Goal: Task Accomplishment & Management: Manage account settings

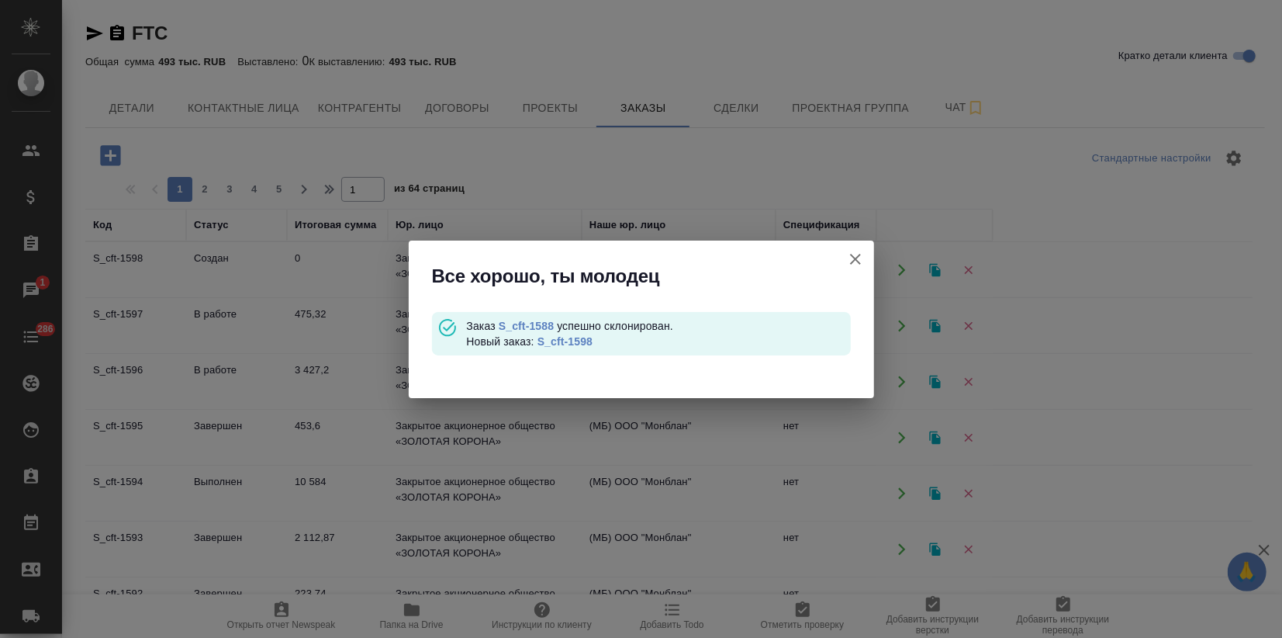
scroll to position [223, 0]
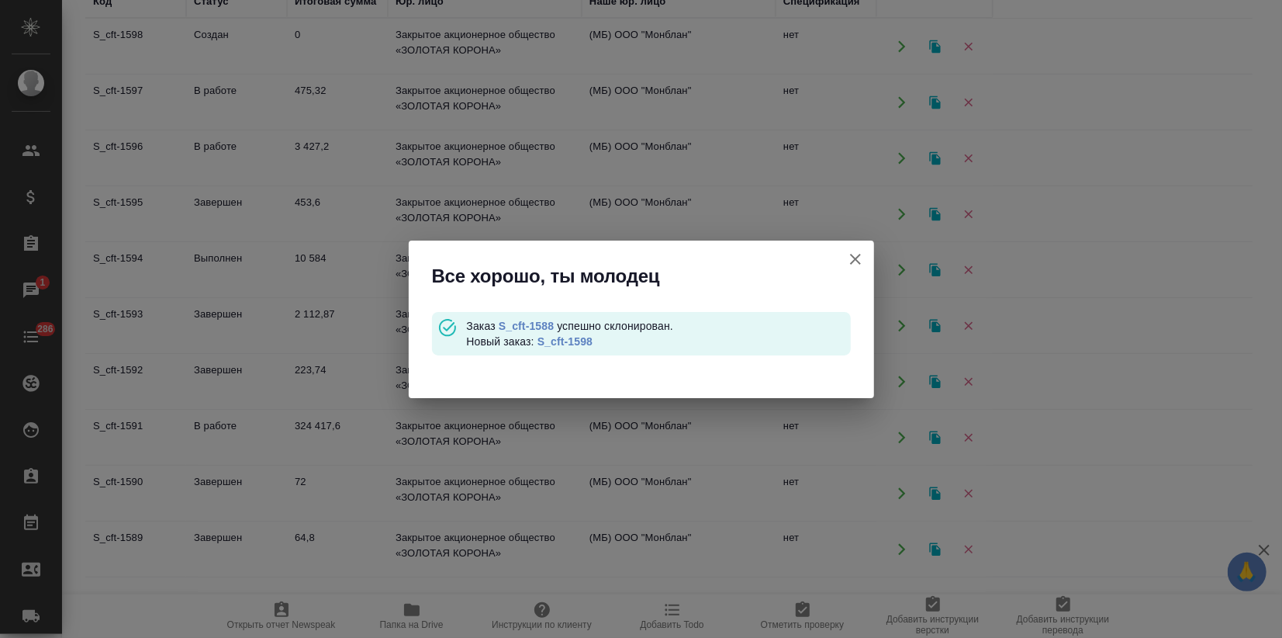
click at [845, 257] on button "Кратко детали клиента" at bounding box center [855, 258] width 37 height 37
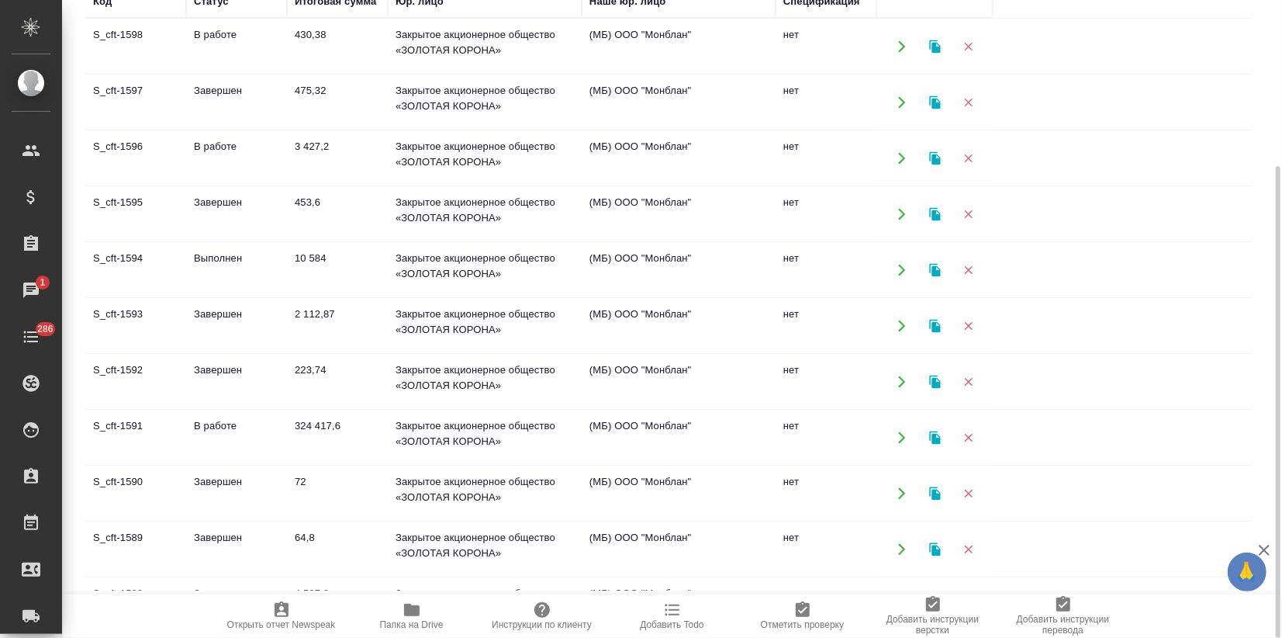
scroll to position [86, 0]
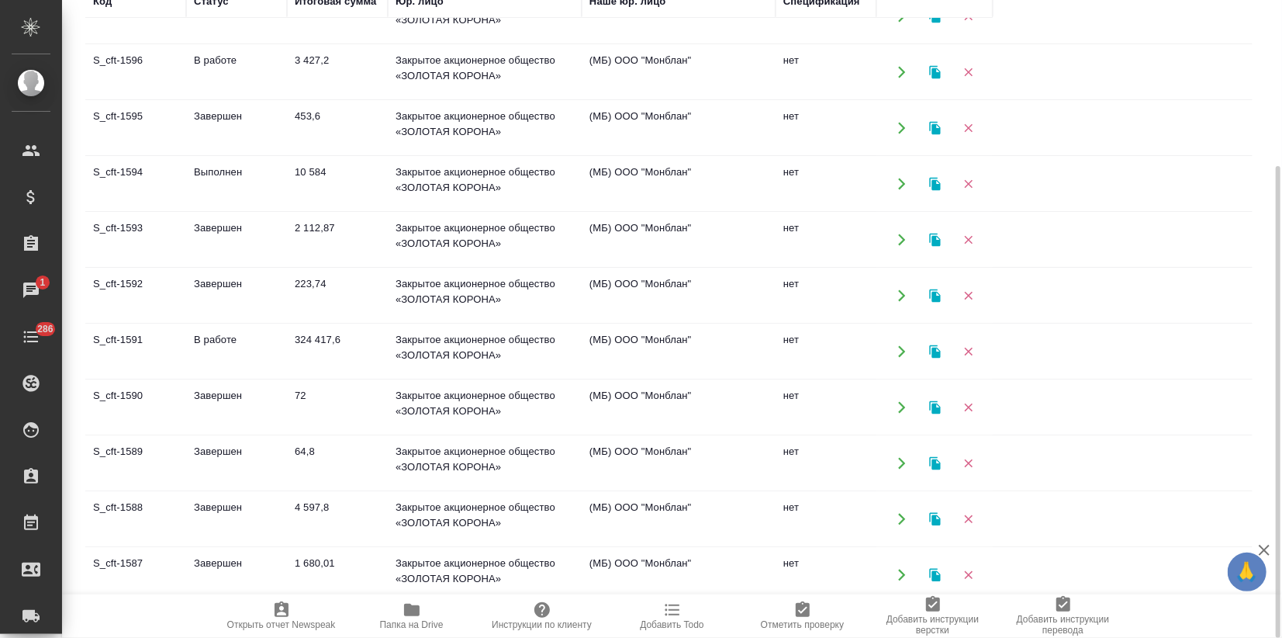
click at [268, 406] on td "Завершен" at bounding box center [236, 407] width 101 height 54
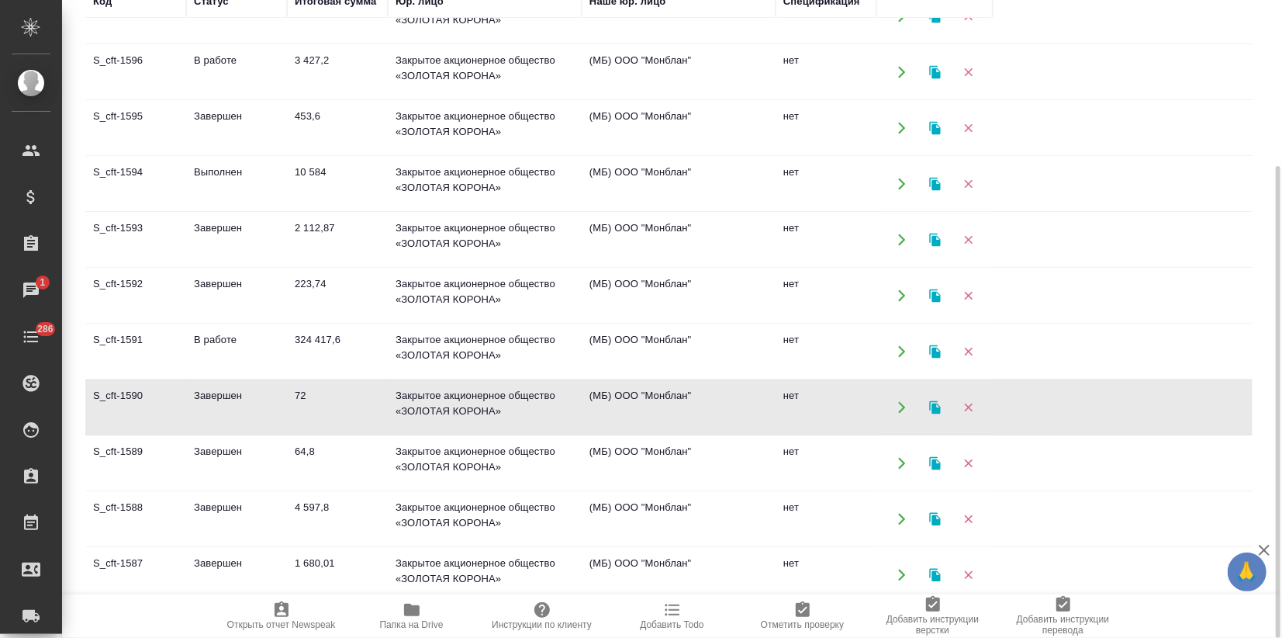
click at [268, 406] on td "Завершен" at bounding box center [236, 407] width 101 height 54
click at [932, 400] on icon "button" at bounding box center [934, 406] width 11 height 13
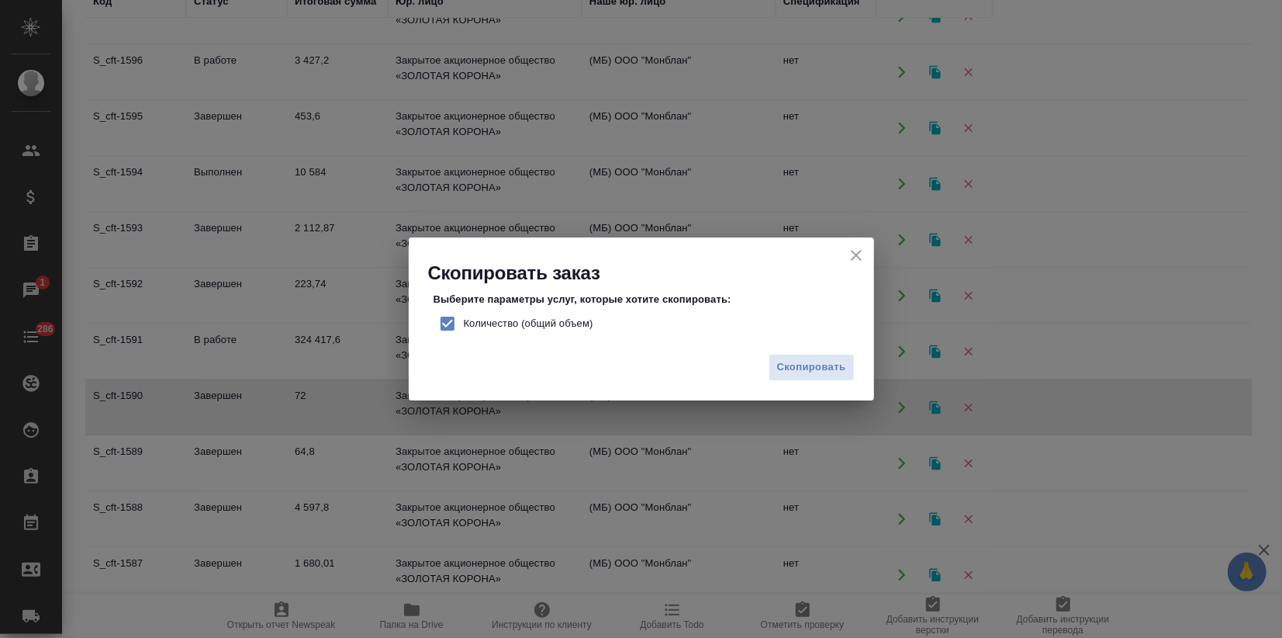
click at [455, 318] on input "Количество (общий объем)" at bounding box center [447, 323] width 33 height 33
checkbox input "false"
click at [828, 355] on button "Скопировать" at bounding box center [812, 367] width 86 height 27
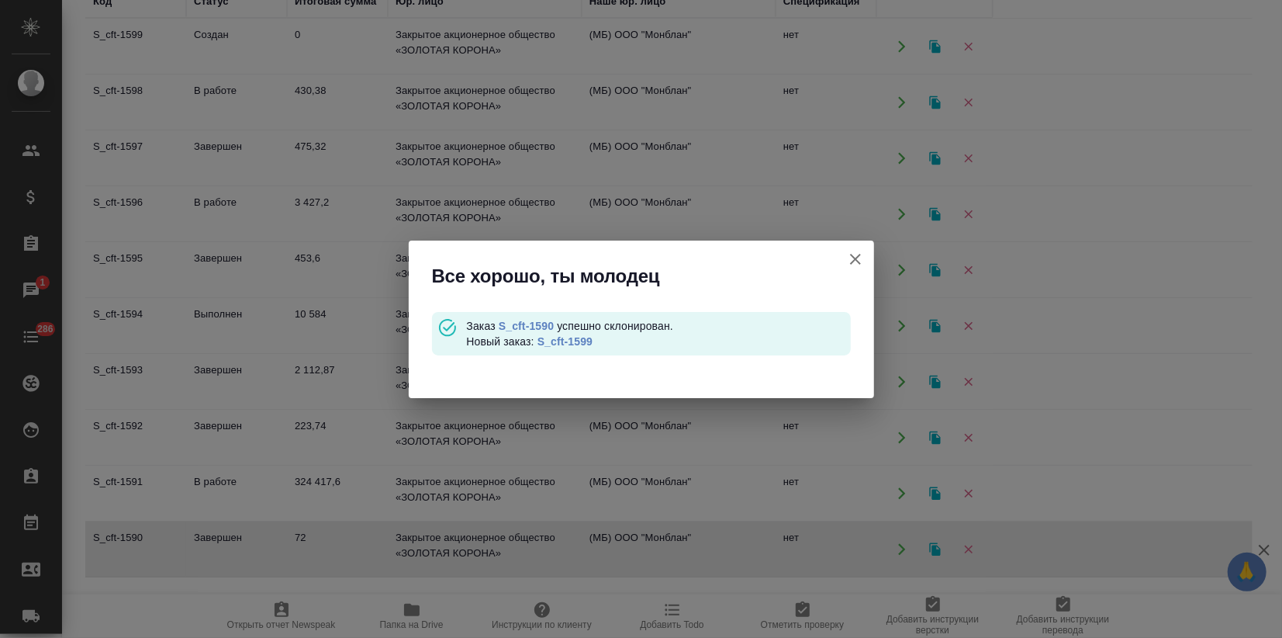
scroll to position [0, 0]
click at [573, 337] on link "S_cft-1599" at bounding box center [565, 341] width 55 height 12
click at [851, 261] on icon "button" at bounding box center [855, 259] width 19 height 19
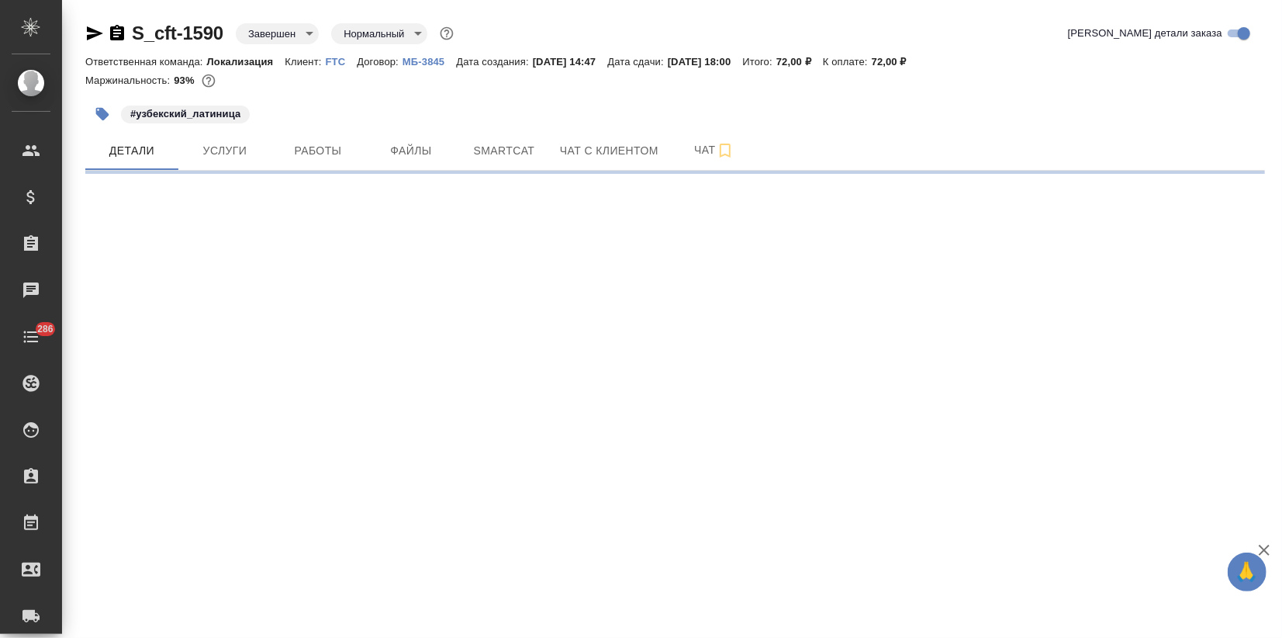
select select "RU"
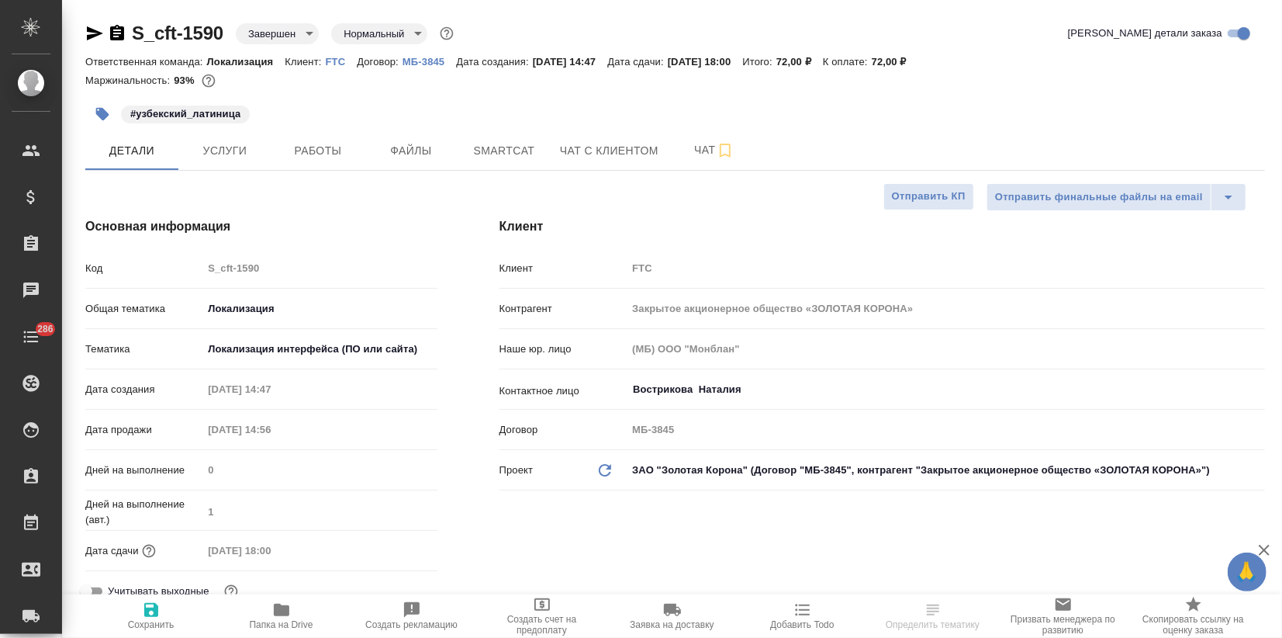
type textarea "x"
type input "[PERSON_NAME]"
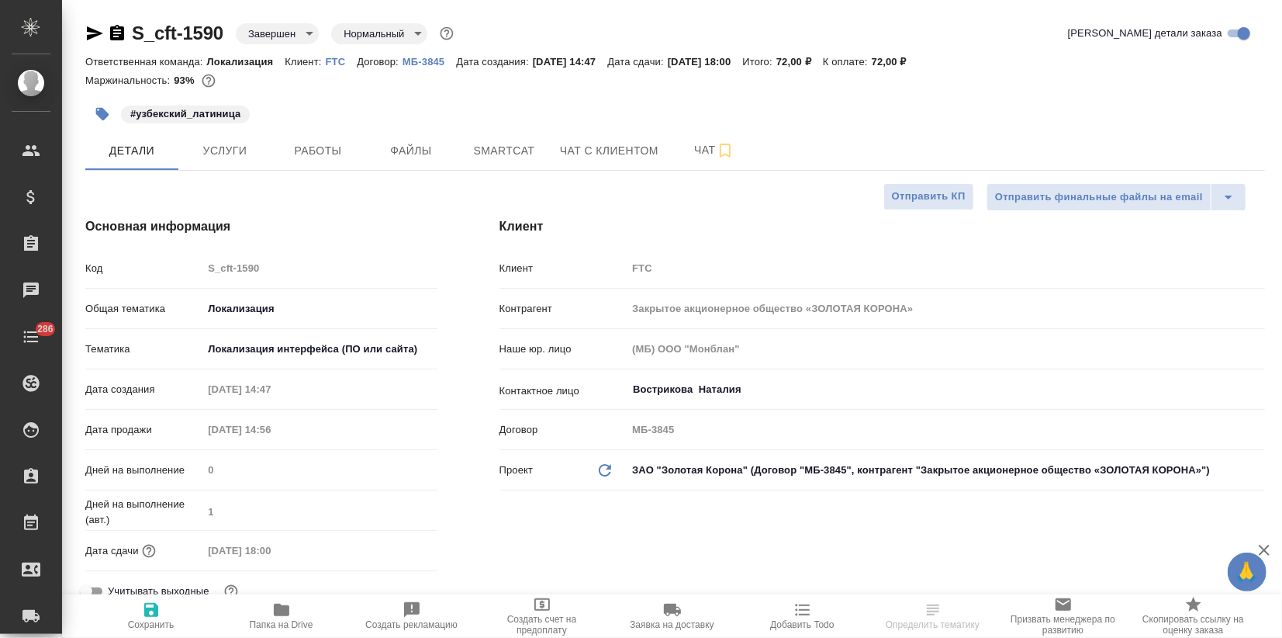
type textarea "x"
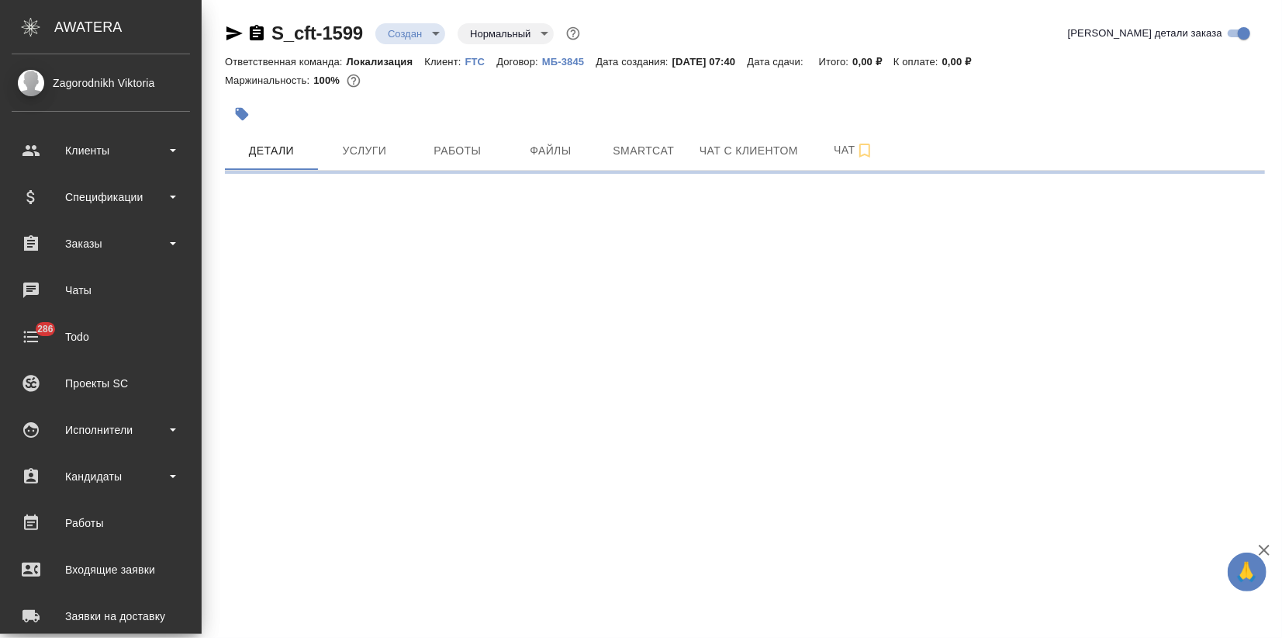
select select "RU"
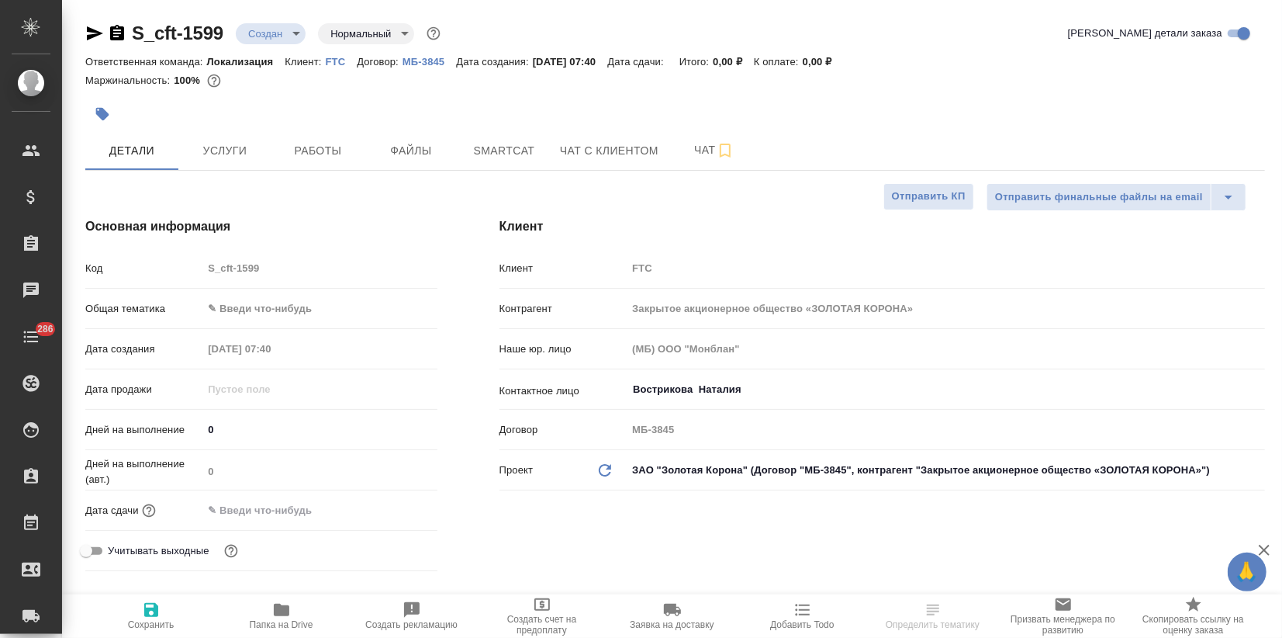
type textarea "x"
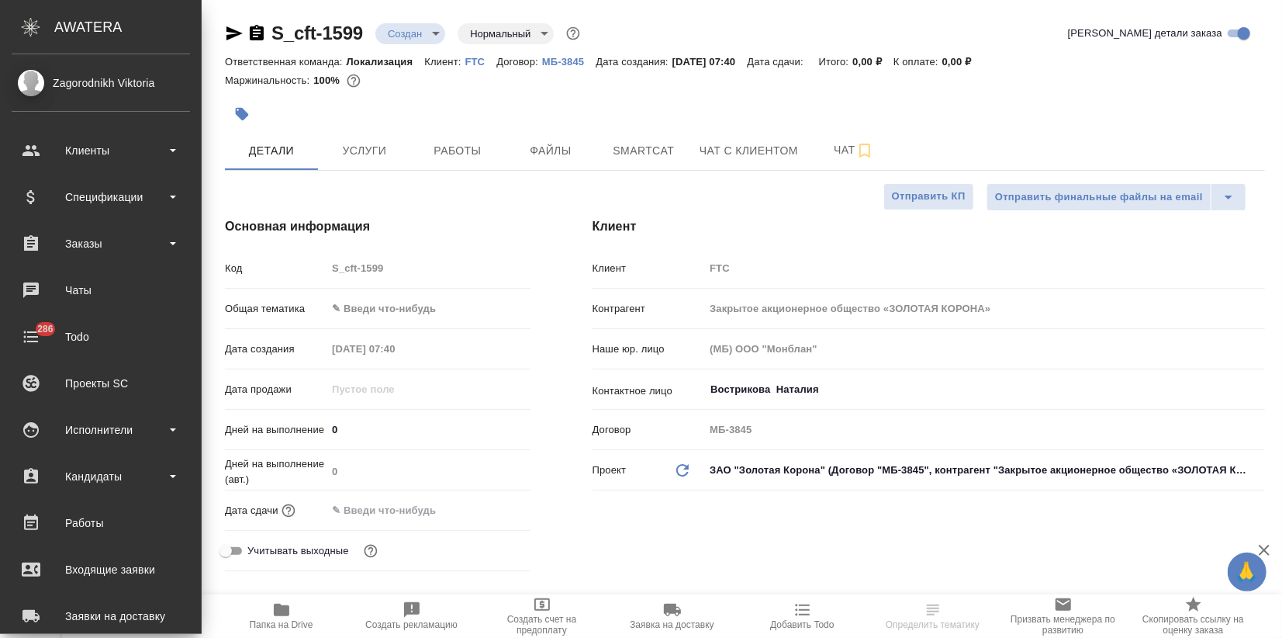
type textarea "x"
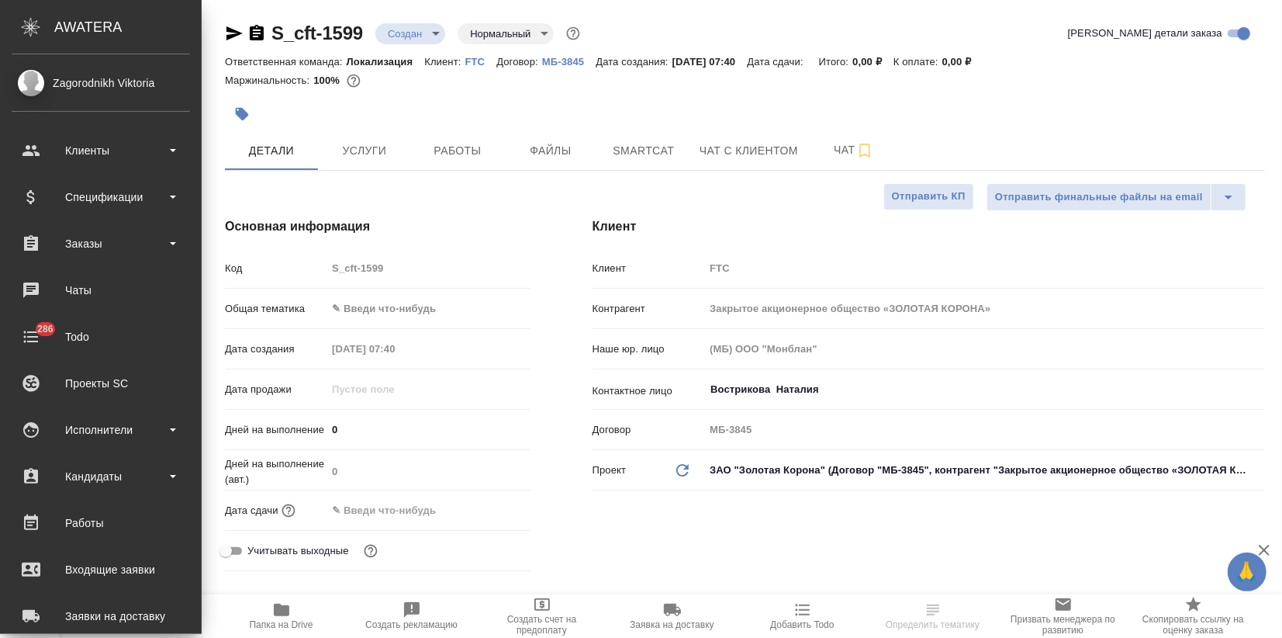
type textarea "x"
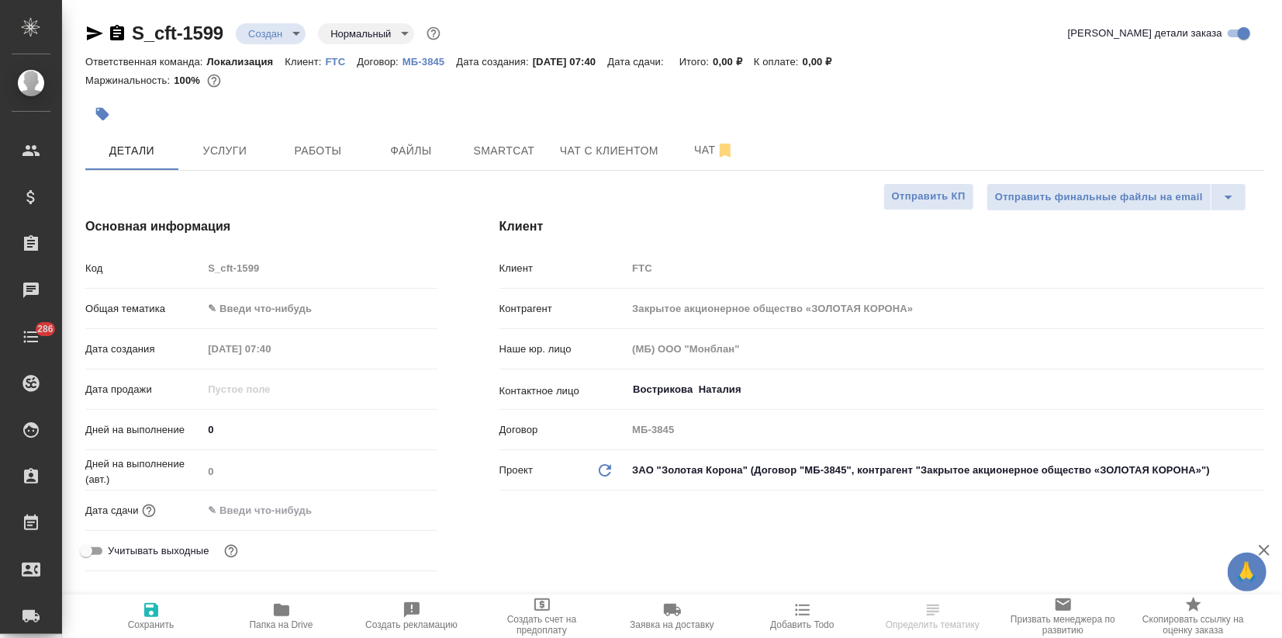
click at [220, 306] on body "🙏 .cls-1 fill:#fff; AWATERA Zagorodnikh Viktoria Клиенты Спецификации Заказы Ча…" at bounding box center [641, 319] width 1282 height 638
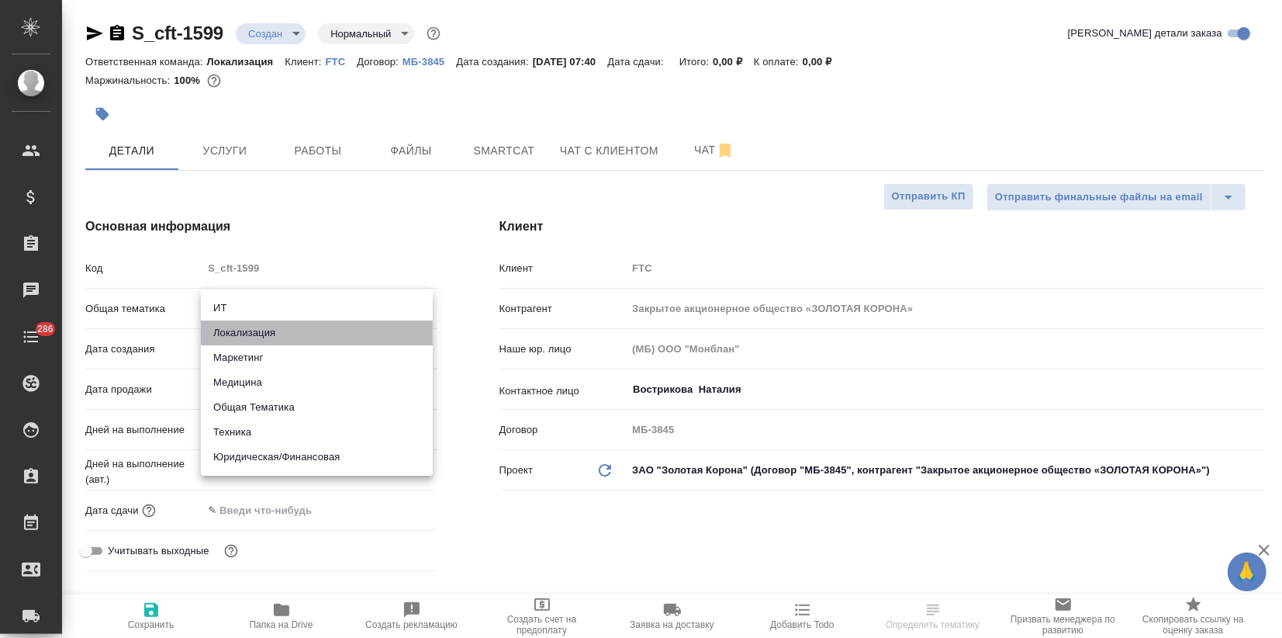
click at [228, 335] on li "Локализация" at bounding box center [317, 332] width 232 height 25
type input "local"
type textarea "x"
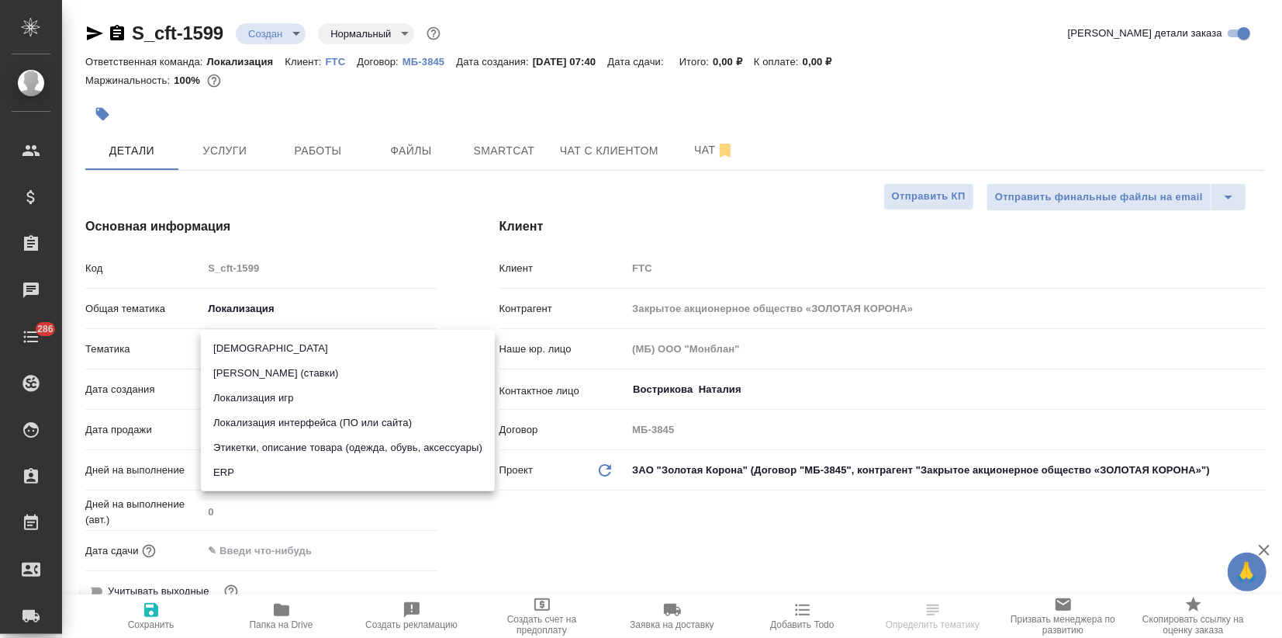
click at [226, 343] on body "🙏 .cls-1 fill:#fff; AWATERA Zagorodnikh Viktoria Клиенты Спецификации Заказы Ча…" at bounding box center [641, 319] width 1282 height 638
click at [270, 420] on li "Локализация интерфейса (ПО или сайта)" at bounding box center [348, 422] width 294 height 25
type textarea "x"
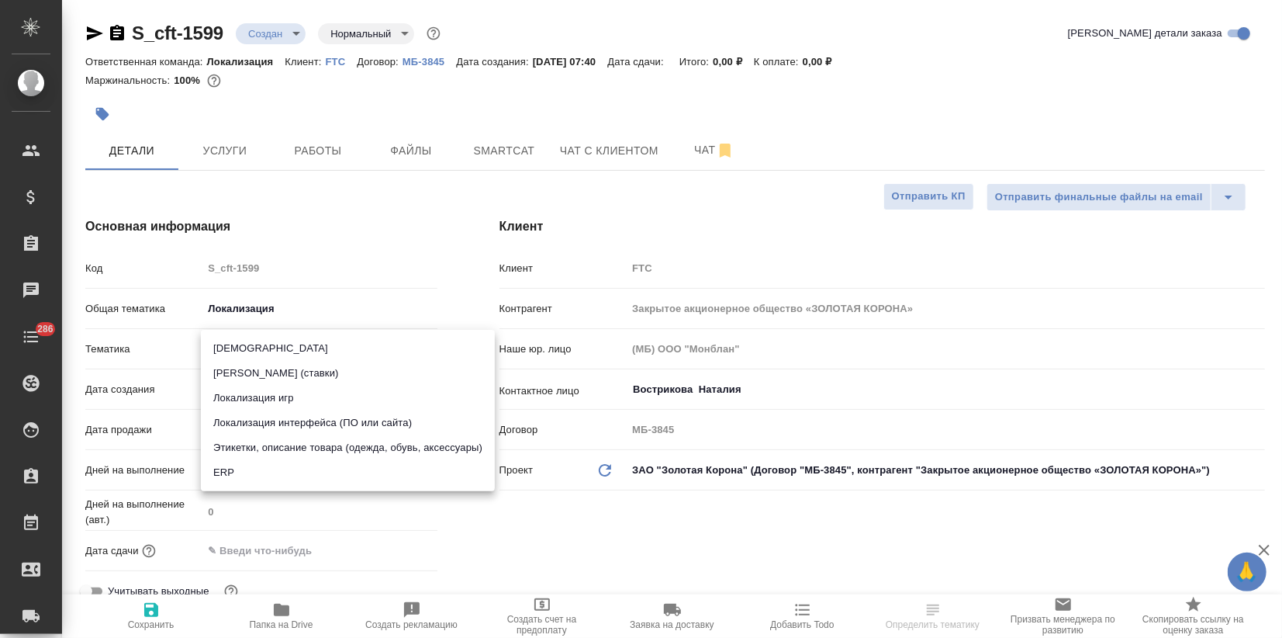
type input "5a8b8b956a9677013d343e0d"
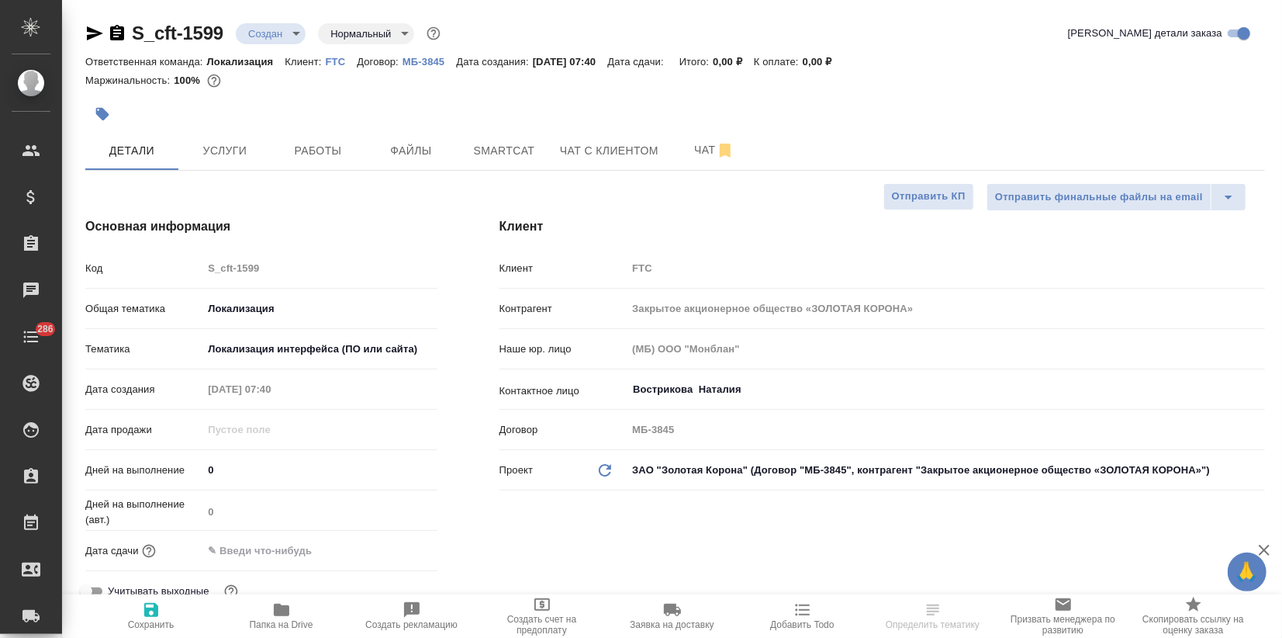
drag, startPoint x: 158, startPoint y: 613, endPoint x: 158, endPoint y: 600, distance: 13.2
click at [158, 612] on span "Сохранить" at bounding box center [151, 614] width 112 height 29
type textarea "x"
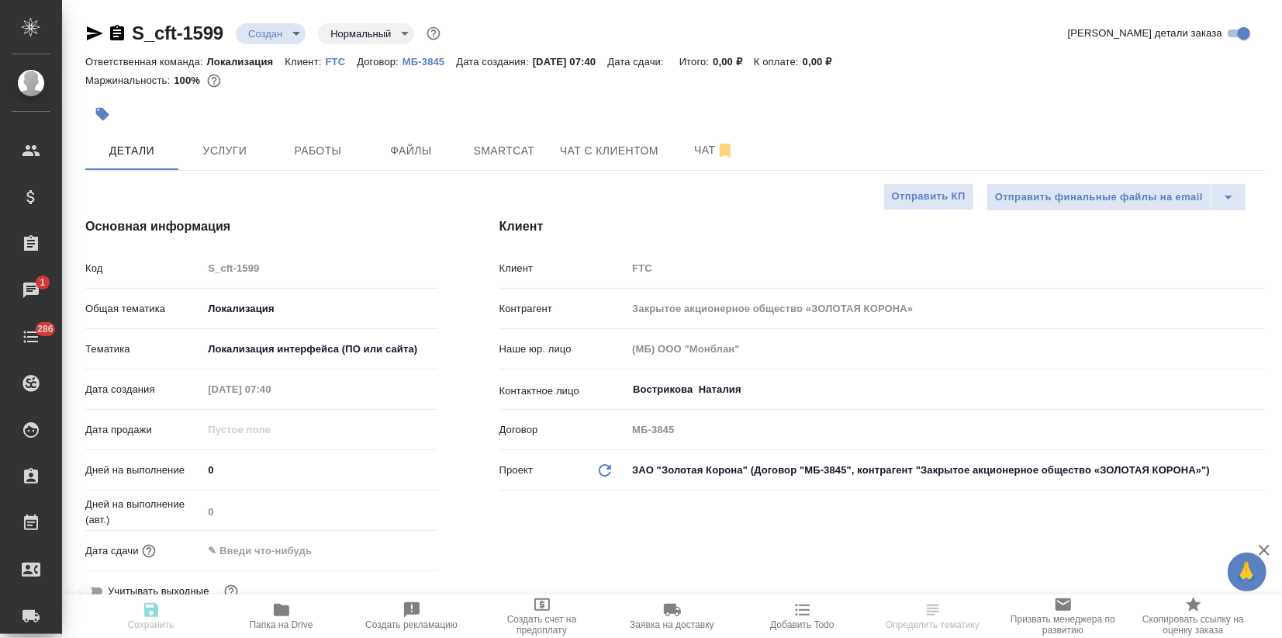
type textarea "x"
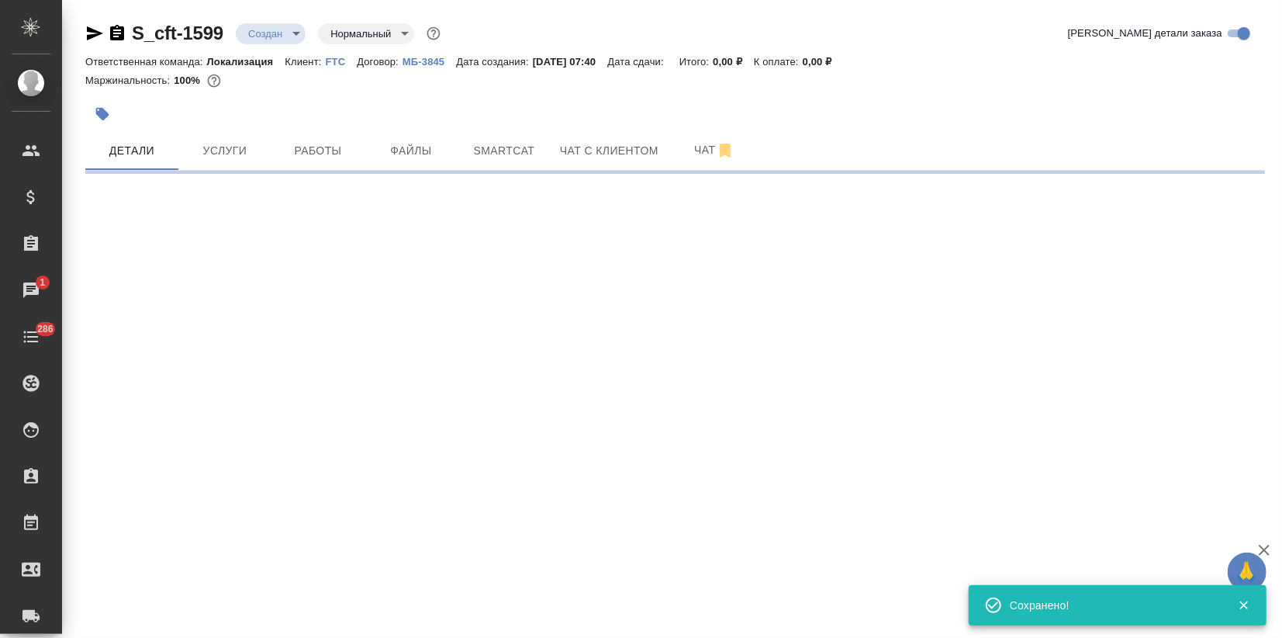
click at [100, 109] on icon "button" at bounding box center [102, 114] width 13 height 13
select select "RU"
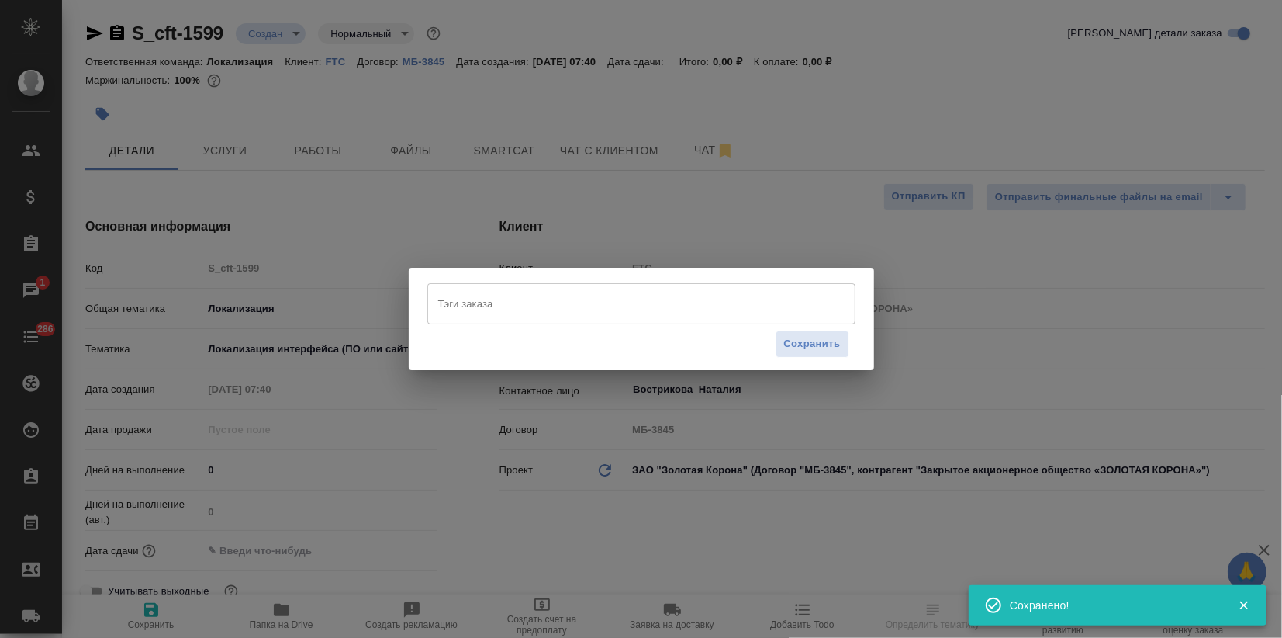
type textarea "x"
click at [534, 320] on div "Тэги заказа" at bounding box center [641, 303] width 428 height 40
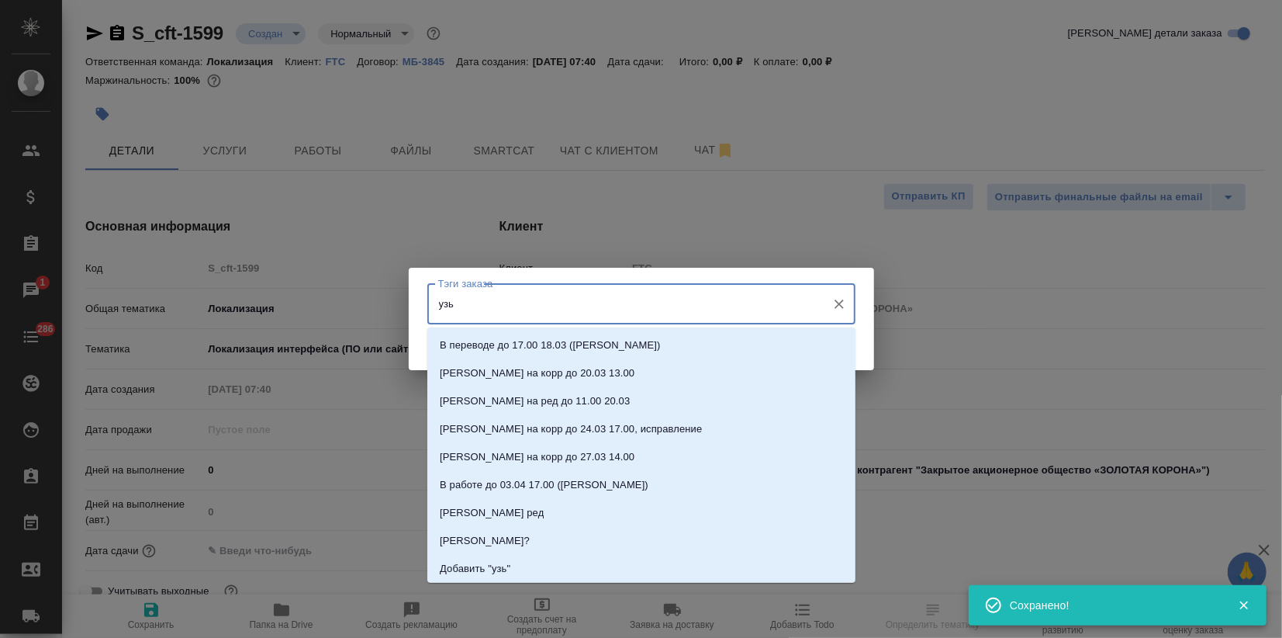
type input "уз"
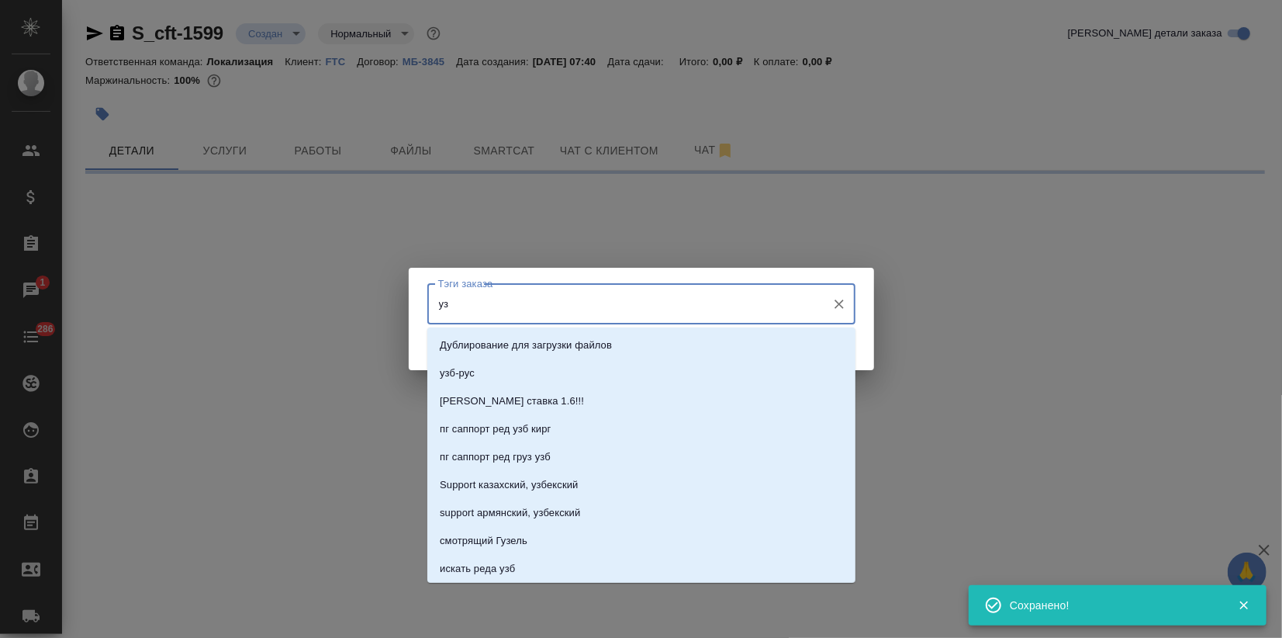
select select "RU"
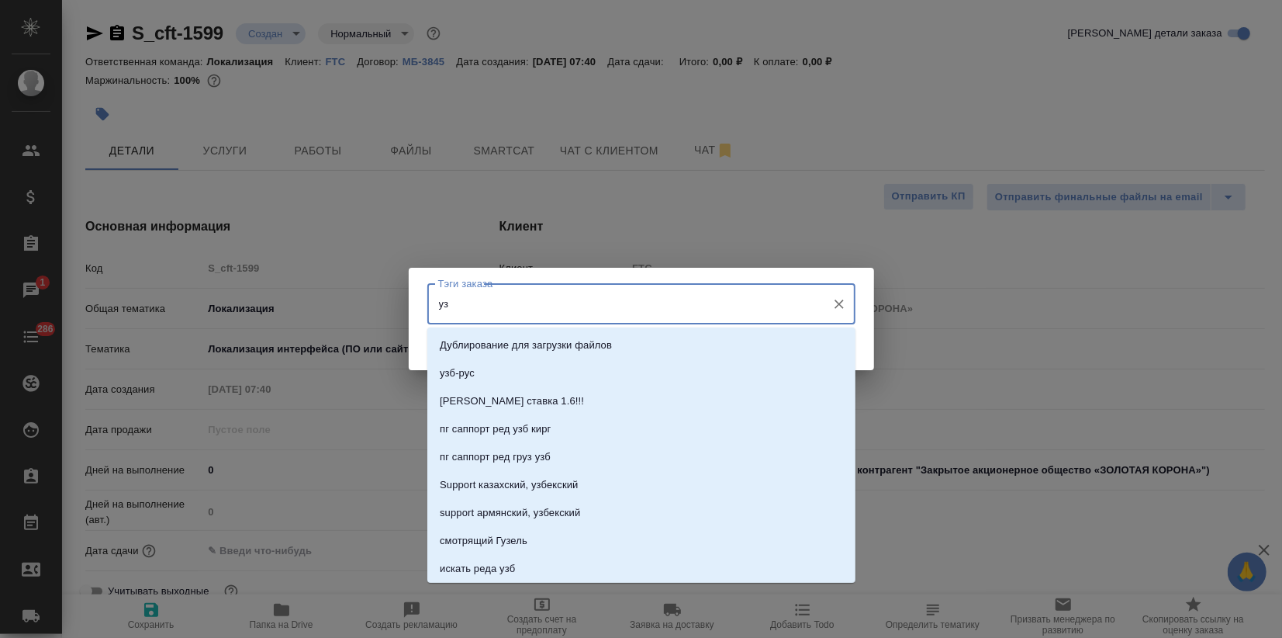
type textarea "x"
type input "узбекс"
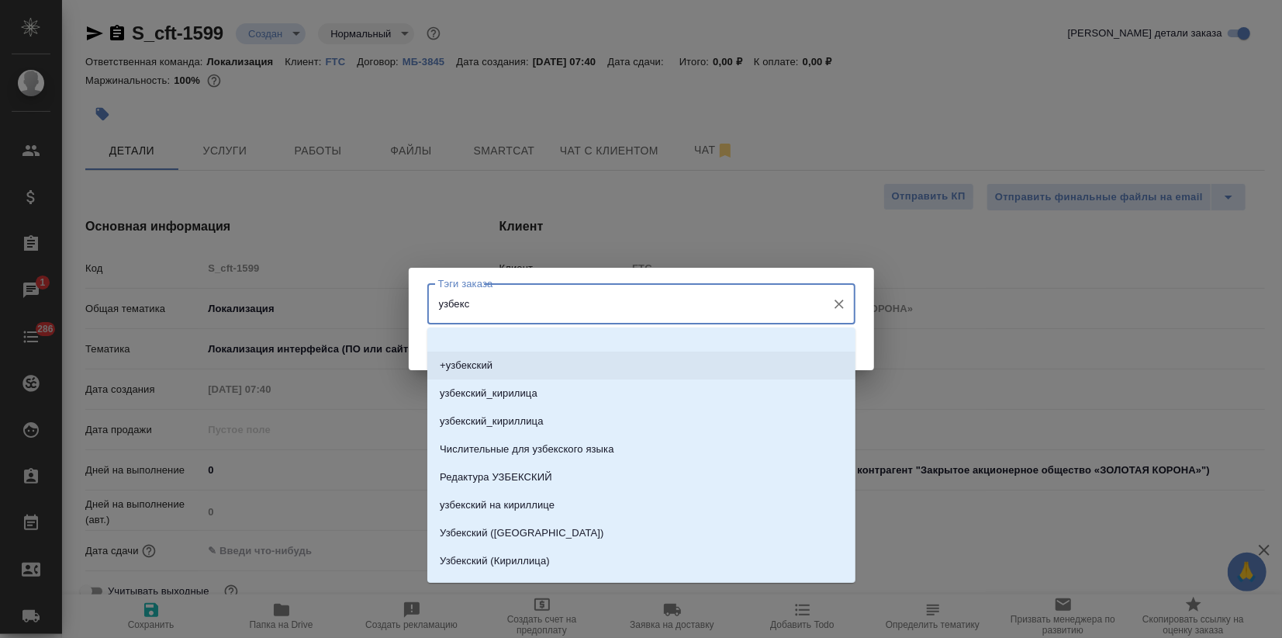
scroll to position [140, 0]
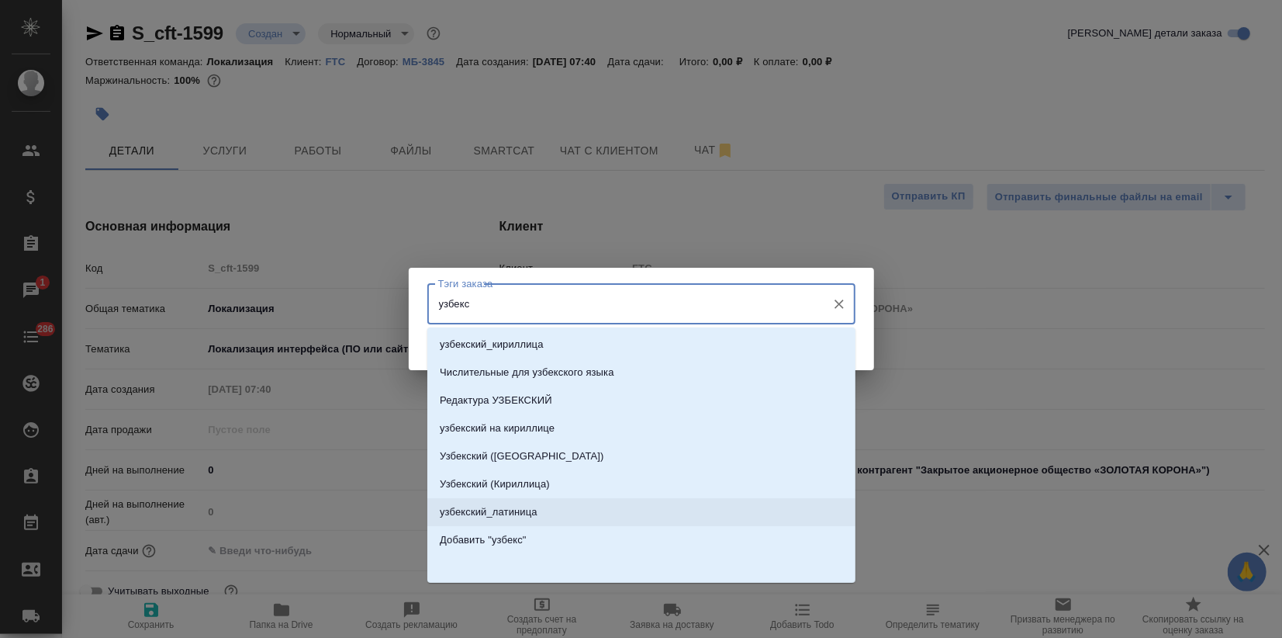
click at [523, 506] on p "узбекский_латиница" at bounding box center [489, 512] width 98 height 16
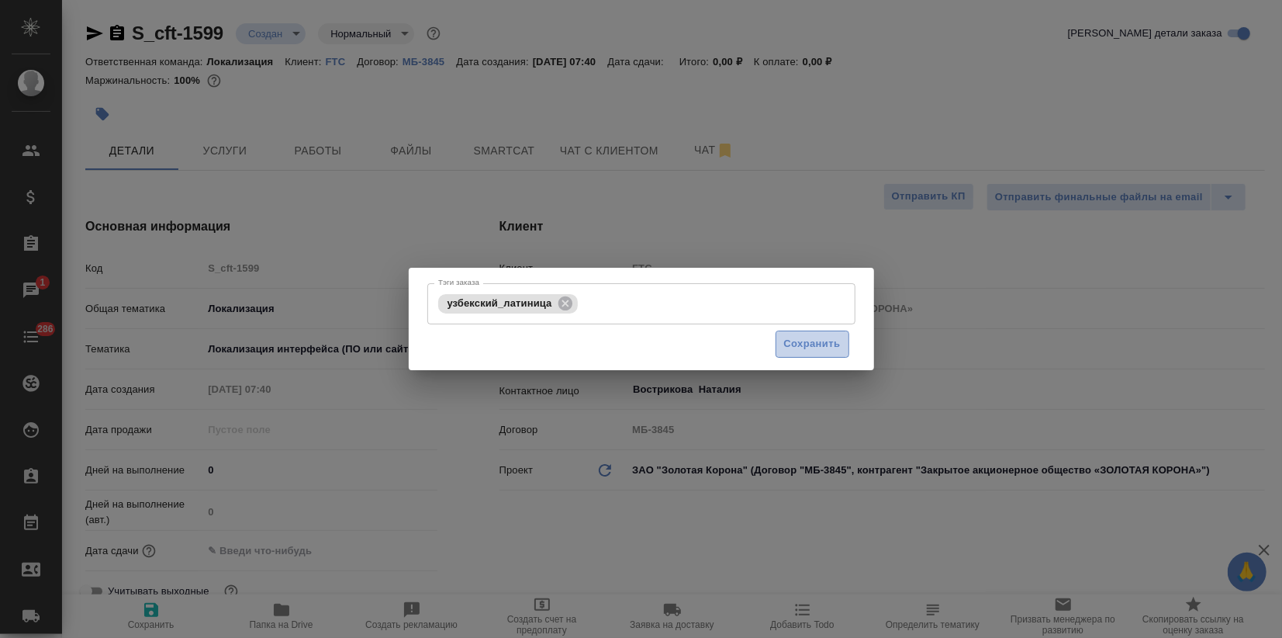
click at [810, 336] on span "Сохранить" at bounding box center [812, 344] width 57 height 18
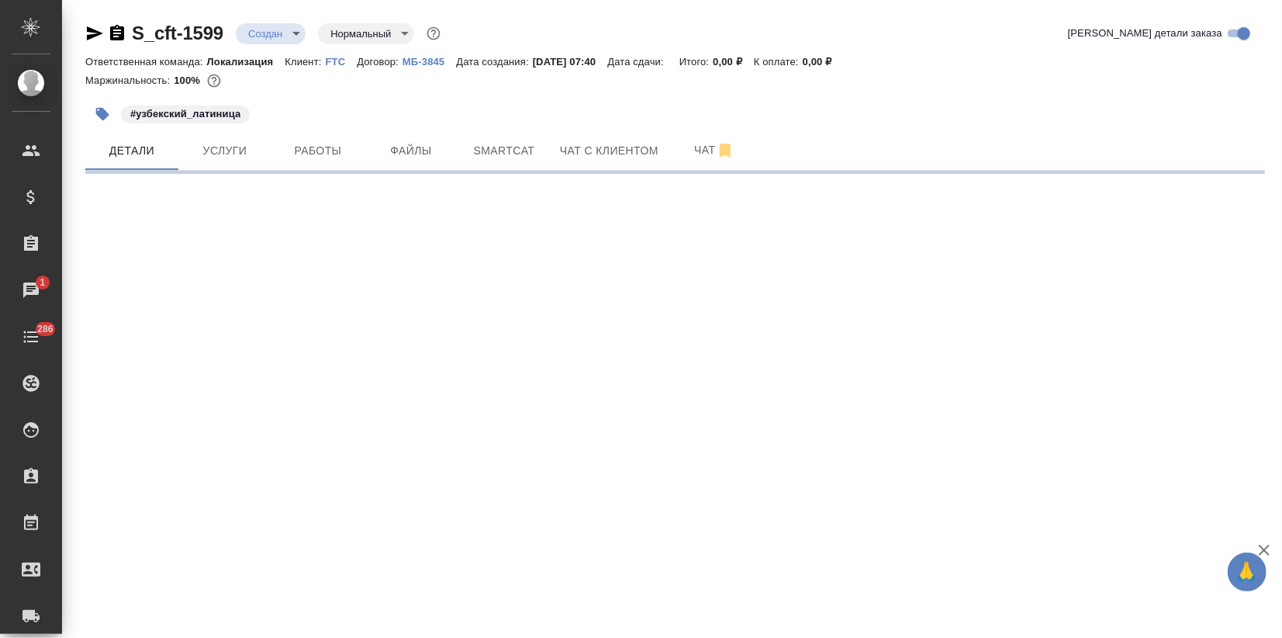
select select "RU"
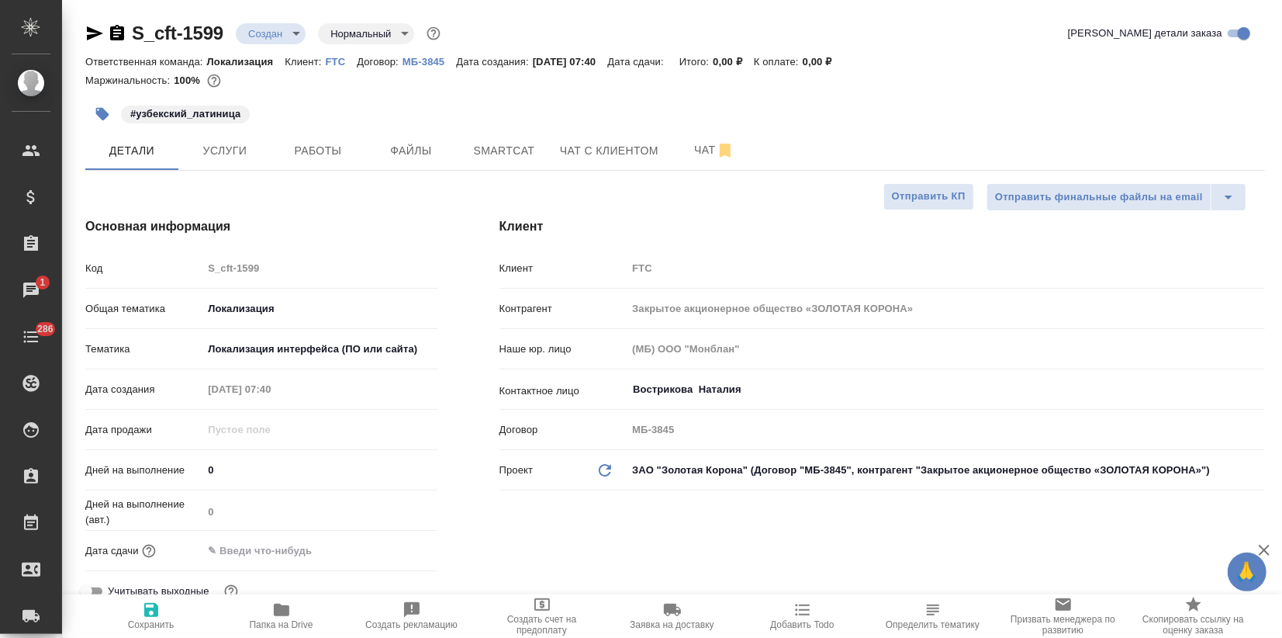
type textarea "x"
drag, startPoint x: 126, startPoint y: 26, endPoint x: 226, endPoint y: 31, distance: 100.2
click at [226, 31] on div "S_cft-1599 Создан new Нормальный normal" at bounding box center [264, 33] width 358 height 25
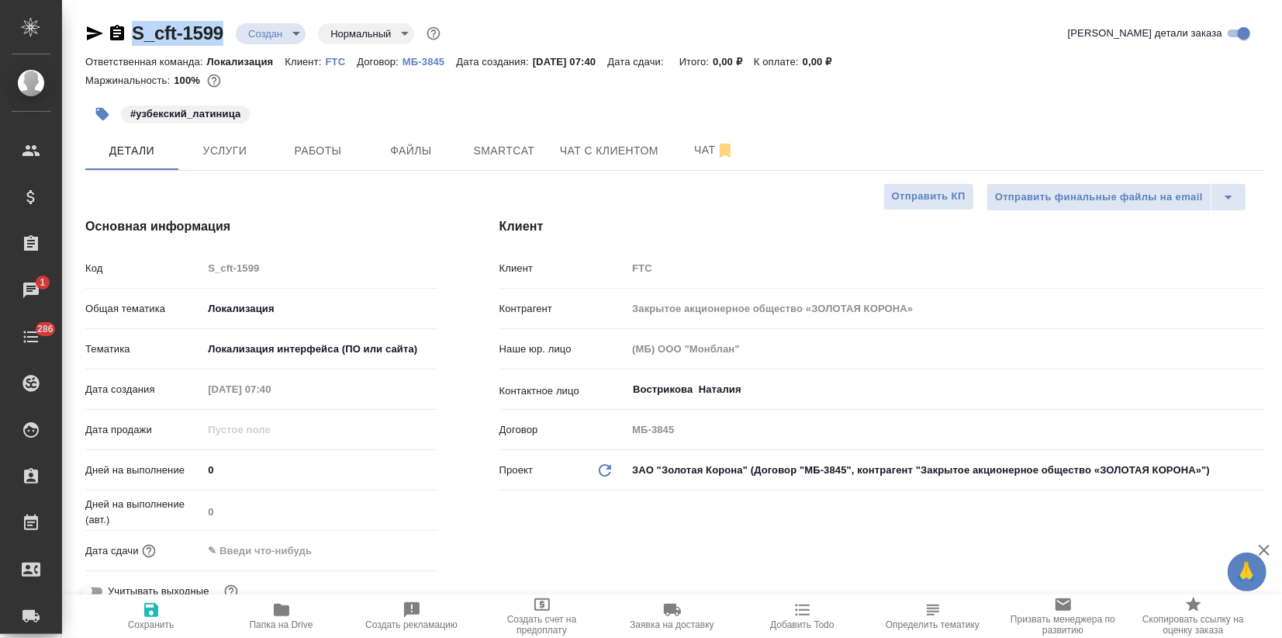
copy link "S_cft-1599"
type textarea "x"
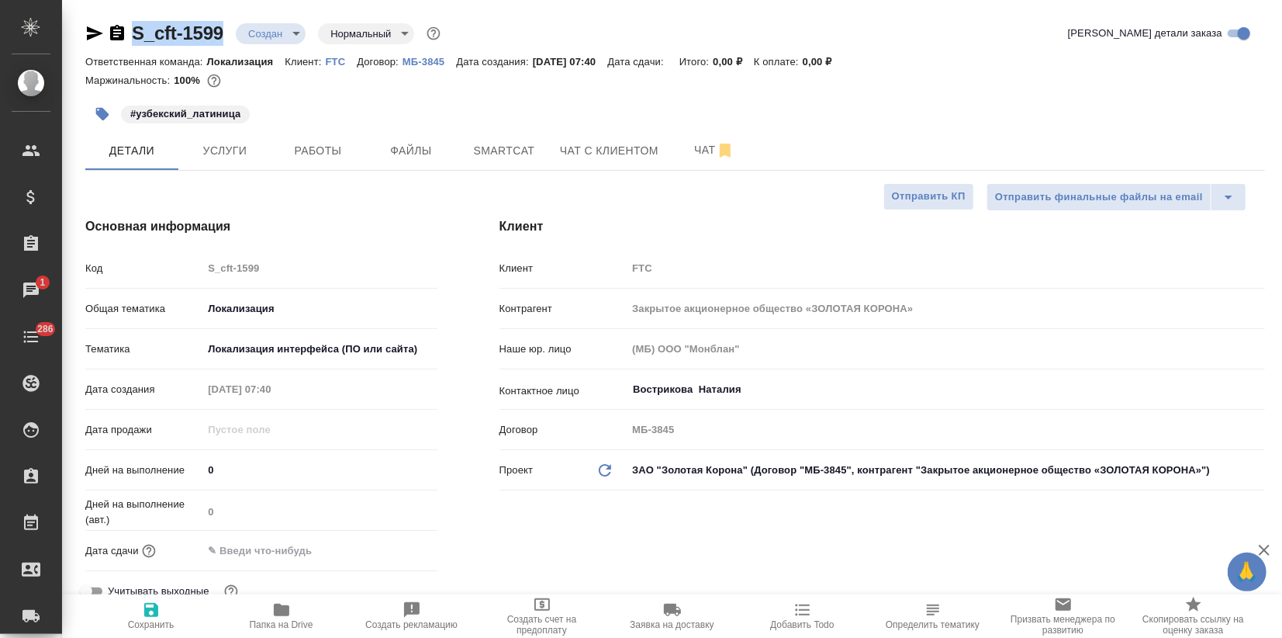
type textarea "x"
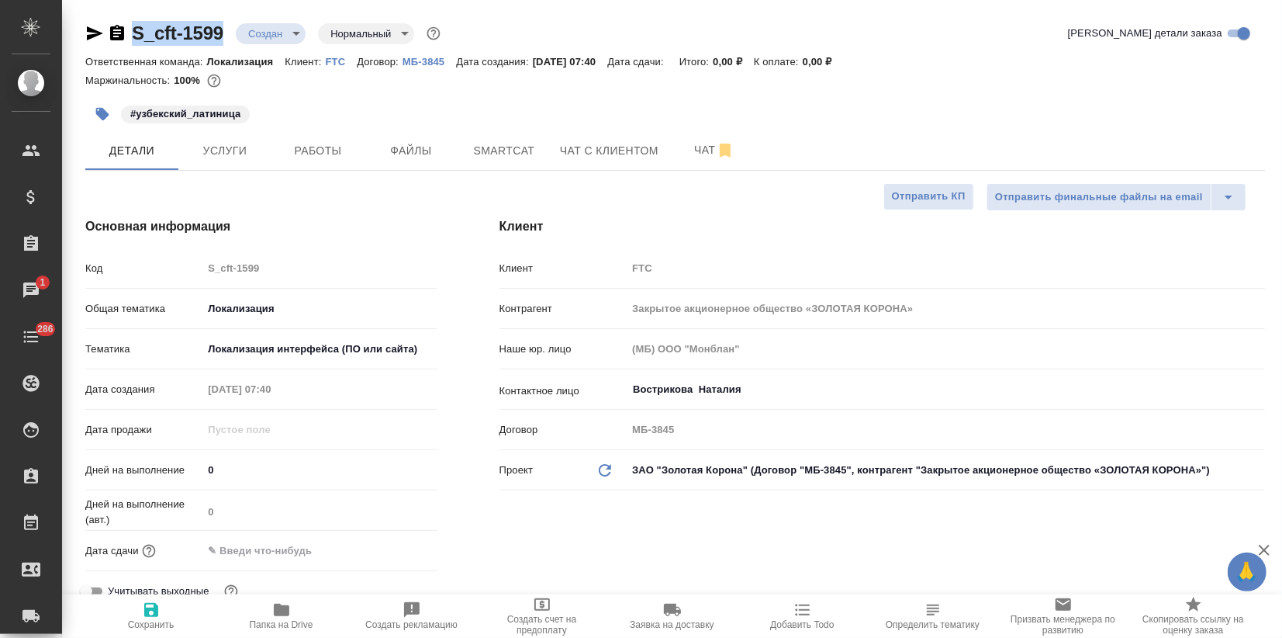
type textarea "x"
click at [260, 149] on span "Услуги" at bounding box center [225, 150] width 74 height 19
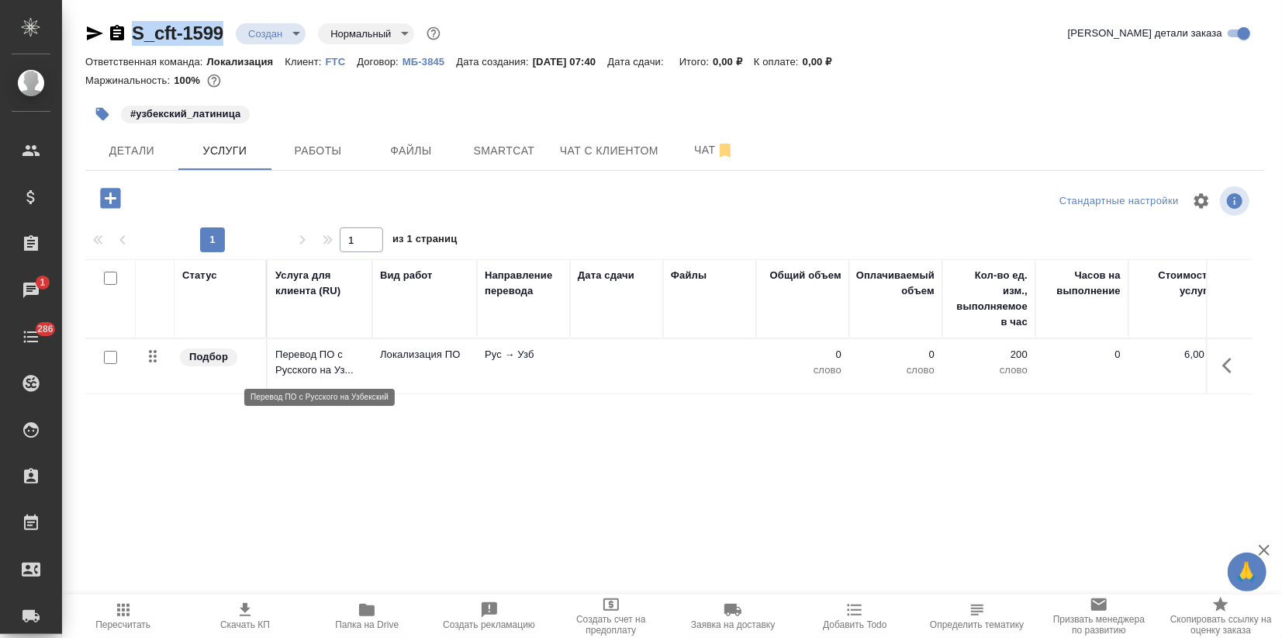
click at [313, 358] on p "Перевод ПО с Русского на Уз..." at bounding box center [319, 362] width 89 height 31
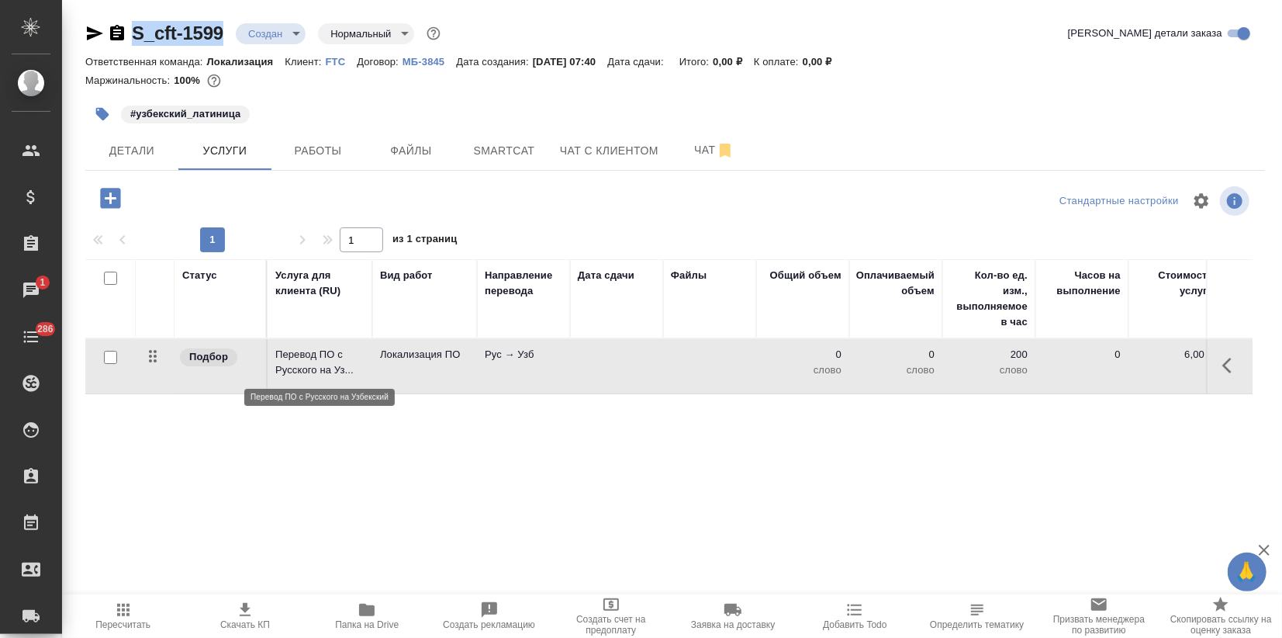
click at [313, 358] on p "Перевод ПО с Русского на Уз..." at bounding box center [319, 362] width 89 height 31
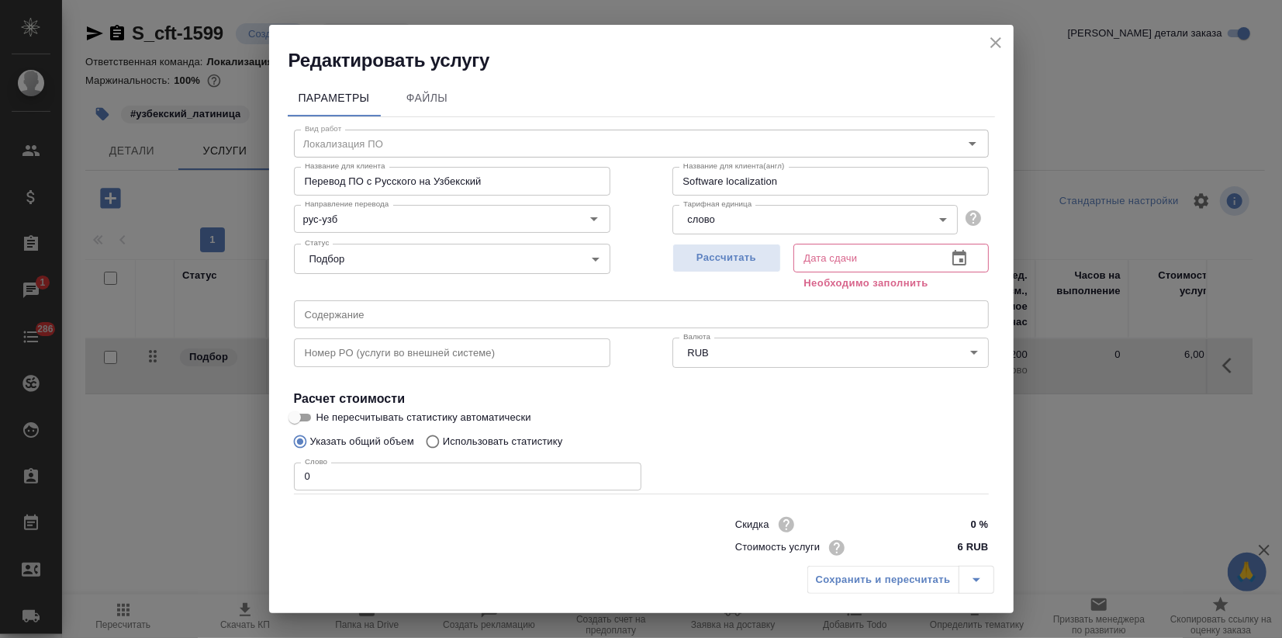
click at [513, 434] on p "Использовать статистику" at bounding box center [503, 442] width 120 height 16
click at [443, 434] on input "Использовать статистику" at bounding box center [430, 441] width 25 height 29
radio input "true"
radio input "false"
click at [734, 261] on span "Рассчитать" at bounding box center [727, 258] width 92 height 18
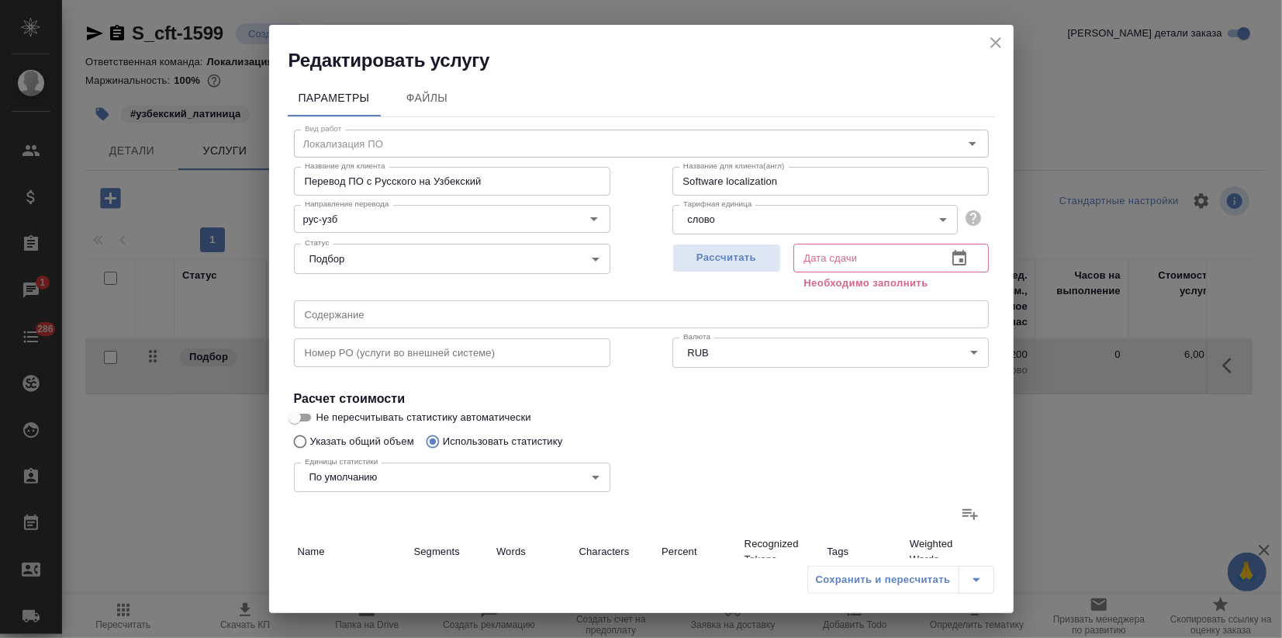
type input "17.09.2025 07:42"
click at [952, 509] on label at bounding box center [970, 513] width 37 height 37
click at [0, 0] on input "file" at bounding box center [0, 0] width 0 height 0
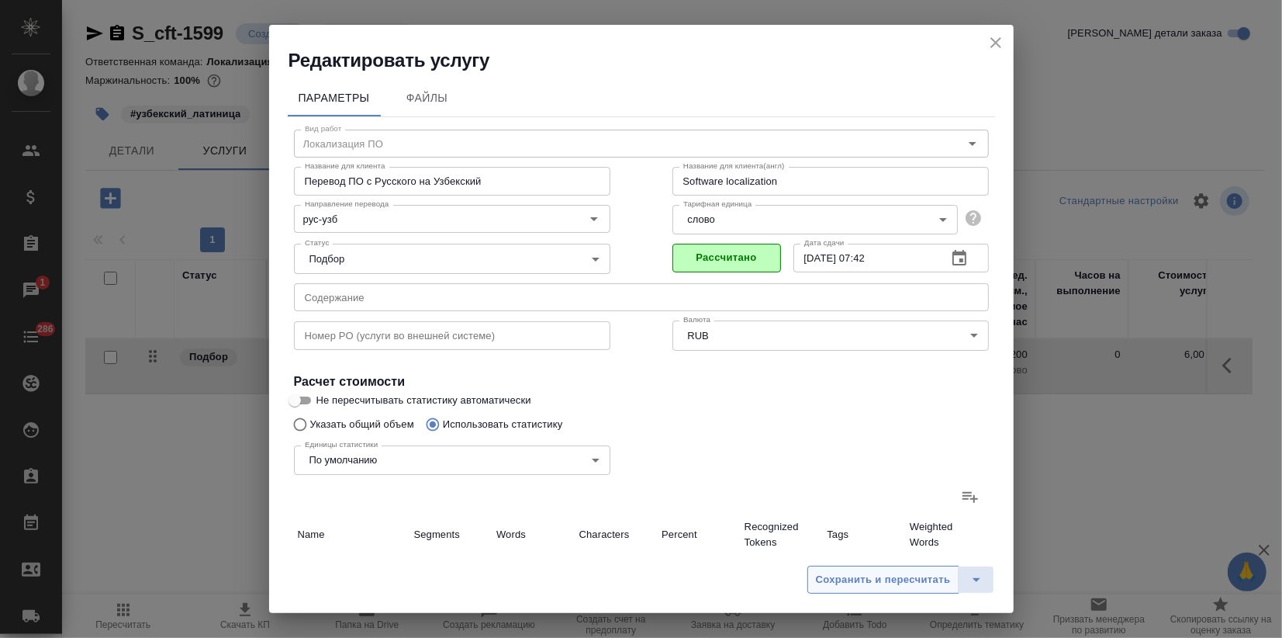
click at [854, 572] on span "Сохранить и пересчитать" at bounding box center [883, 580] width 135 height 18
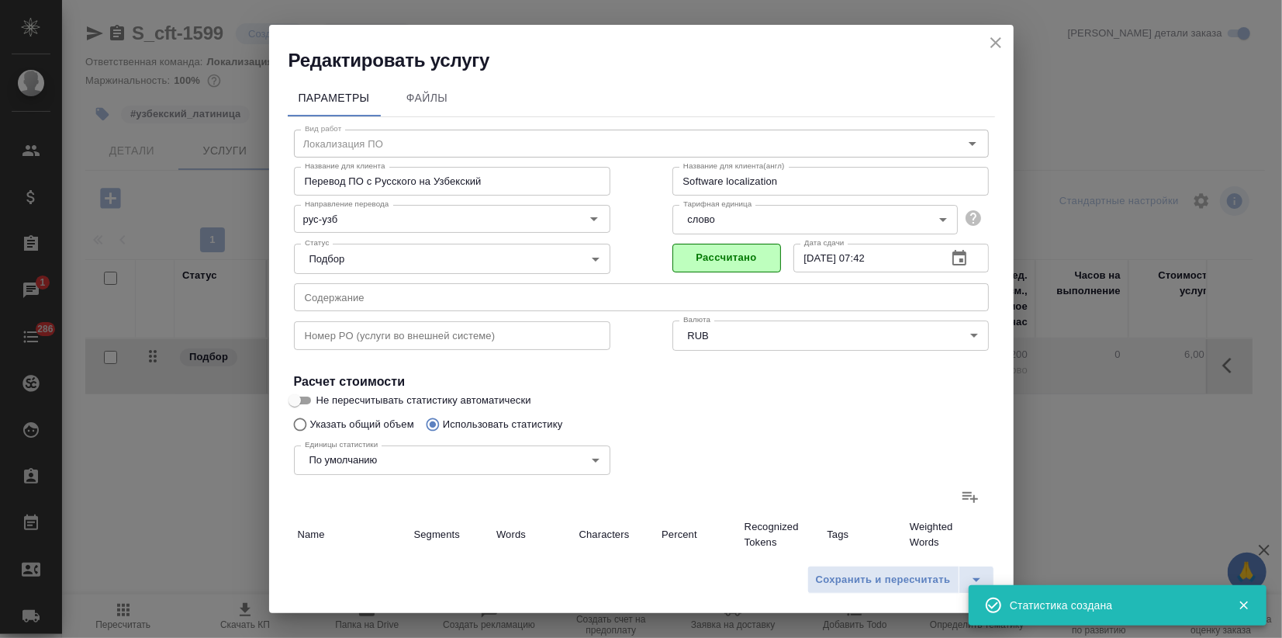
type input "10"
type input "22"
type input "172"
type input "3"
type input "15"
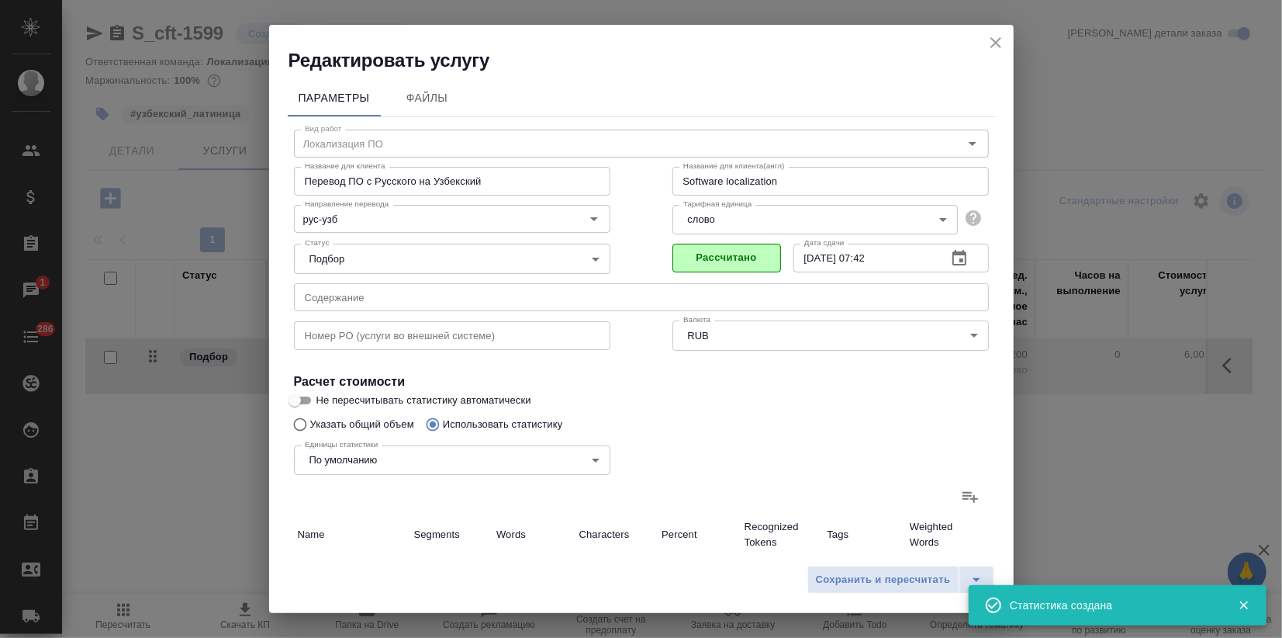
type input "127"
type input "12"
type input "23"
type input "193"
type input "2"
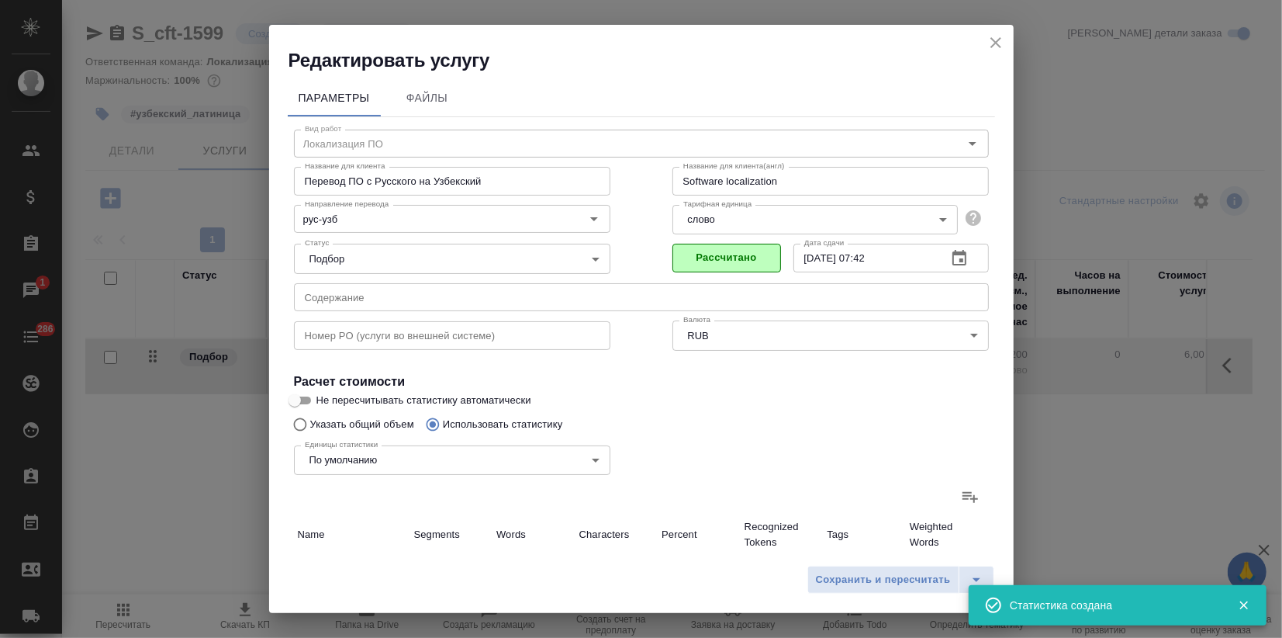
type input "17"
type input "140"
type input "4"
type input "31"
type input "263"
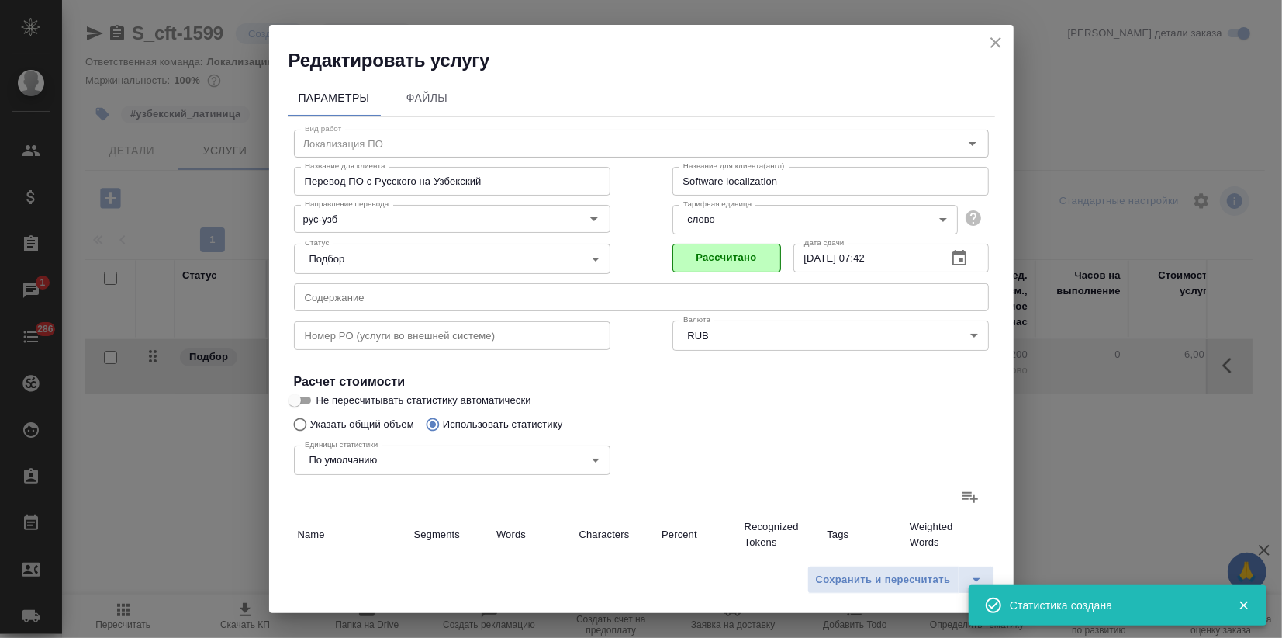
type input "1"
type input "3"
type input "28"
type input "7"
type input "28"
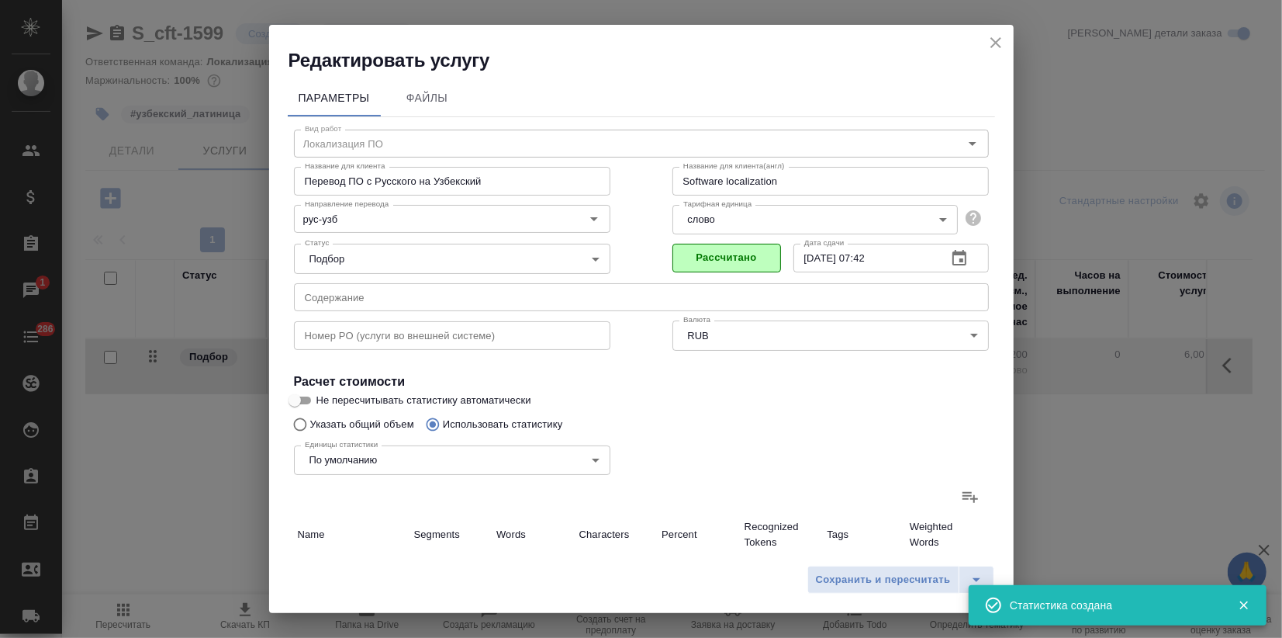
type input "228"
type input "36"
type input "124"
type input "1024"
type input "39"
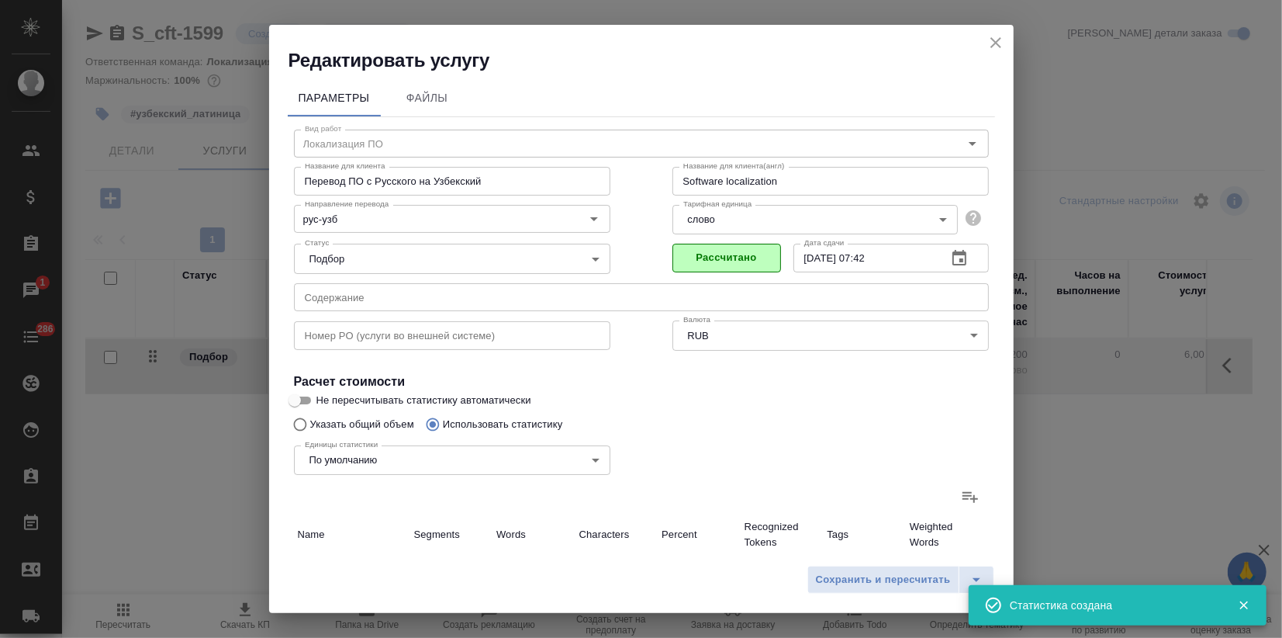
type input "139"
type input "1151"
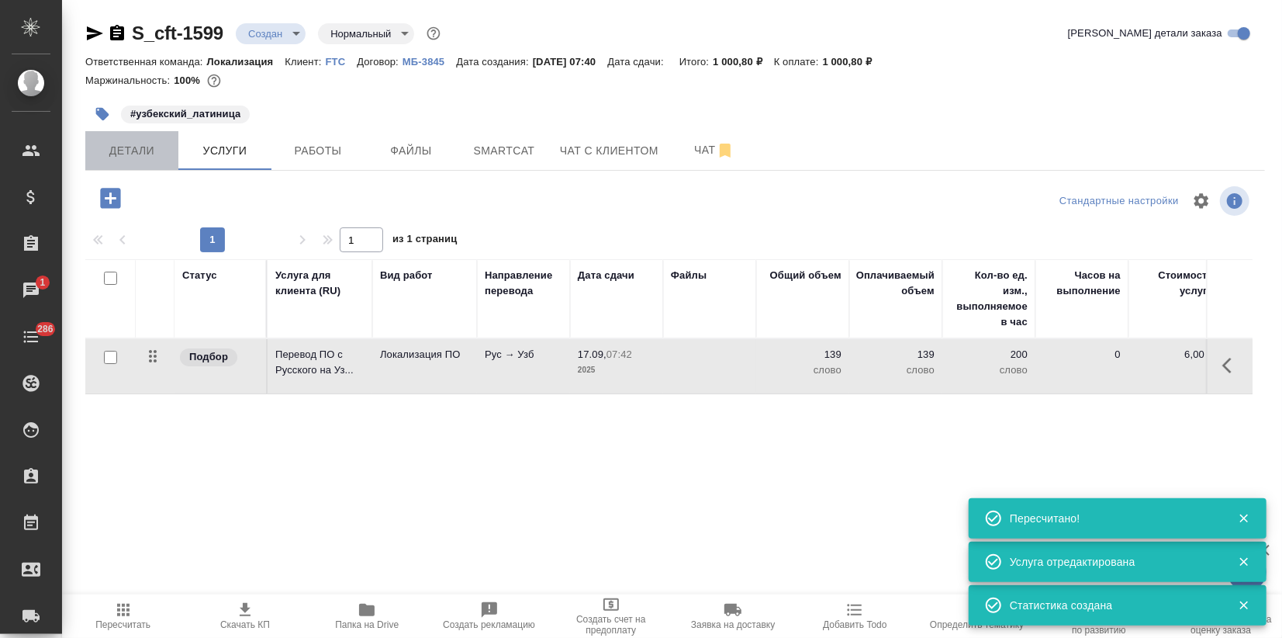
click at [150, 149] on span "Детали" at bounding box center [132, 150] width 74 height 19
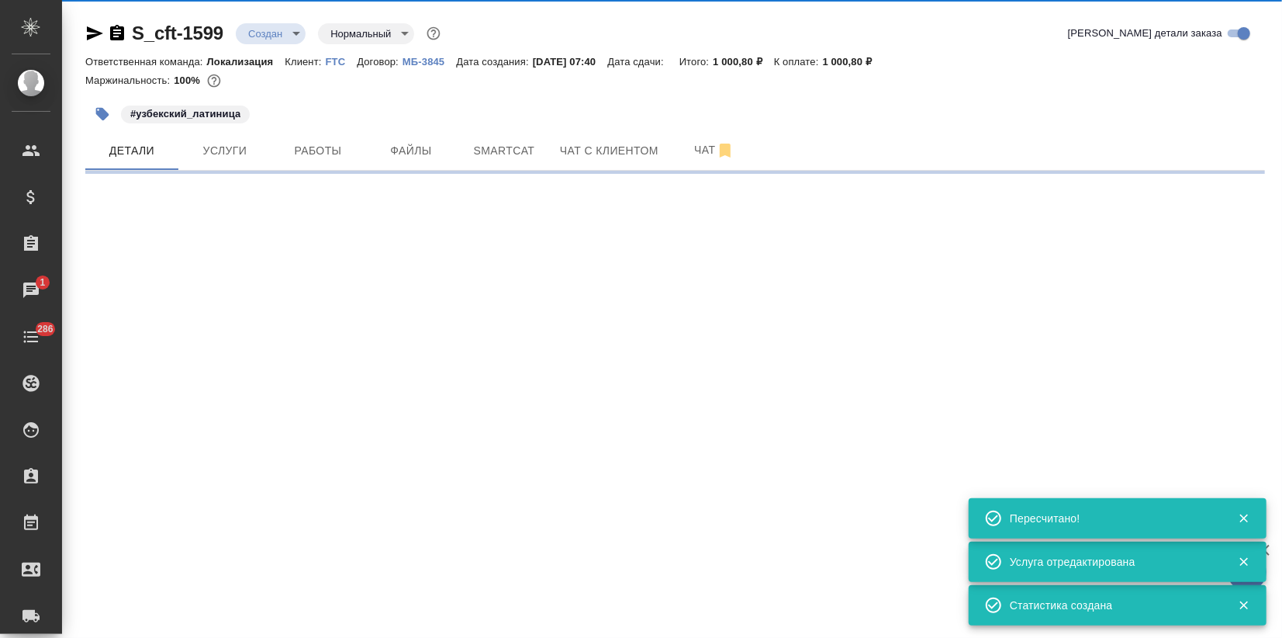
select select "RU"
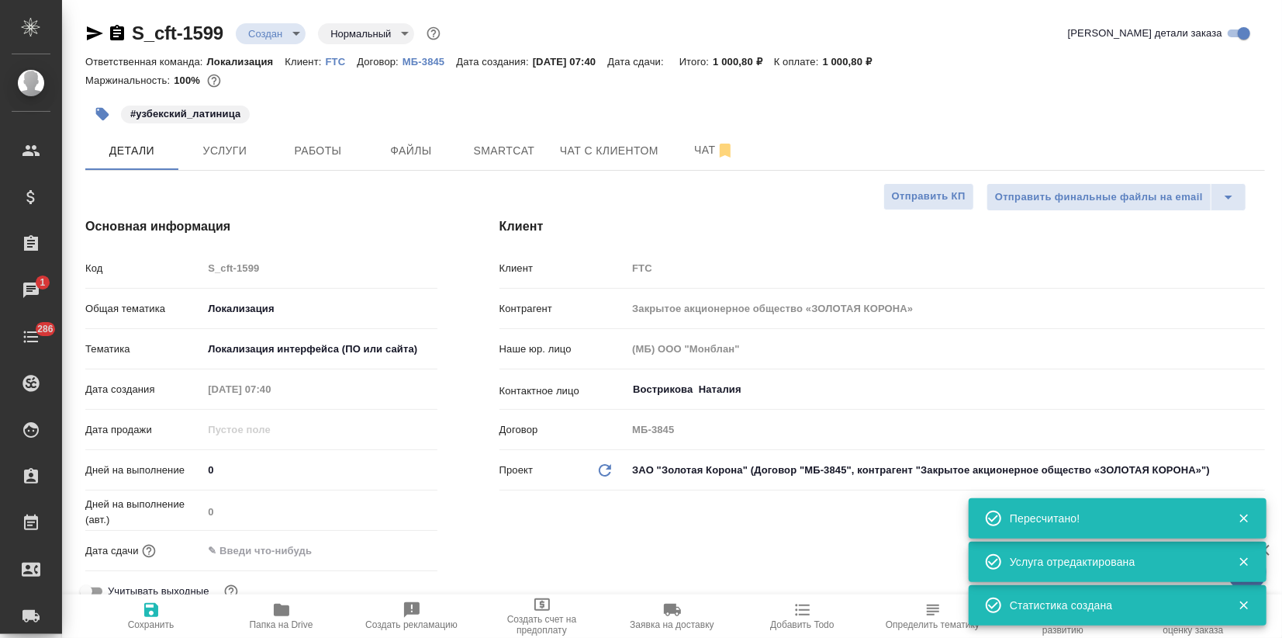
type textarea "x"
click at [248, 546] on input "text" at bounding box center [271, 550] width 136 height 22
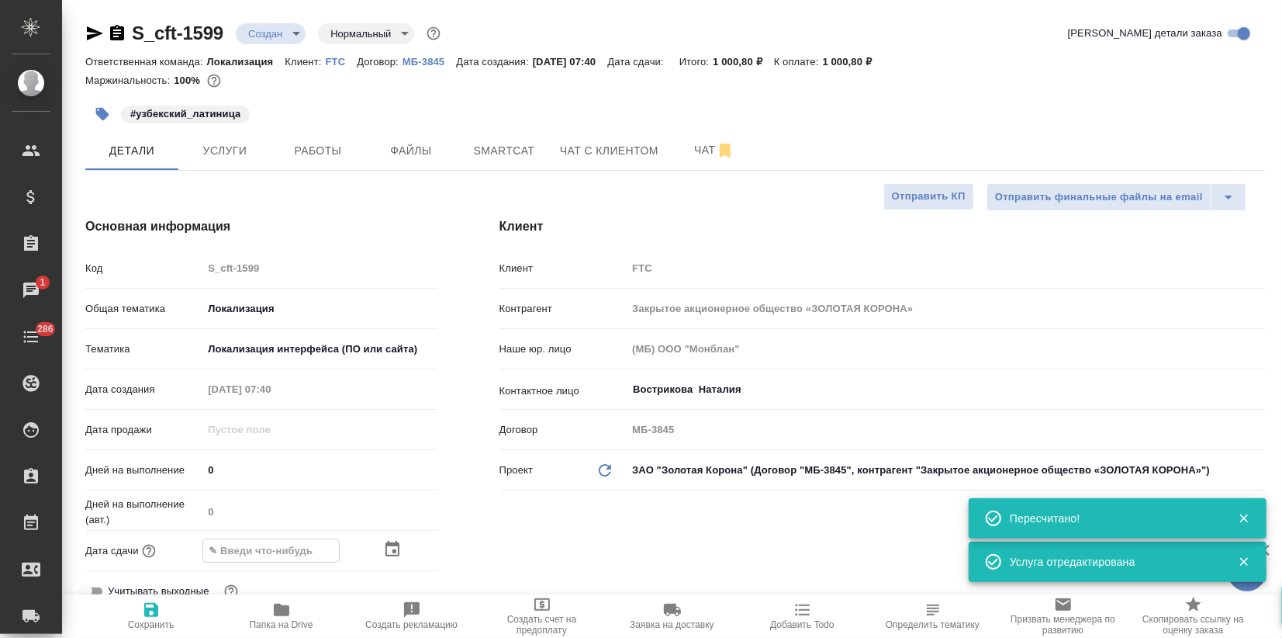
click at [385, 546] on icon "button" at bounding box center [392, 549] width 19 height 19
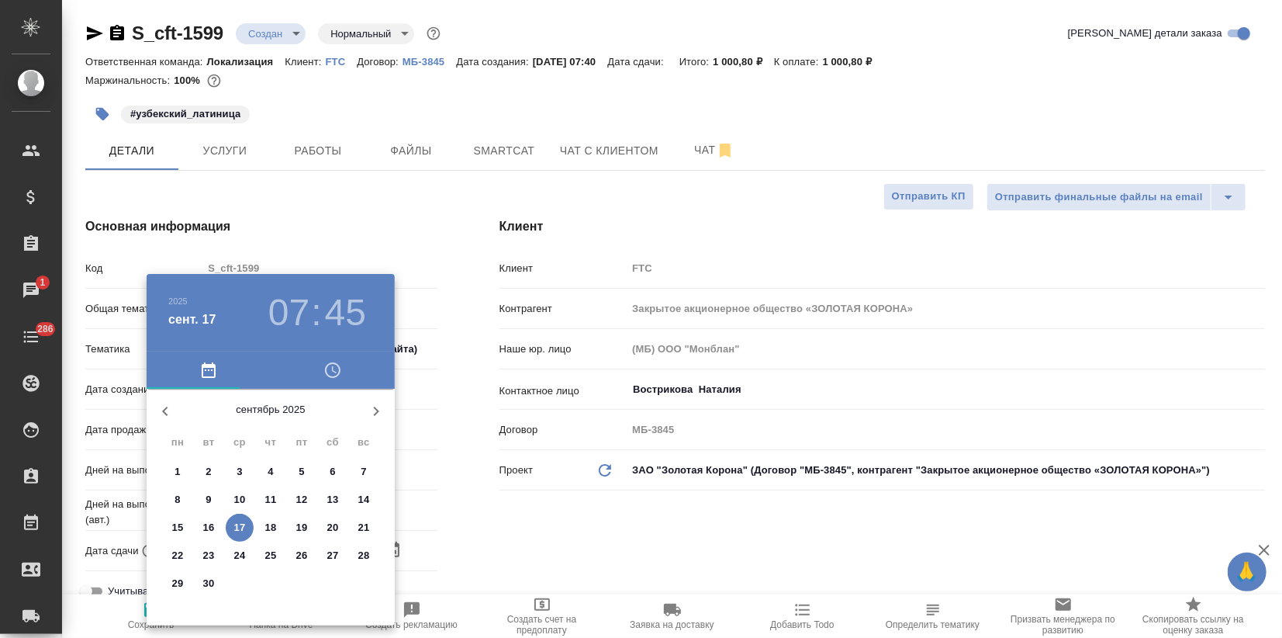
click at [244, 523] on p "17" at bounding box center [240, 528] width 12 height 16
type input "17.09.2025 07:45"
type textarea "x"
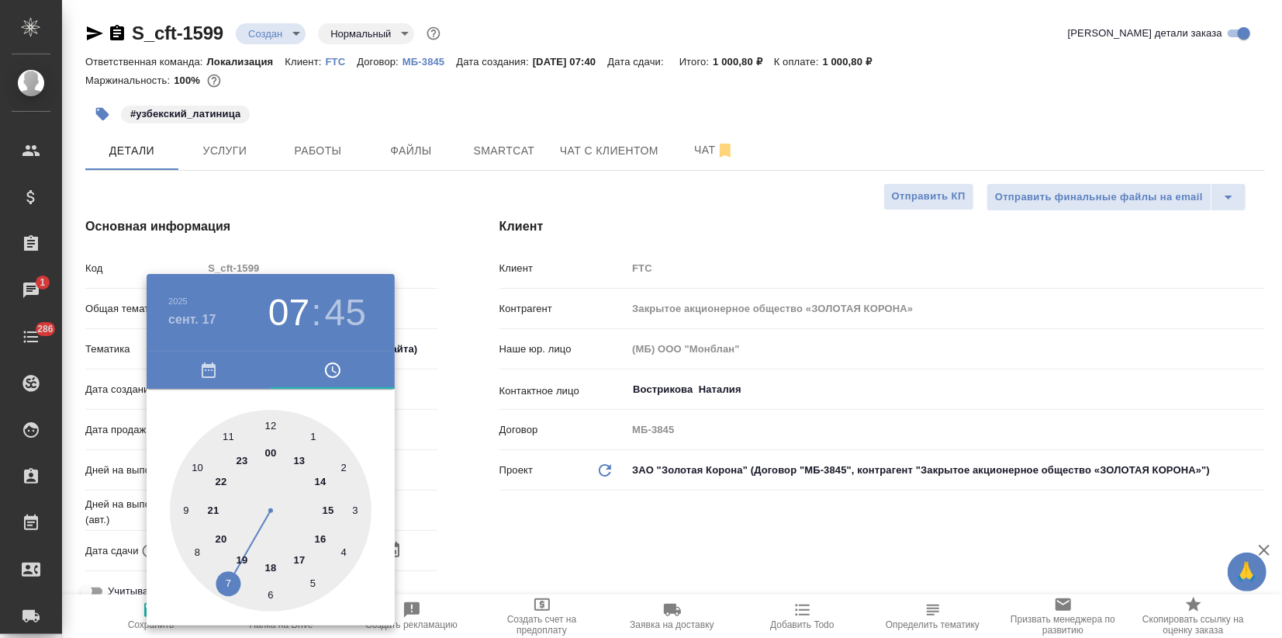
click at [244, 558] on div at bounding box center [271, 511] width 202 height 202
type input "17.09.2025 19:45"
type textarea "x"
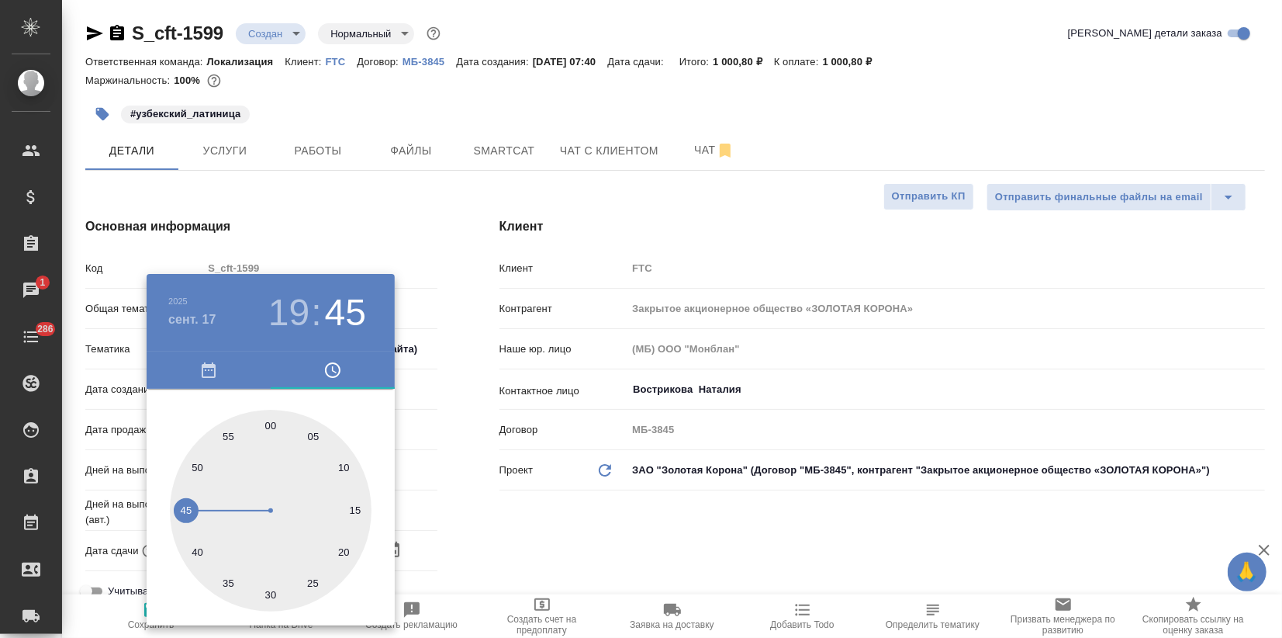
click at [270, 428] on div at bounding box center [271, 511] width 202 height 202
type input "17.09.2025 19:00"
type textarea "x"
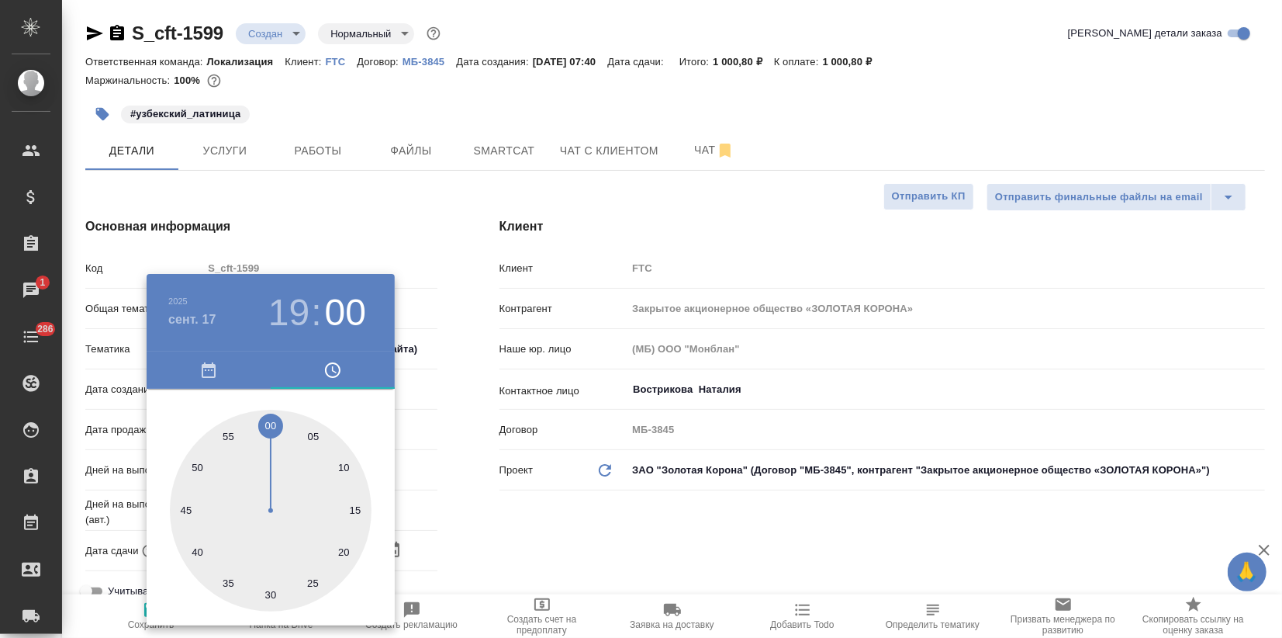
click at [382, 227] on div at bounding box center [641, 319] width 1282 height 638
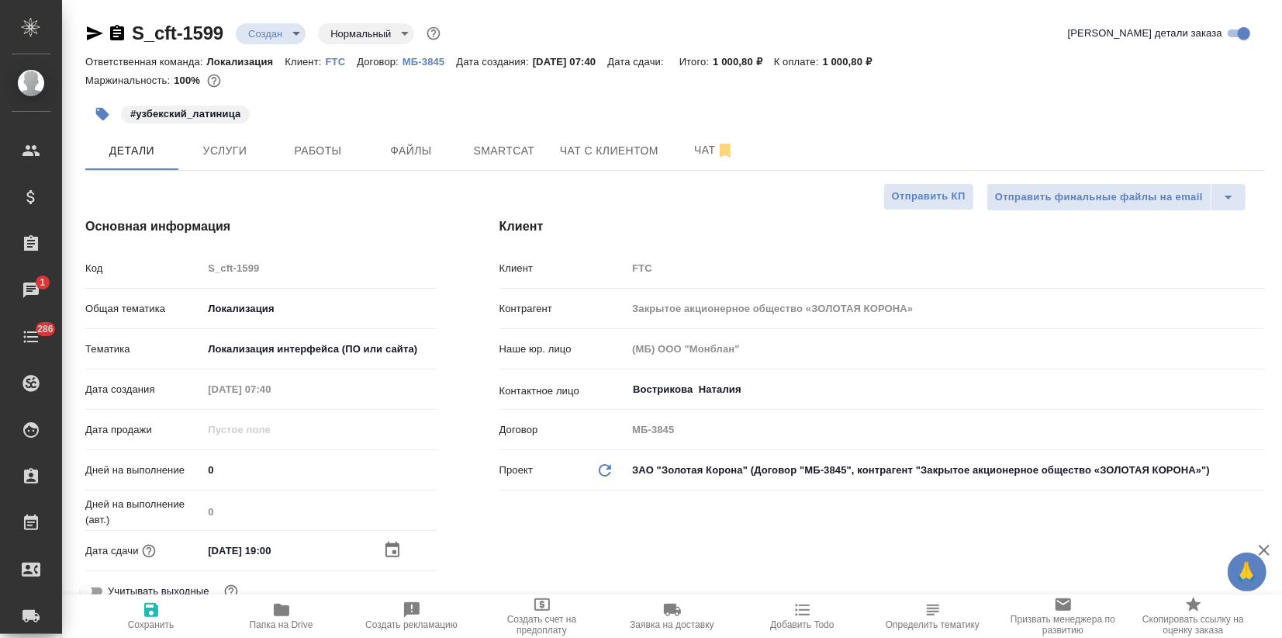
click at [161, 608] on span "Сохранить" at bounding box center [151, 614] width 112 height 29
type textarea "x"
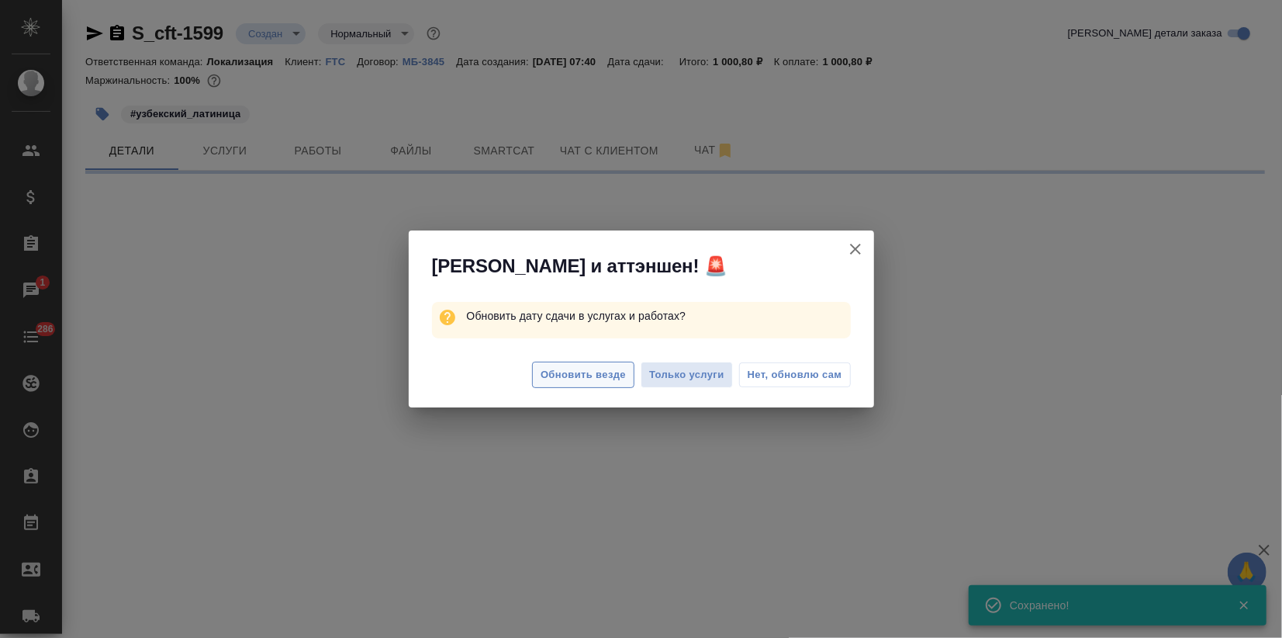
select select "RU"
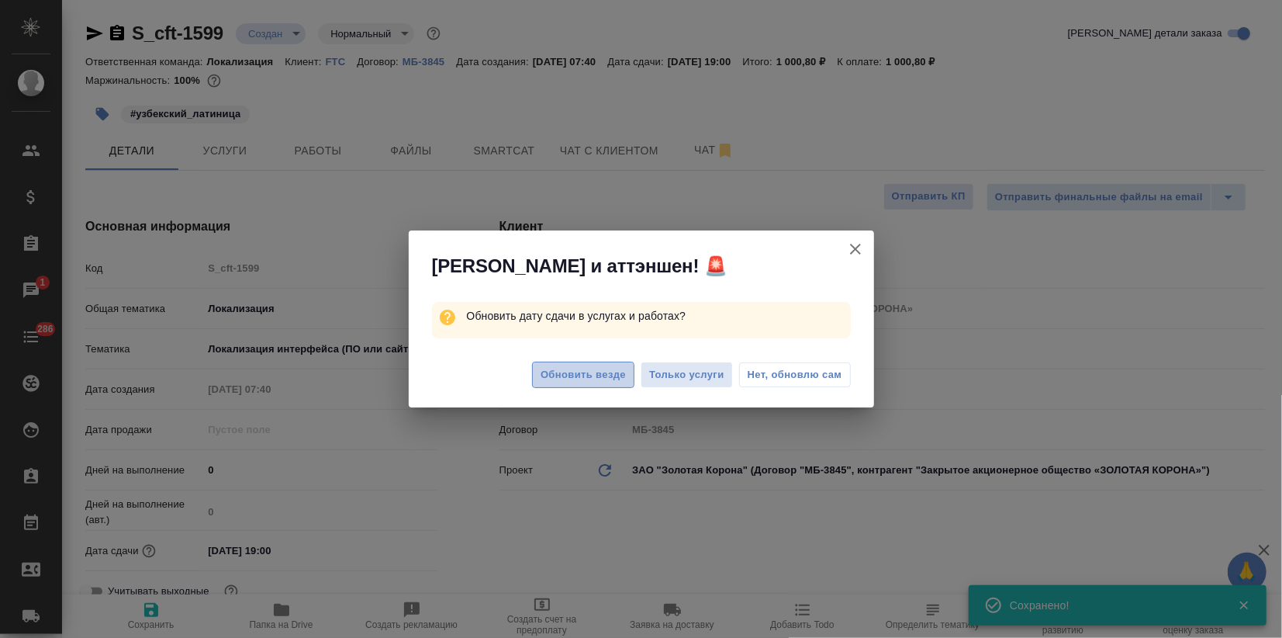
type textarea "x"
click at [583, 367] on span "Обновить везде" at bounding box center [583, 375] width 85 height 18
type textarea "x"
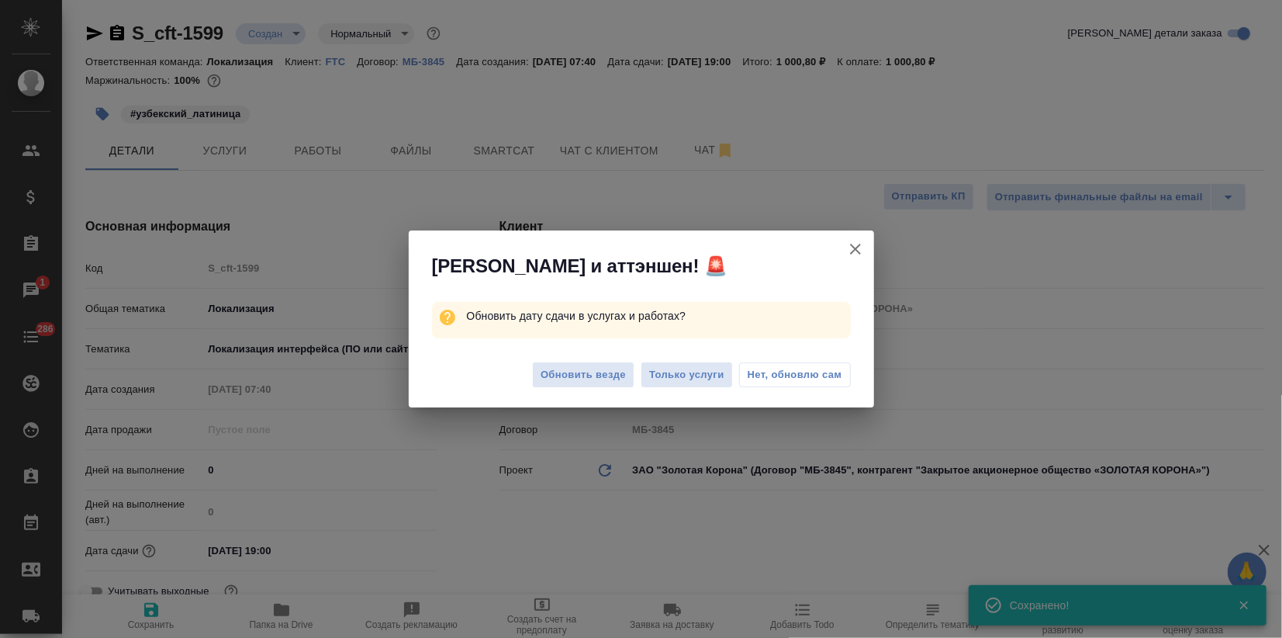
type textarea "x"
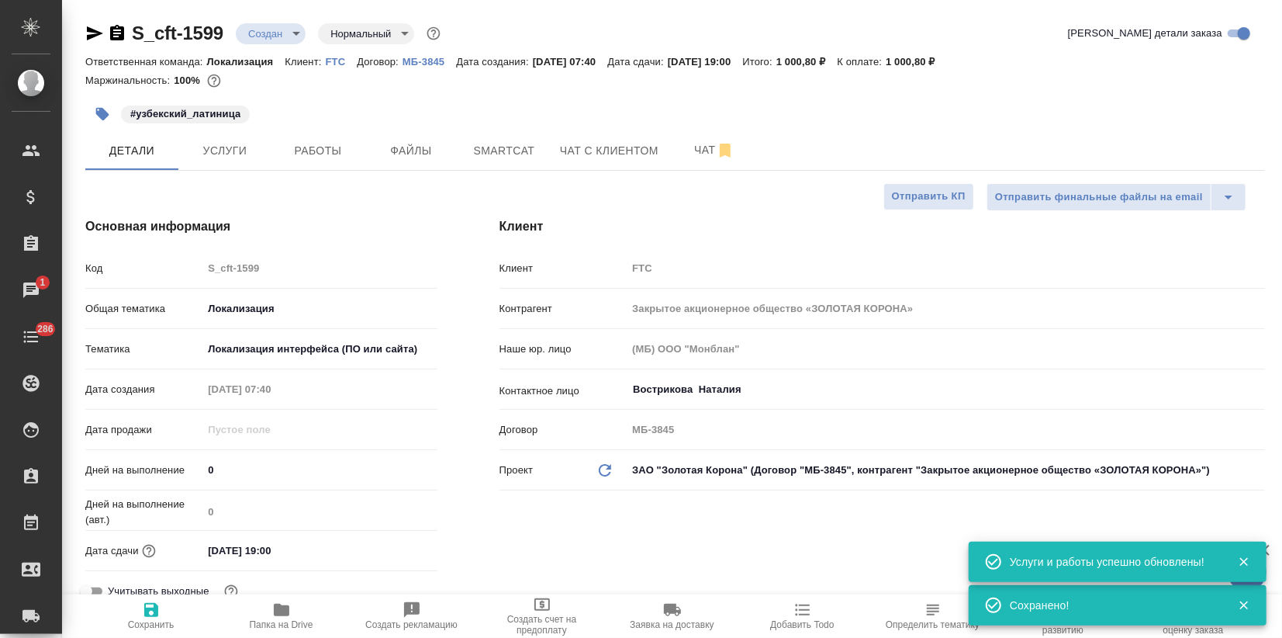
click at [296, 28] on body "🙏 .cls-1 fill:#fff; AWATERA Zagorodnikh Viktoria Клиенты Спецификации Заказы 1 …" at bounding box center [641, 319] width 1282 height 638
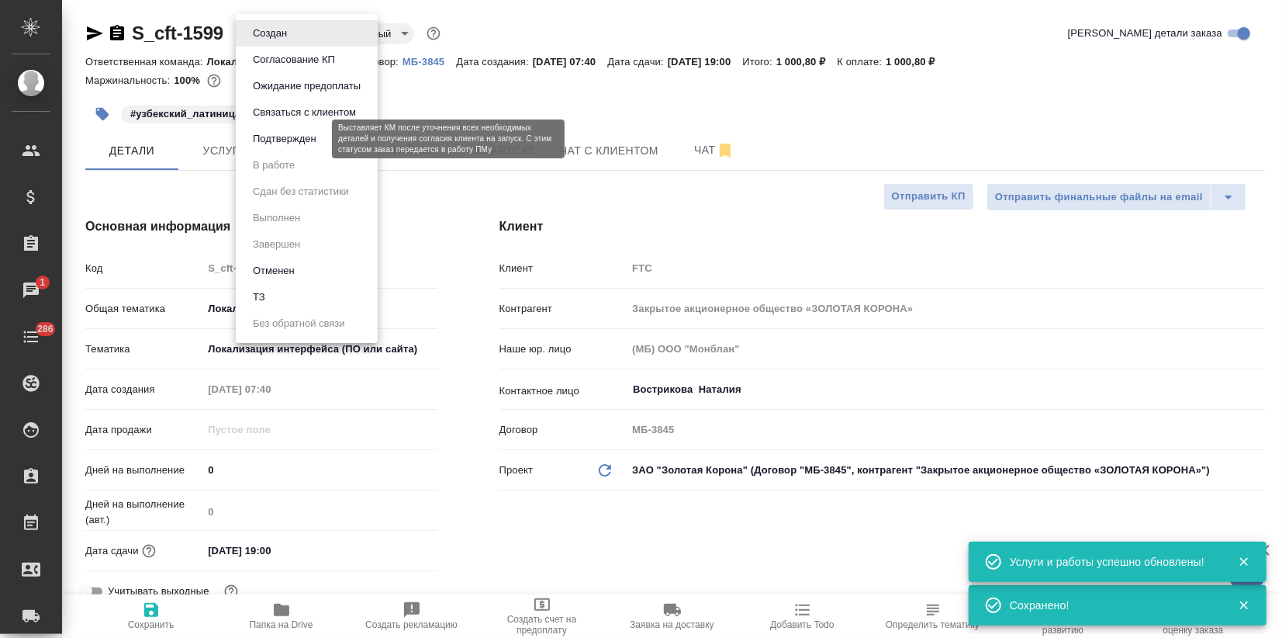
click at [288, 139] on button "Подтвержден" at bounding box center [284, 138] width 73 height 17
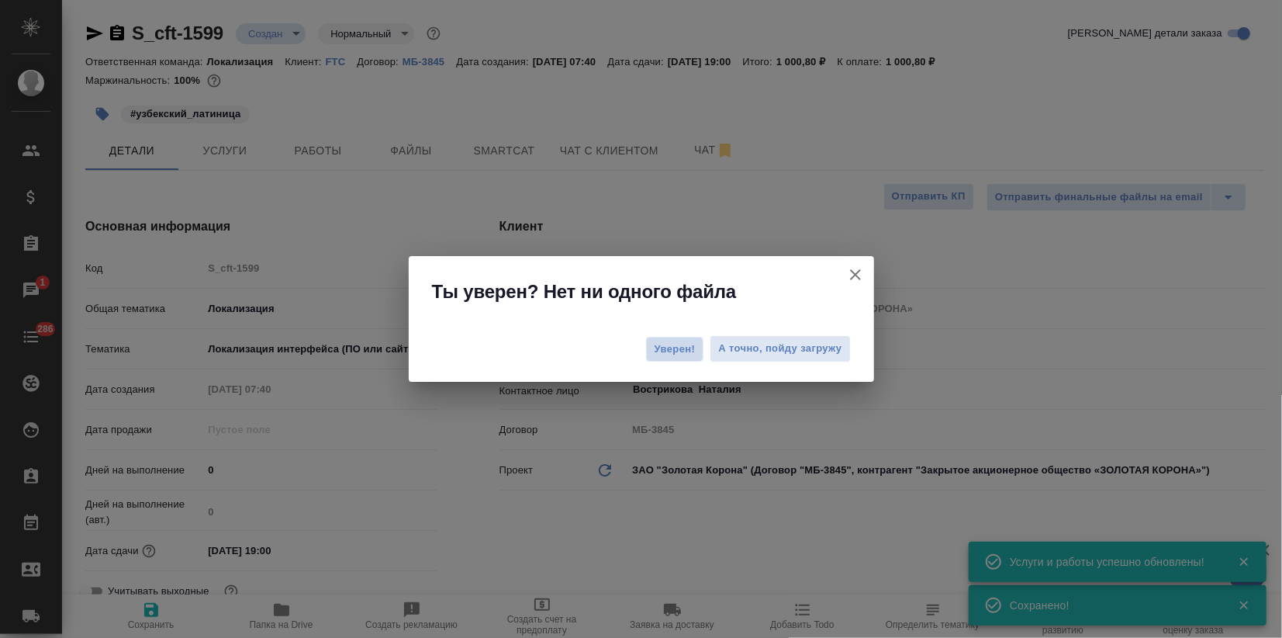
drag, startPoint x: 683, startPoint y: 354, endPoint x: 657, endPoint y: 338, distance: 30.3
click at [683, 354] on span "Уверен!" at bounding box center [675, 349] width 41 height 16
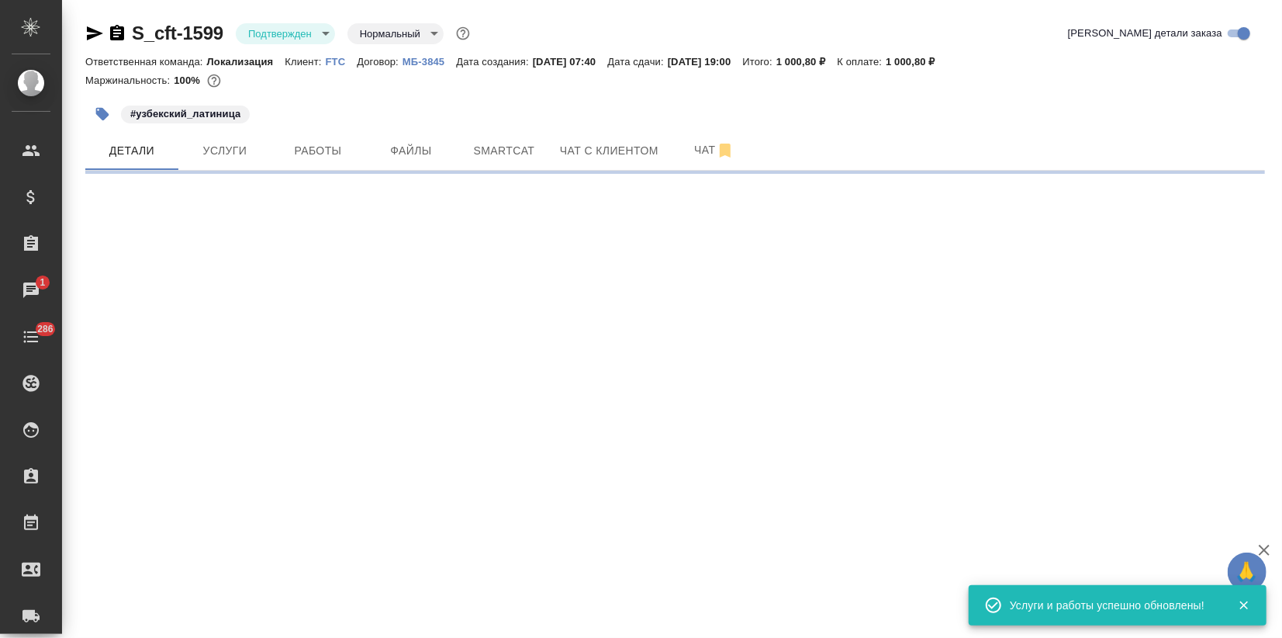
click at [93, 34] on icon "button" at bounding box center [95, 33] width 16 height 14
select select "RU"
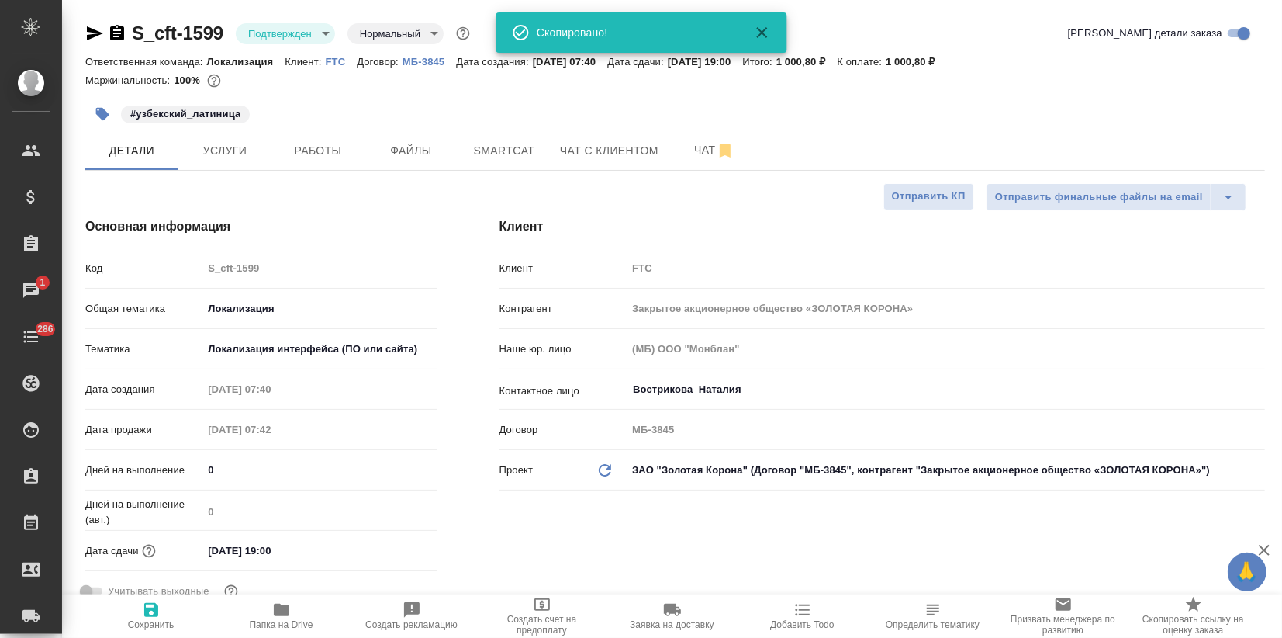
type textarea "x"
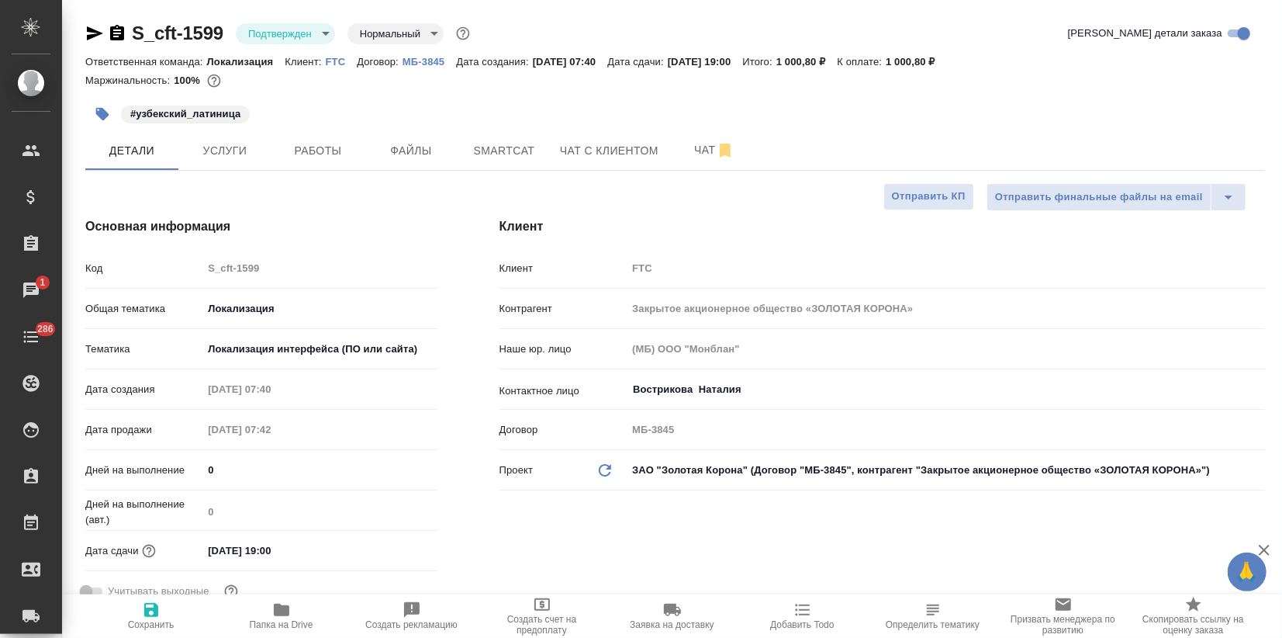
type textarea "x"
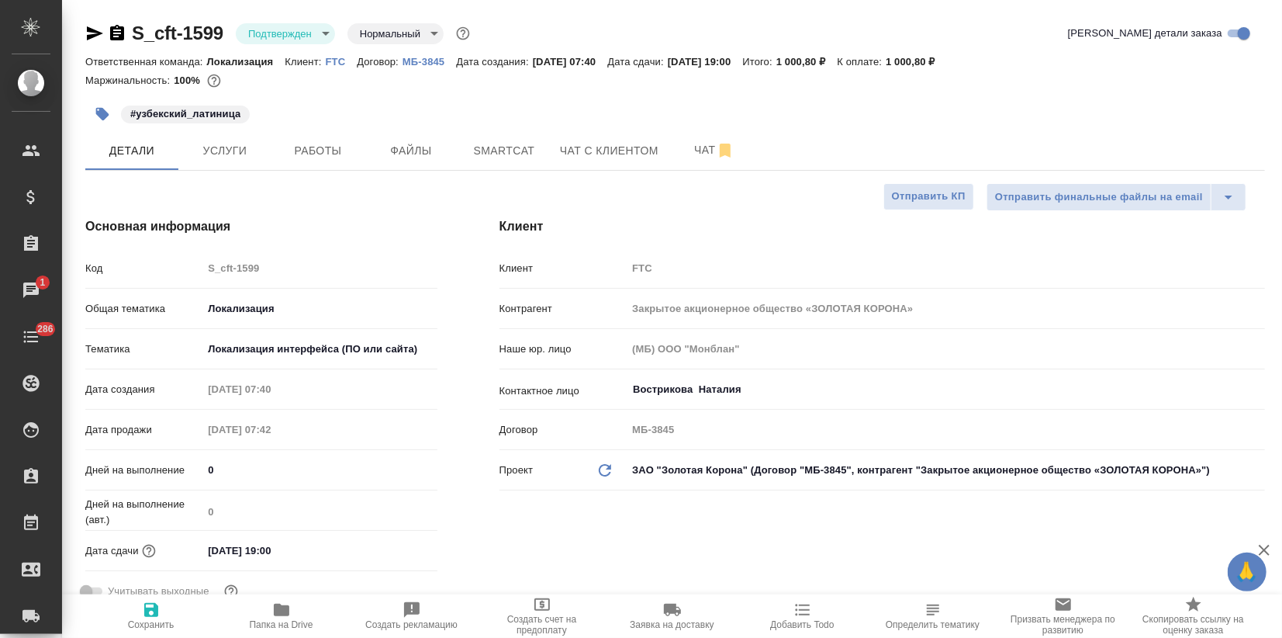
type textarea "x"
click at [523, 152] on span "Smartcat" at bounding box center [504, 150] width 74 height 19
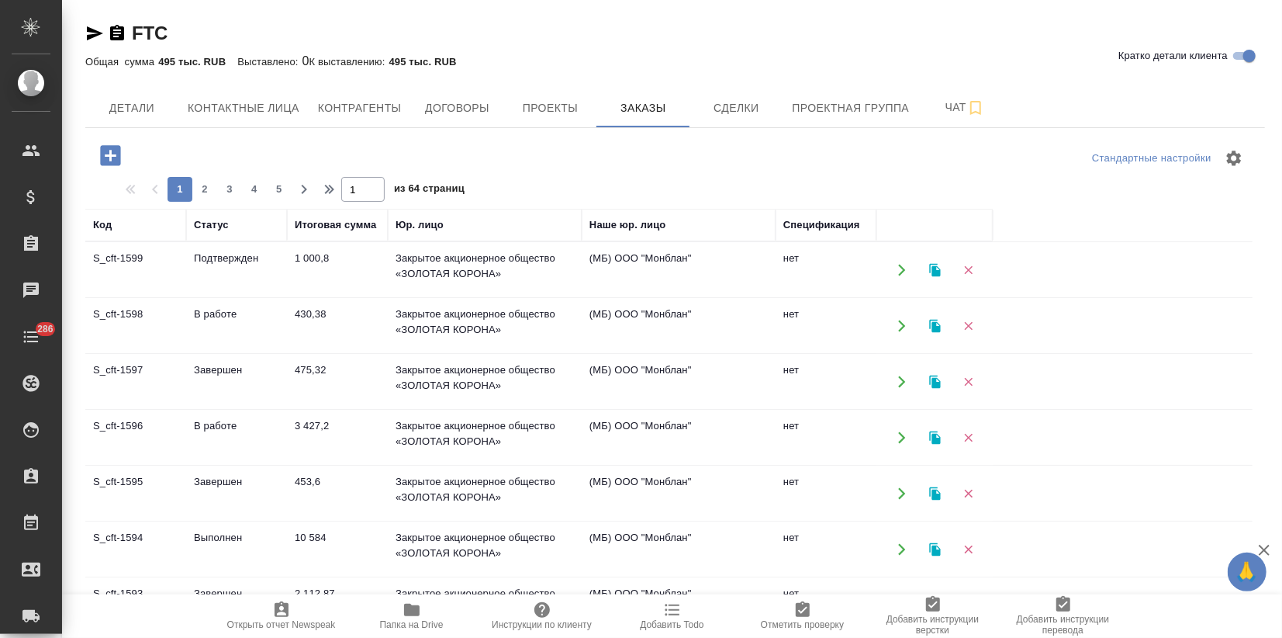
click at [935, 268] on icon "button" at bounding box center [934, 269] width 11 height 13
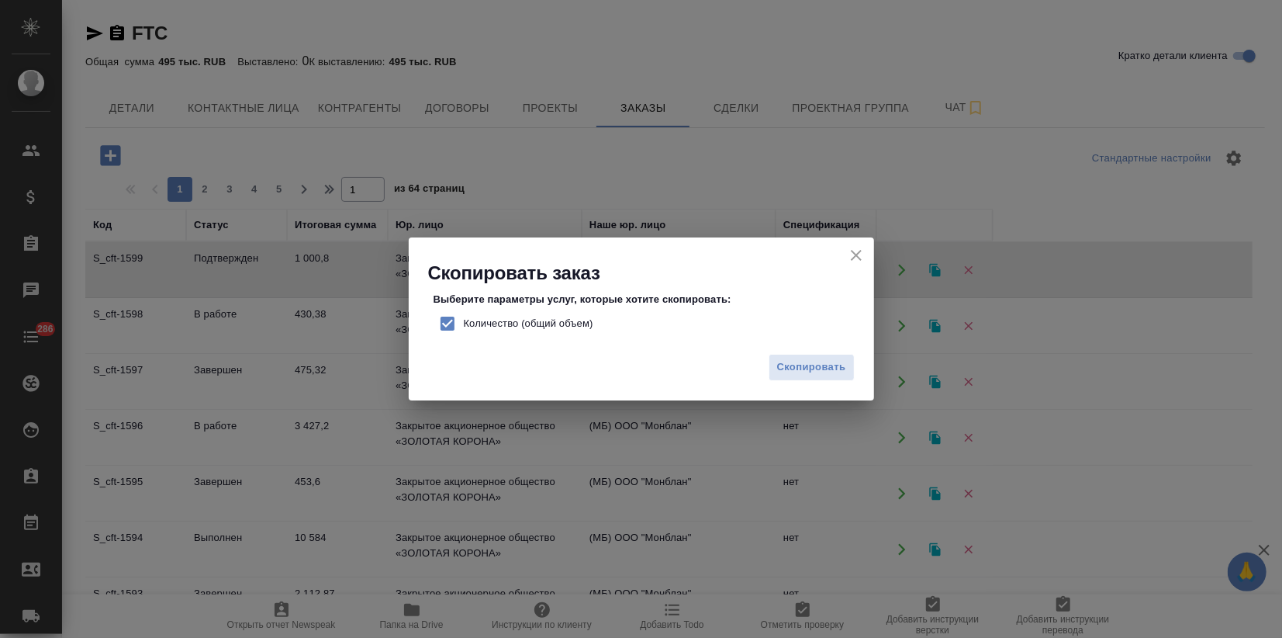
click at [441, 323] on input "Количество (общий объем)" at bounding box center [447, 323] width 33 height 33
checkbox input "false"
click at [851, 365] on button "Скопировать" at bounding box center [812, 367] width 86 height 27
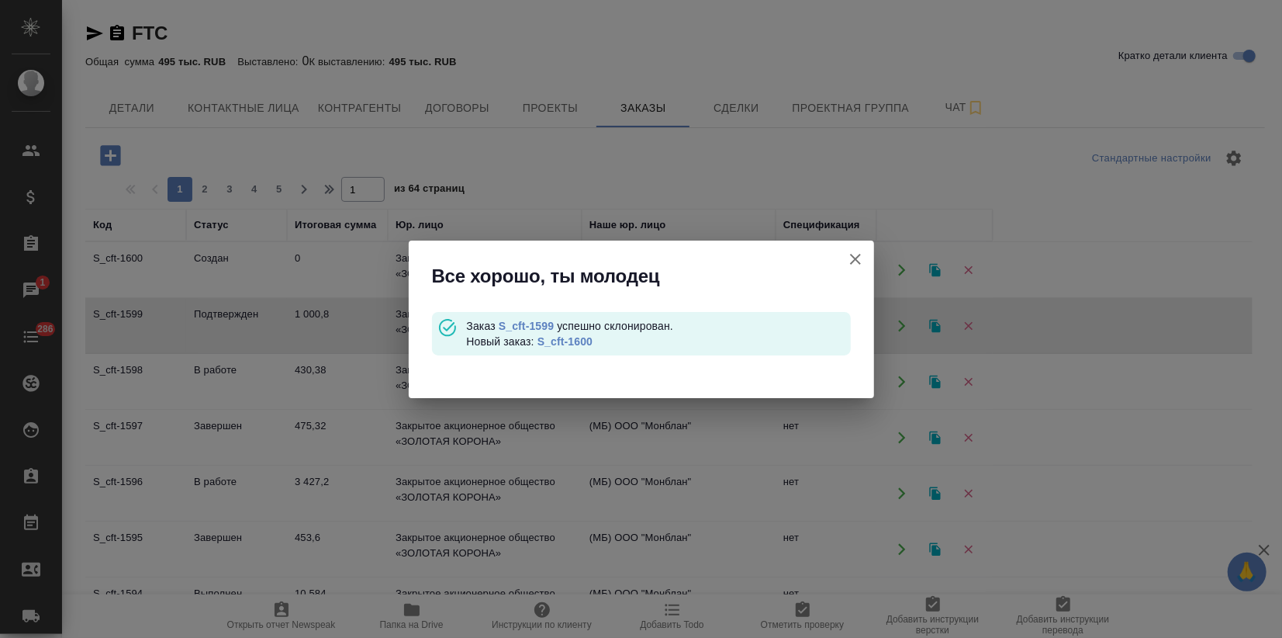
click at [578, 343] on link "S_cft-1600" at bounding box center [565, 341] width 55 height 12
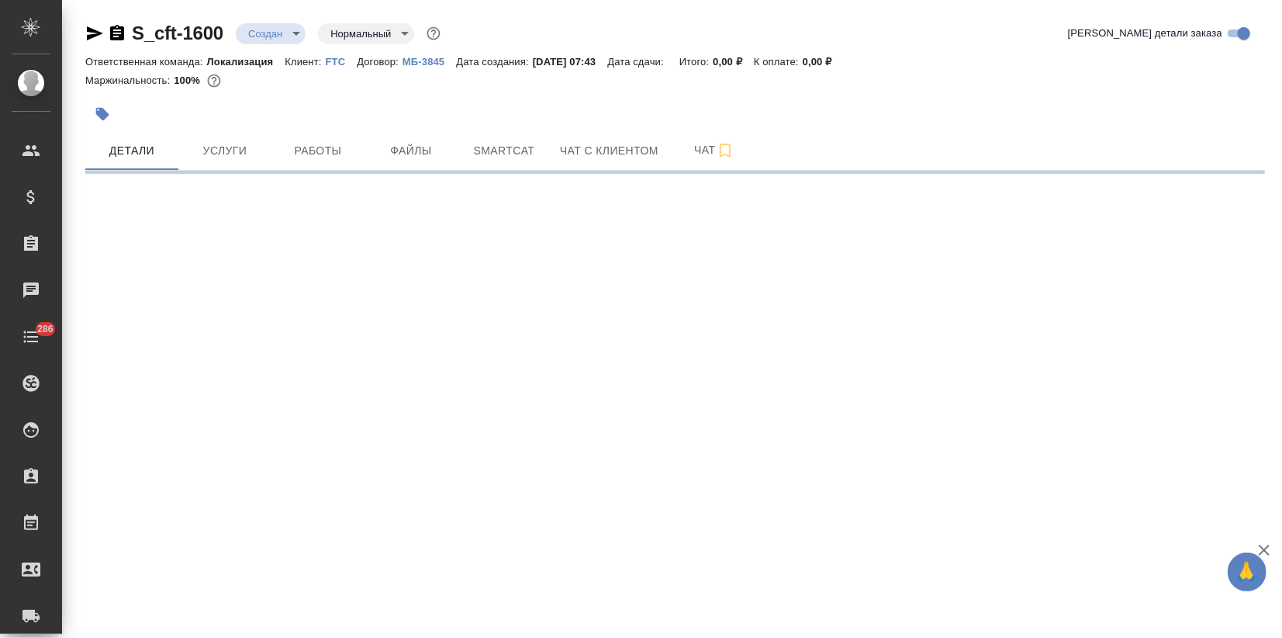
select select "RU"
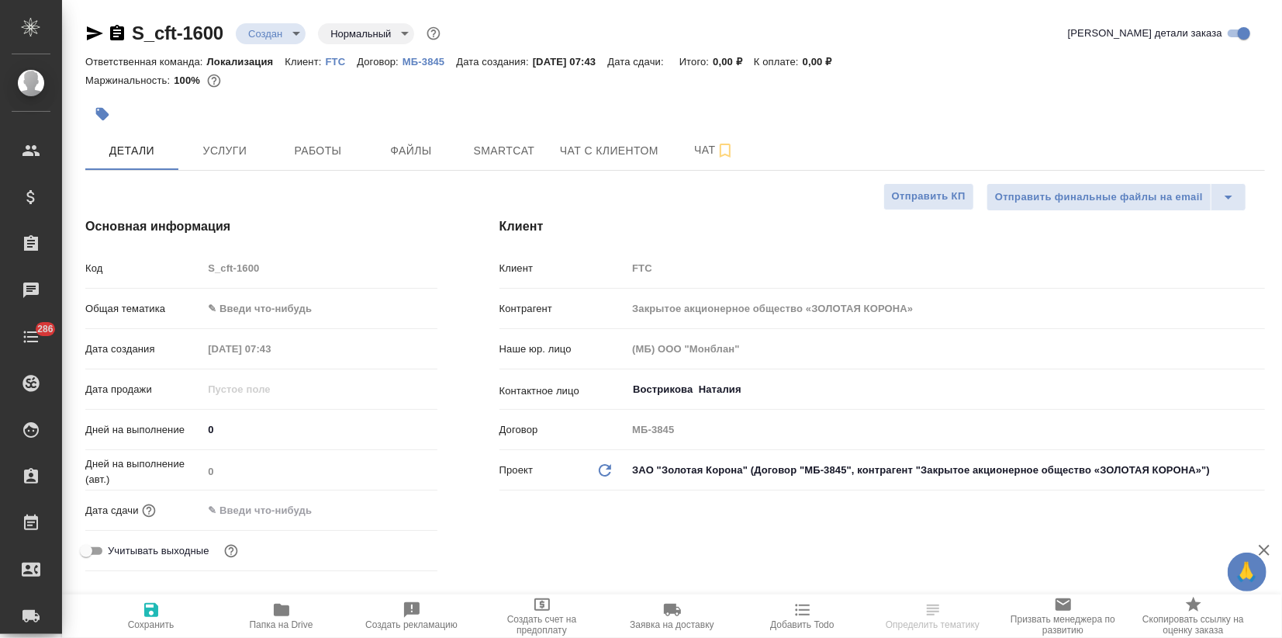
type textarea "x"
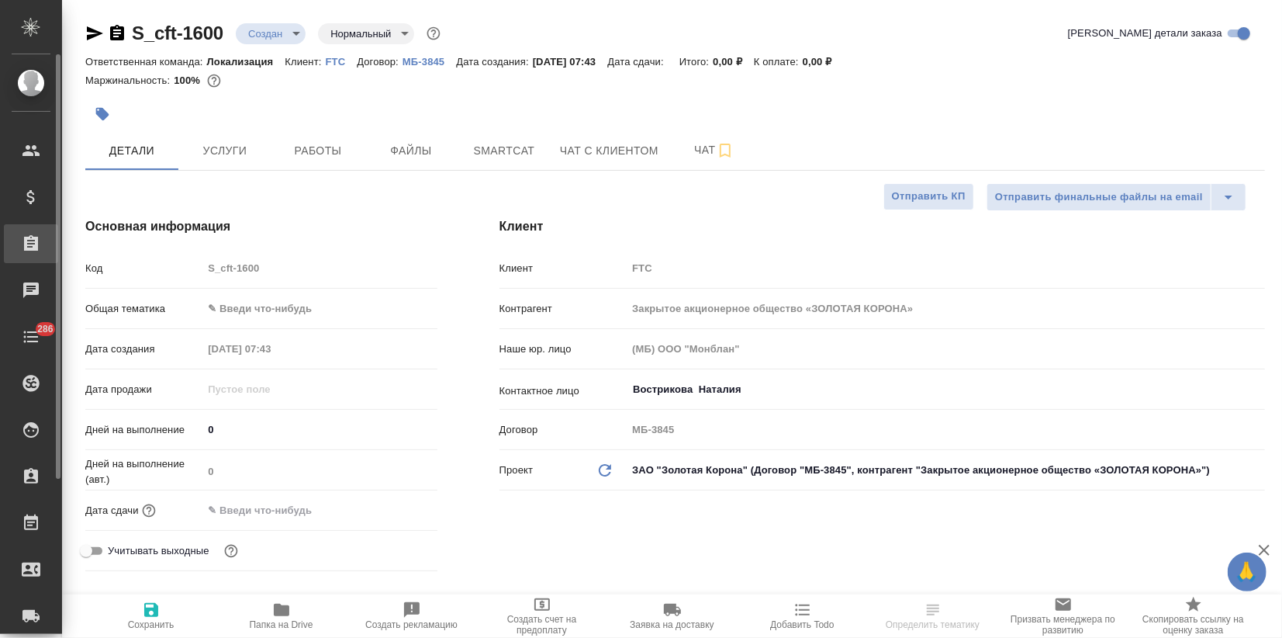
type textarea "x"
click at [244, 310] on div "Код S_cft-1600 Общая тематика ✎ Введи что-нибудь Дата создания 17.09.2025 07:43…" at bounding box center [261, 415] width 352 height 323
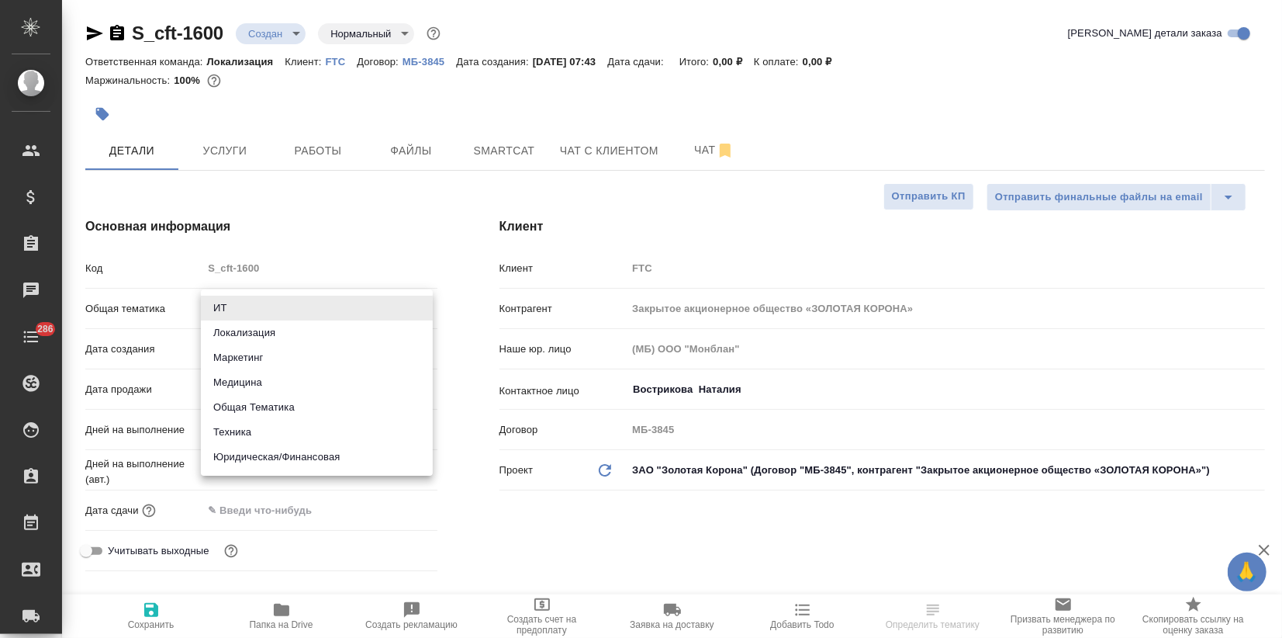
click at [242, 312] on body "🙏 .cls-1 fill:#fff; AWATERA Zagorodnikh Viktoria Клиенты Спецификации Заказы Ча…" at bounding box center [641, 319] width 1282 height 638
click at [245, 327] on li "Локализация" at bounding box center [317, 332] width 232 height 25
type input "local"
type textarea "x"
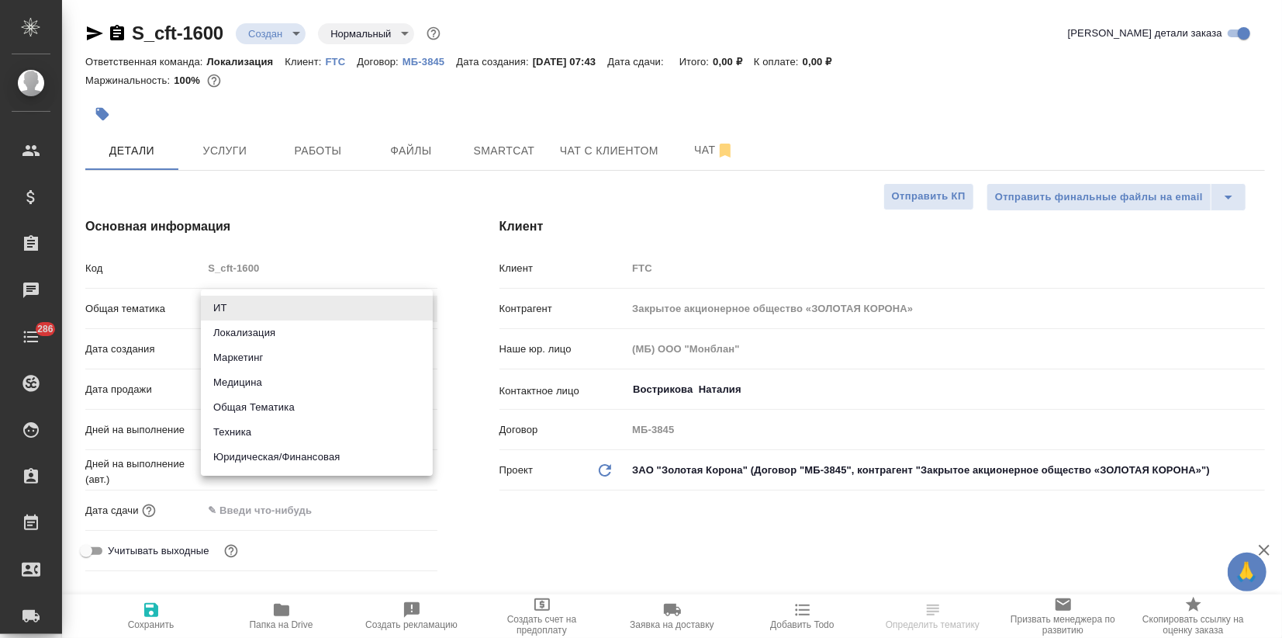
type textarea "x"
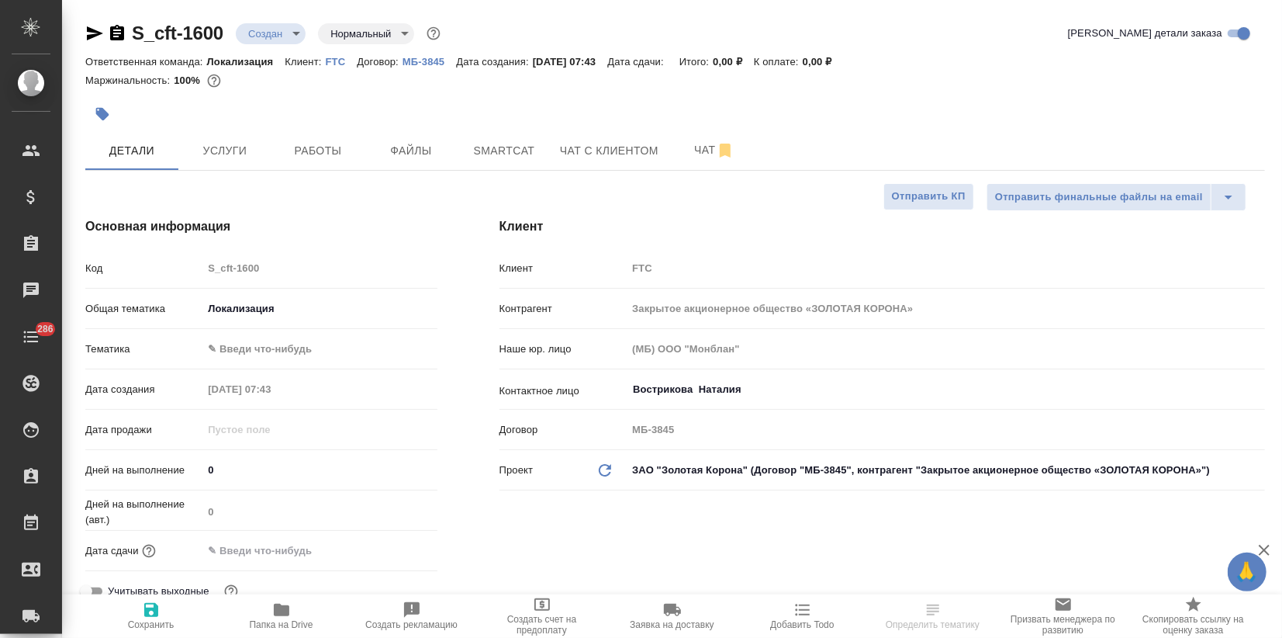
click at [245, 327] on div "Общая тематика Локализация local" at bounding box center [261, 315] width 352 height 40
click at [236, 340] on body "🙏 .cls-1 fill:#fff; AWATERA Zagorodnikh Viktoria Клиенты Спецификации Заказы Ча…" at bounding box center [641, 319] width 1282 height 638
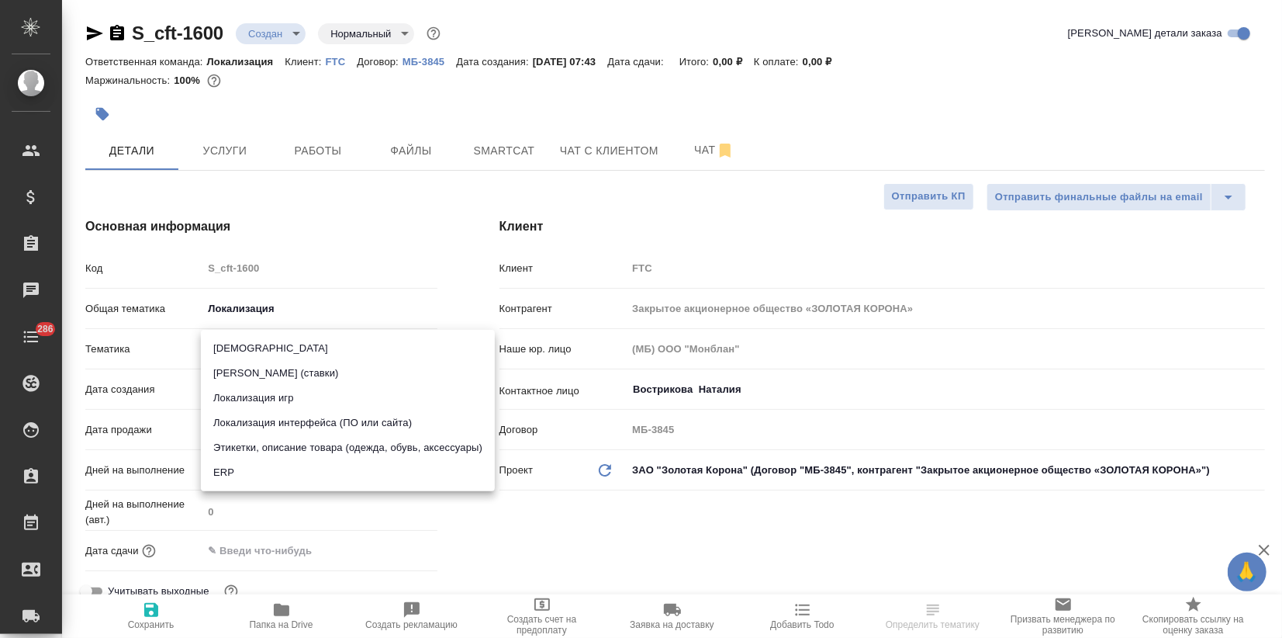
click at [349, 420] on li "Локализация интерфейса (ПО или сайта)" at bounding box center [348, 422] width 294 height 25
type textarea "x"
type input "5a8b8b956a9677013d343e0d"
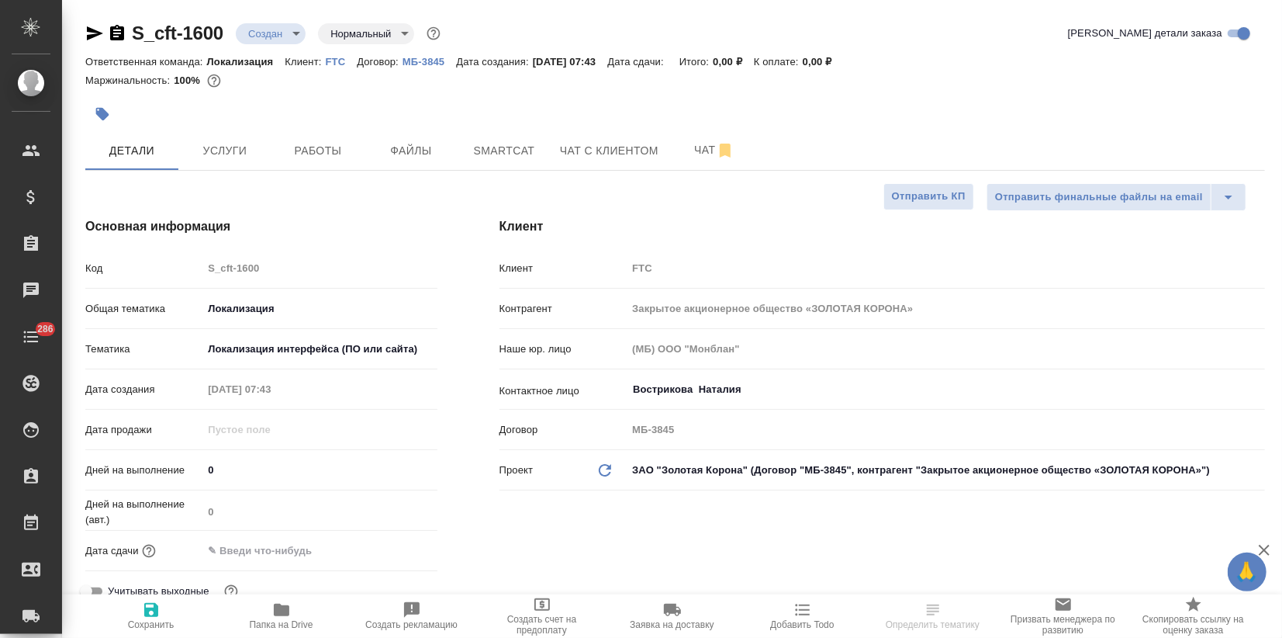
click at [152, 603] on icon "button" at bounding box center [151, 610] width 14 height 14
type textarea "x"
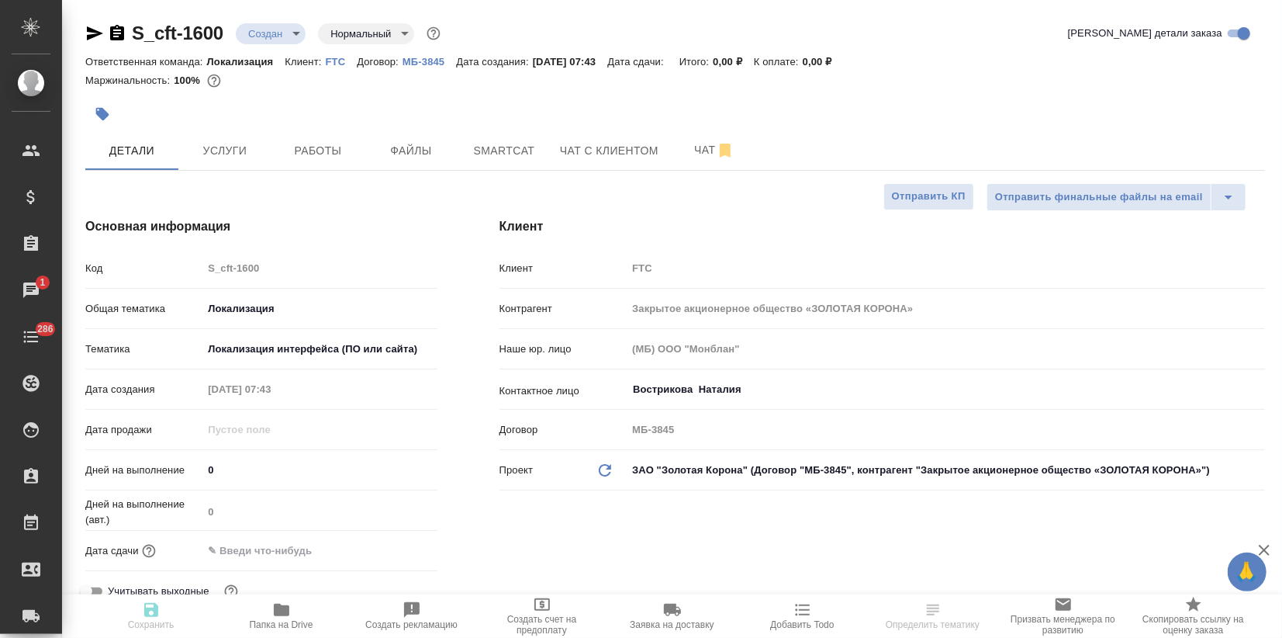
type textarea "x"
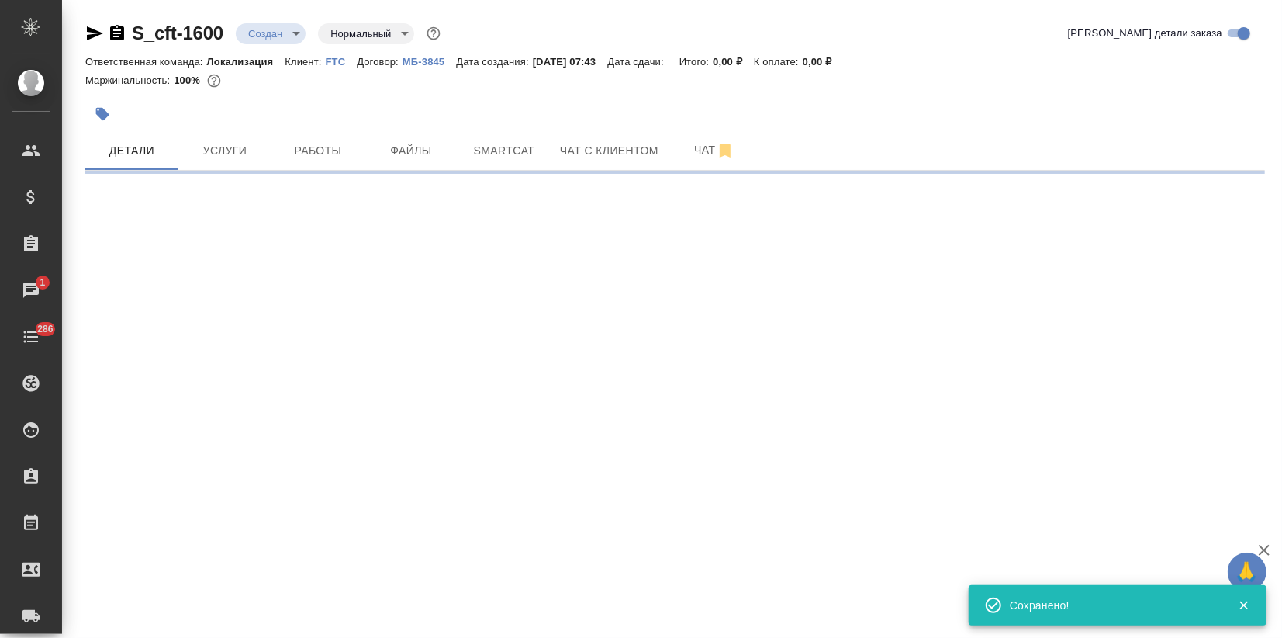
click at [111, 113] on button "button" at bounding box center [102, 114] width 34 height 34
select select "RU"
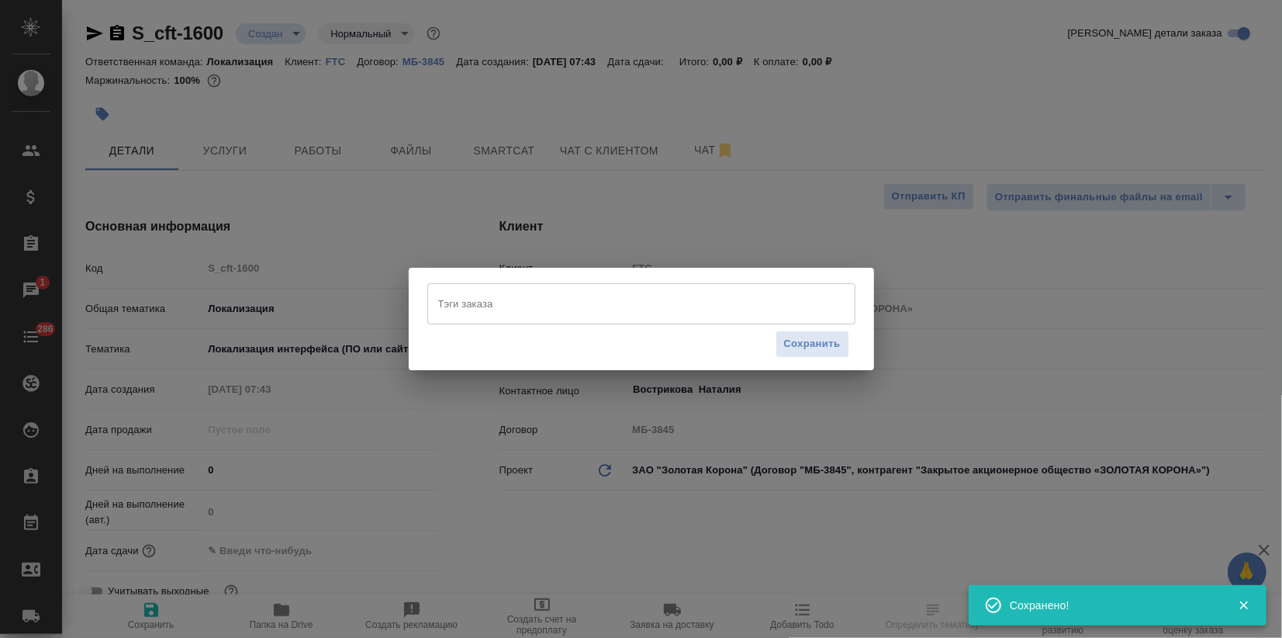
type textarea "x"
click at [450, 289] on div "Тэги заказа" at bounding box center [641, 303] width 428 height 40
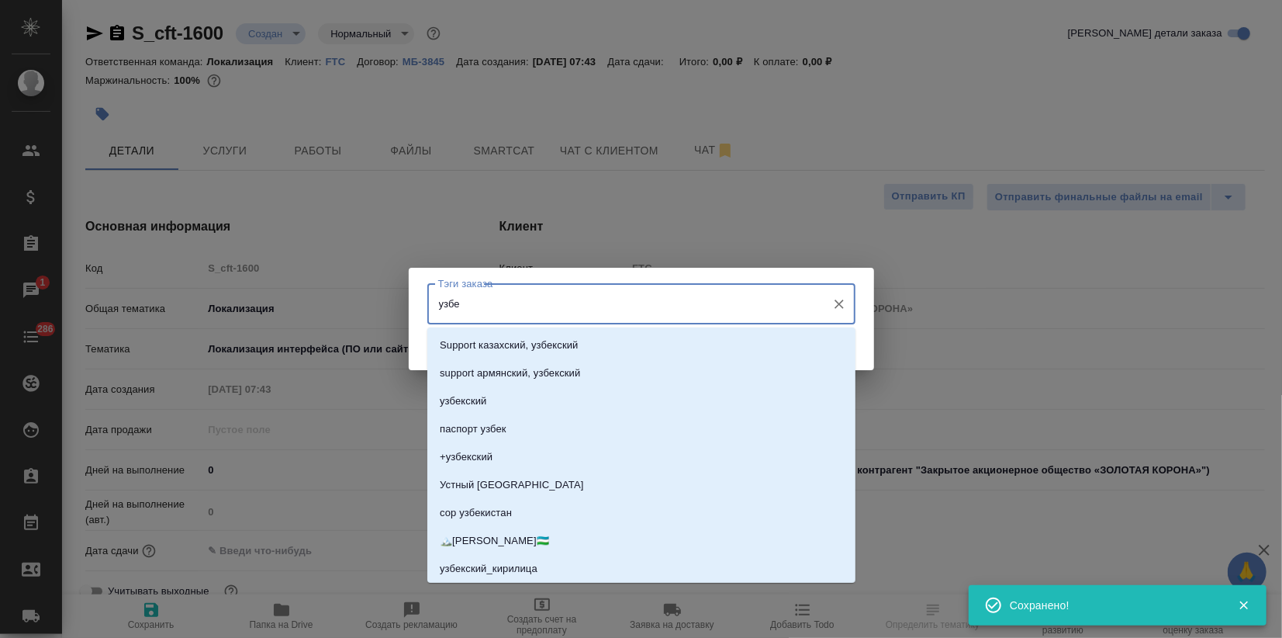
type input "узбек"
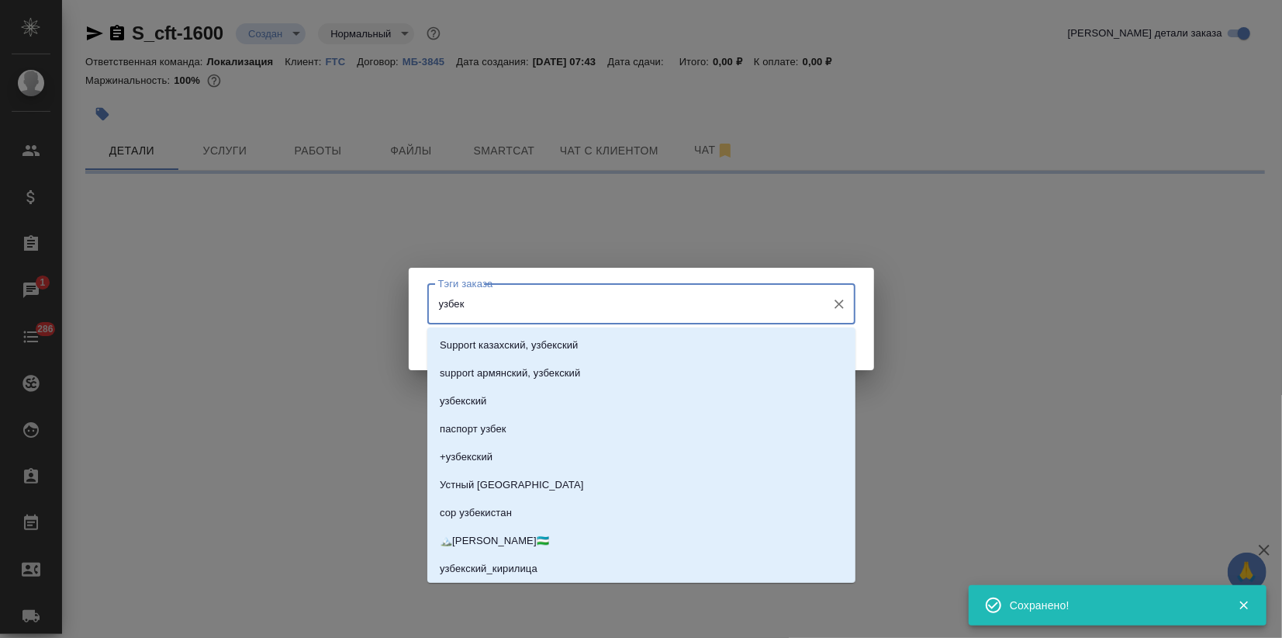
select select "RU"
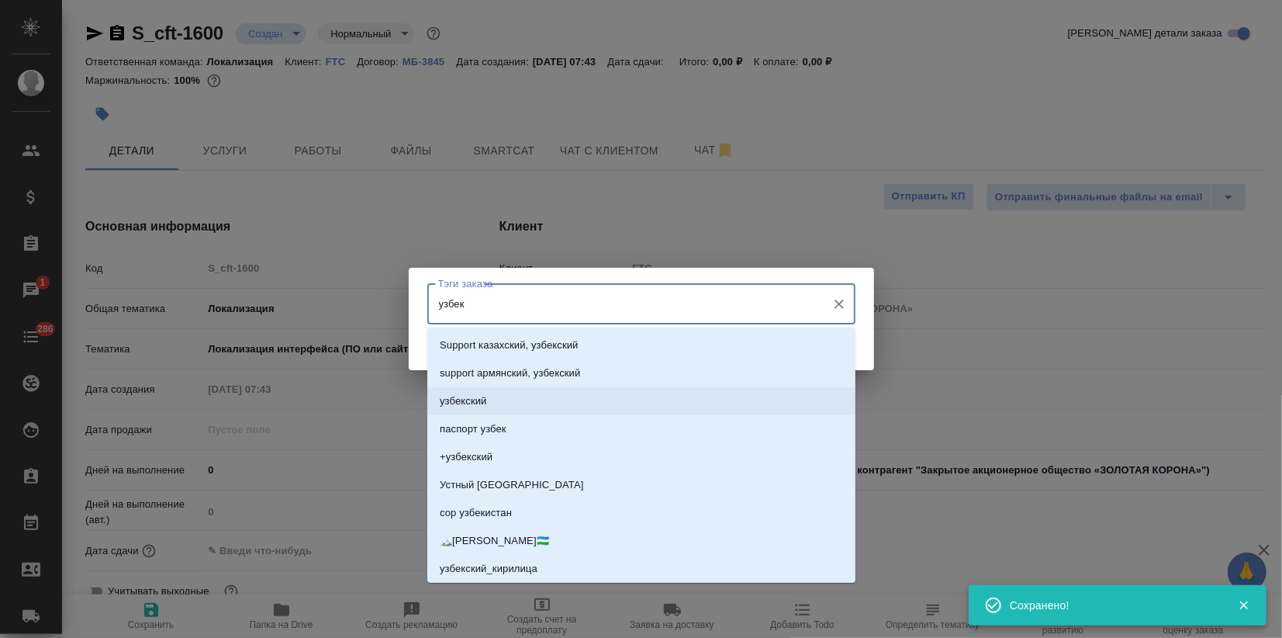
type textarea "x"
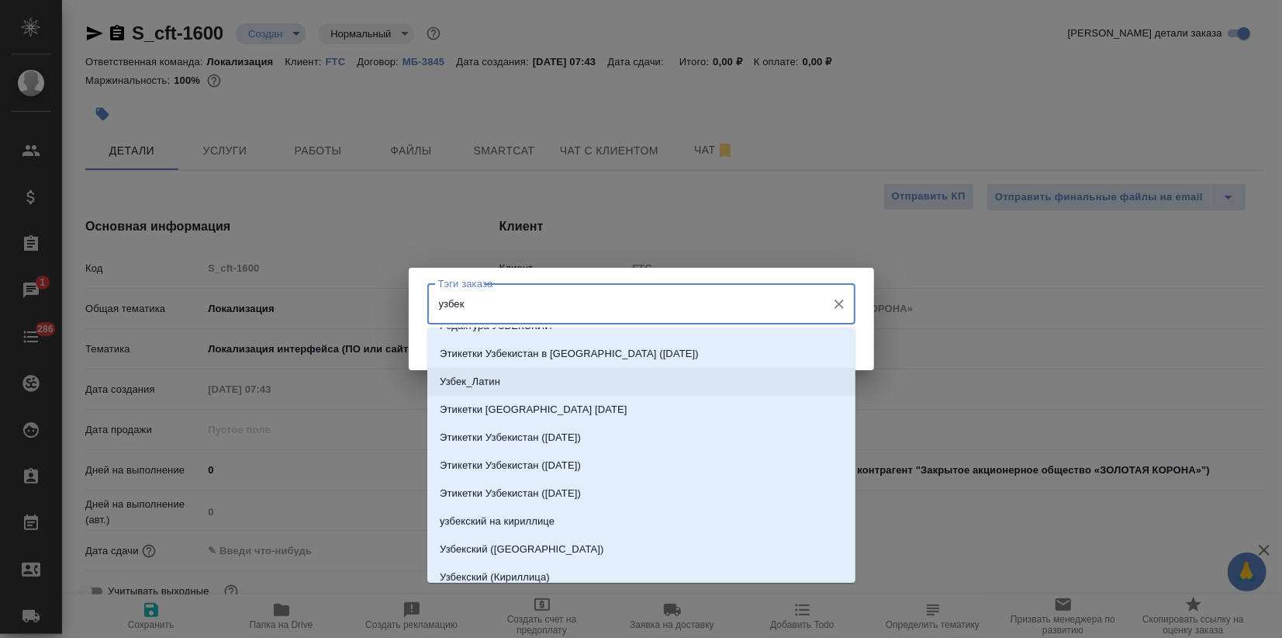
scroll to position [430, 0]
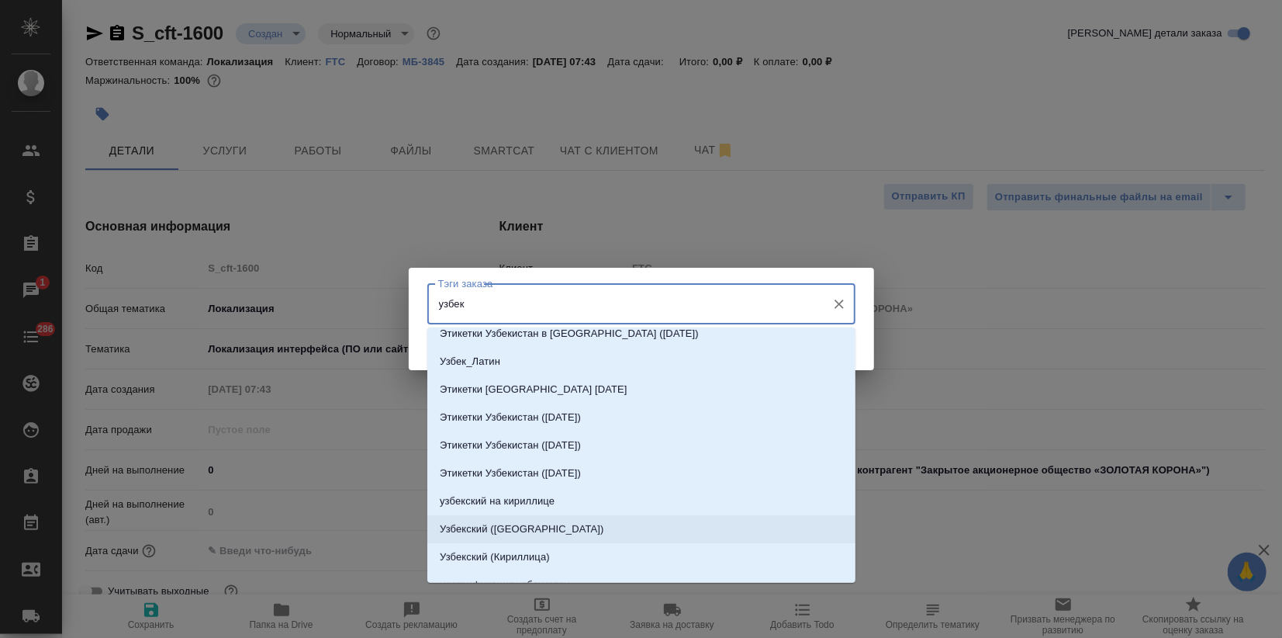
click at [503, 527] on p "Узбекский (Латиница)" at bounding box center [522, 529] width 164 height 16
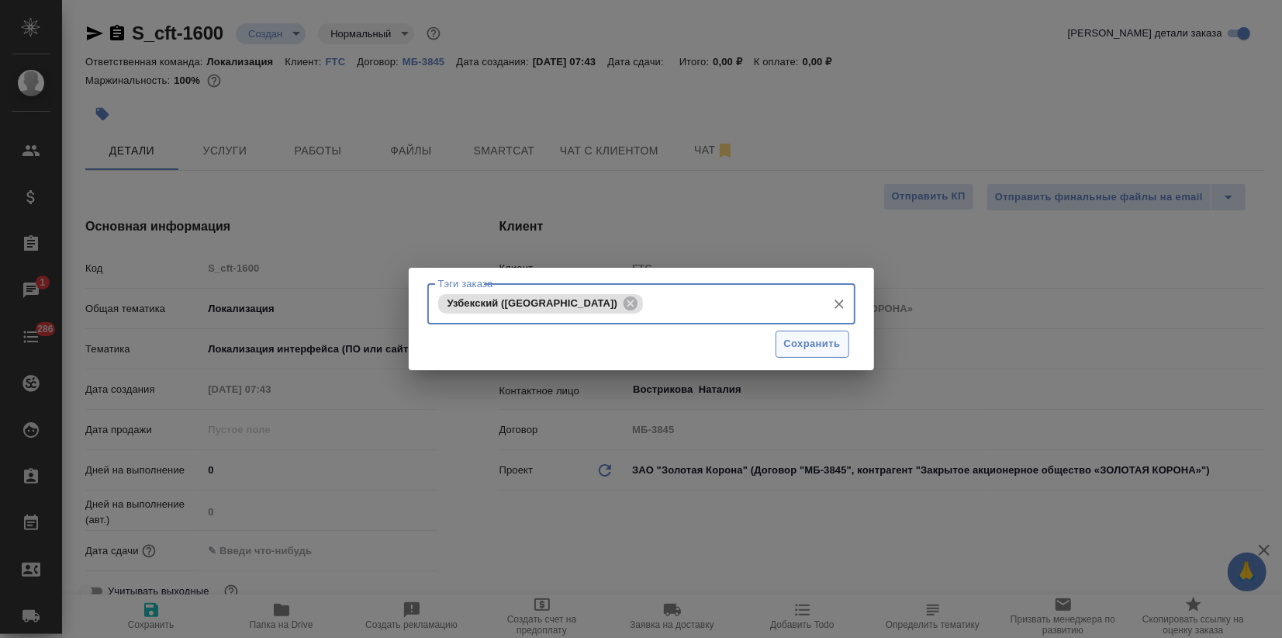
click at [791, 341] on span "Сохранить" at bounding box center [812, 344] width 57 height 18
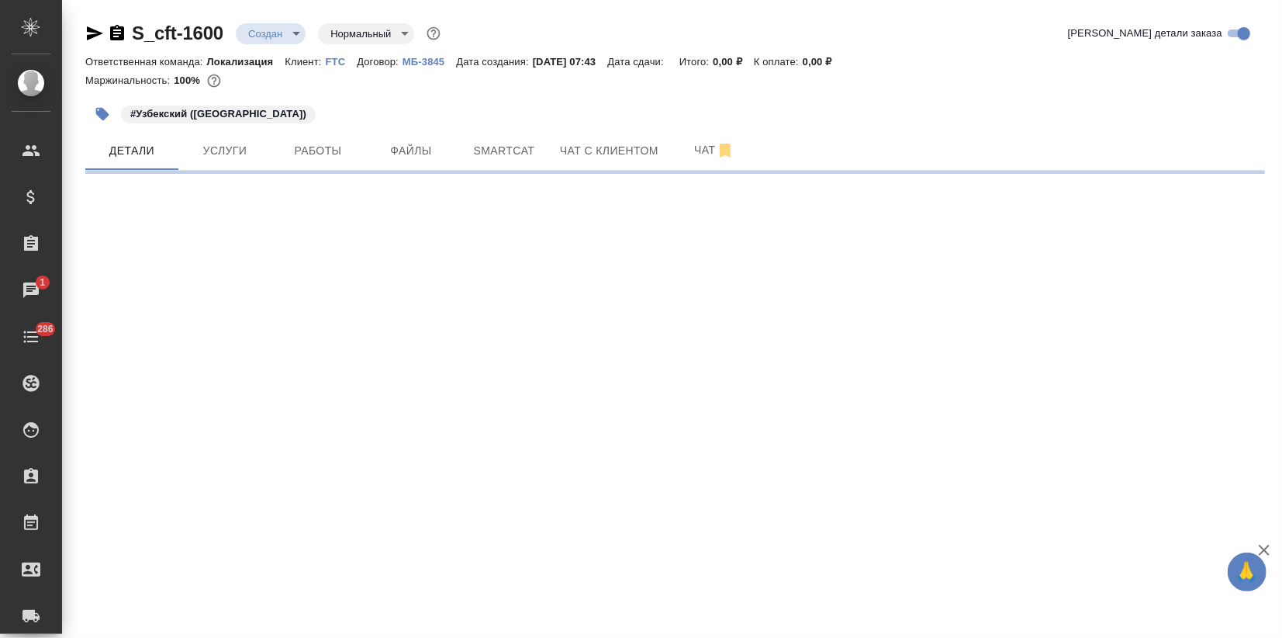
select select "RU"
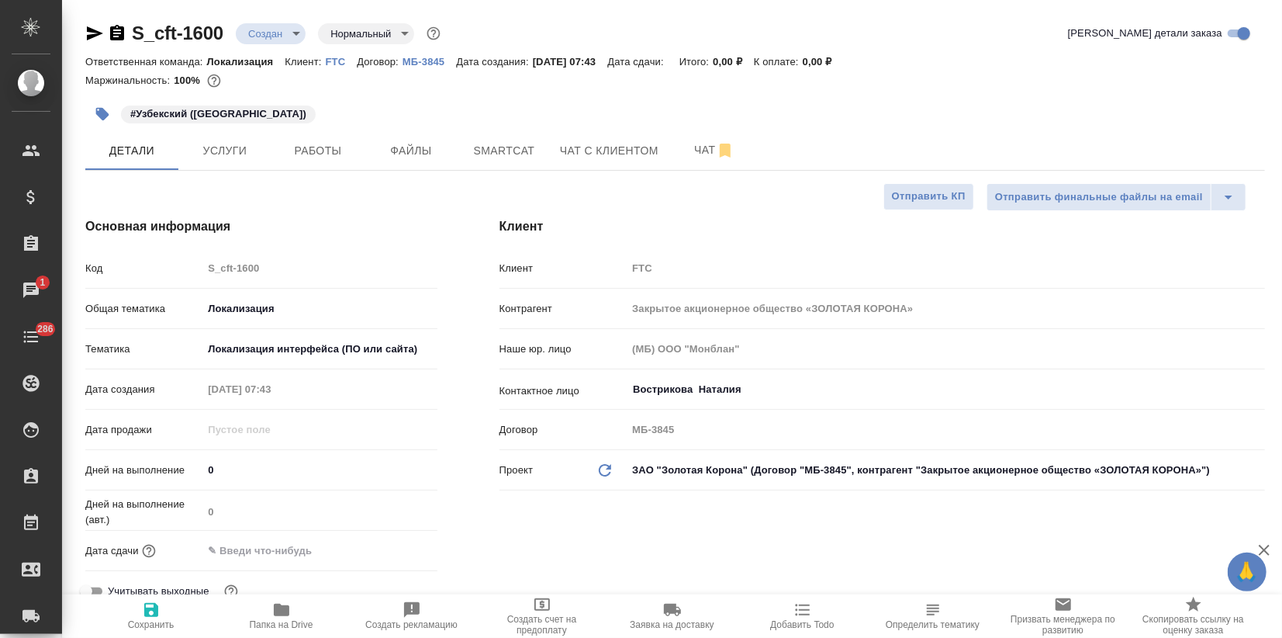
type textarea "x"
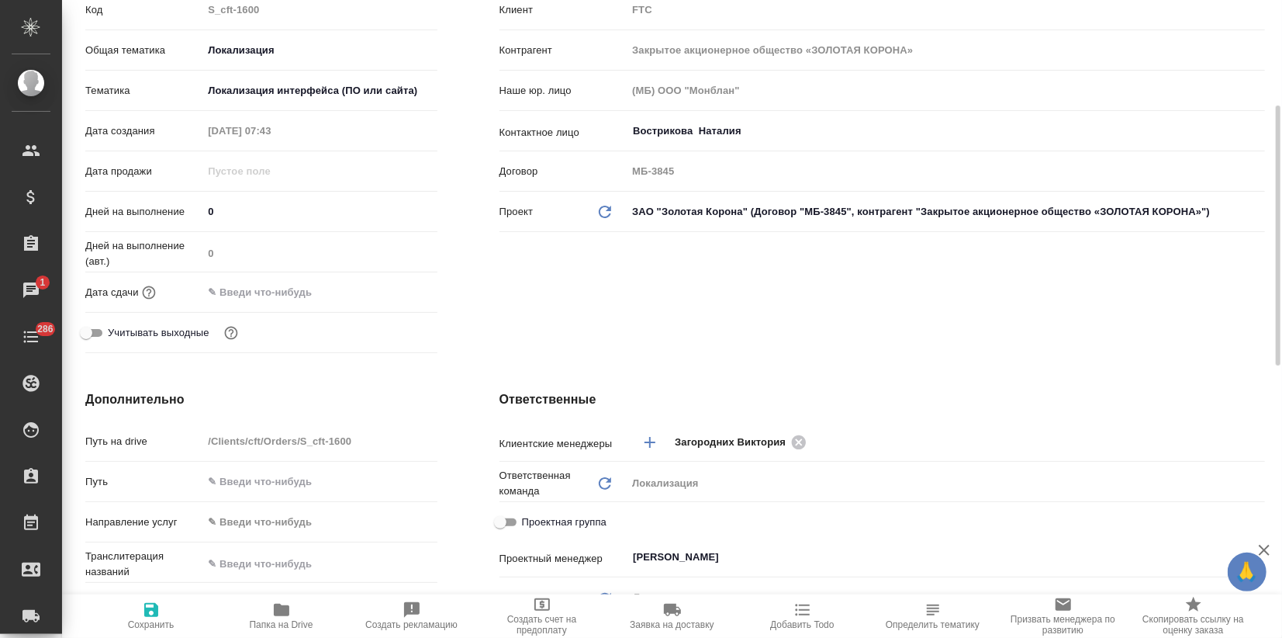
scroll to position [344, 0]
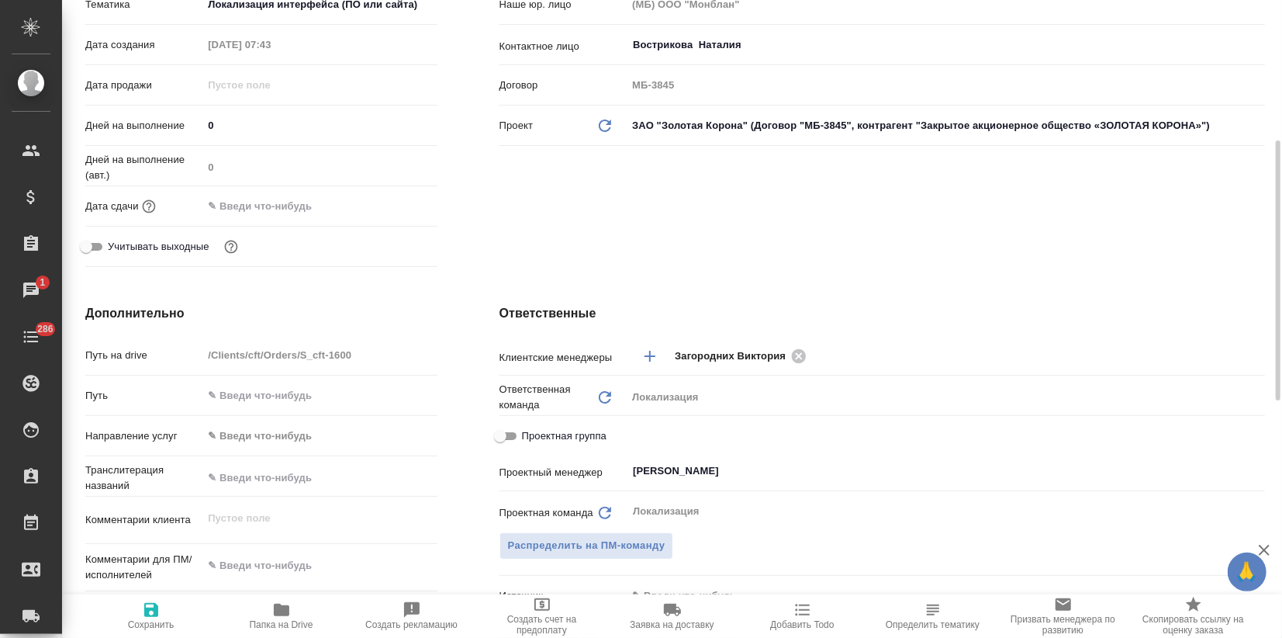
click at [274, 200] on input "text" at bounding box center [270, 206] width 136 height 22
click at [385, 204] on icon "button" at bounding box center [392, 205] width 14 height 16
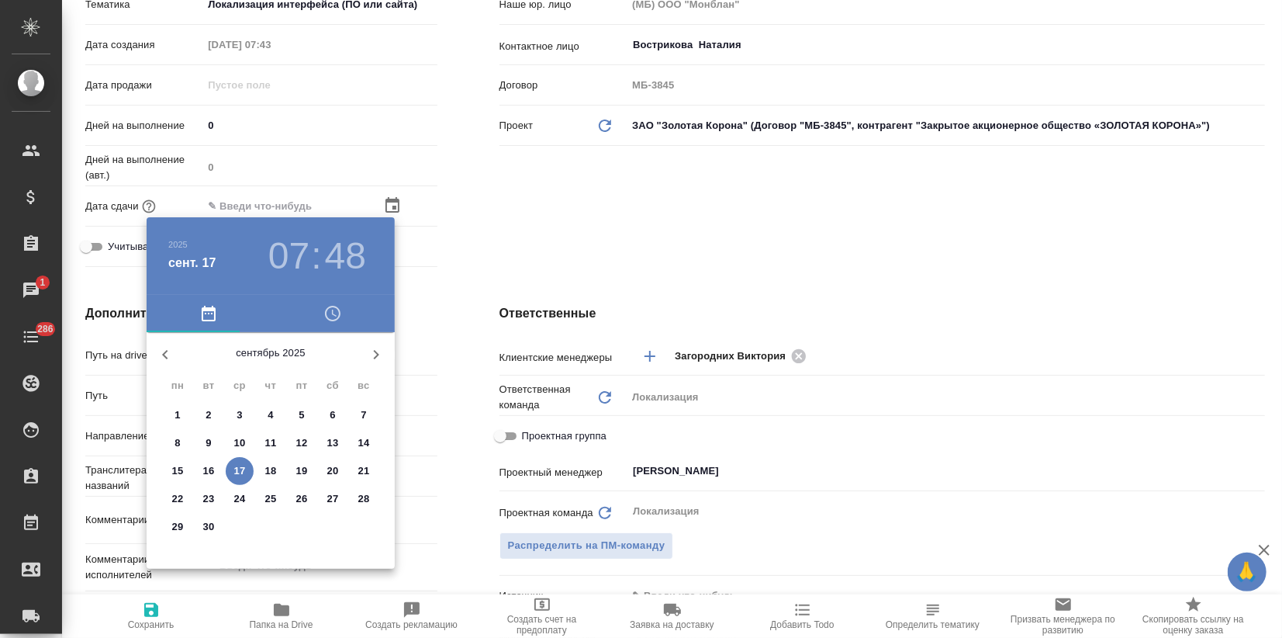
click at [243, 466] on p "17" at bounding box center [240, 471] width 12 height 16
type input "17.09.2025 07:48"
type textarea "x"
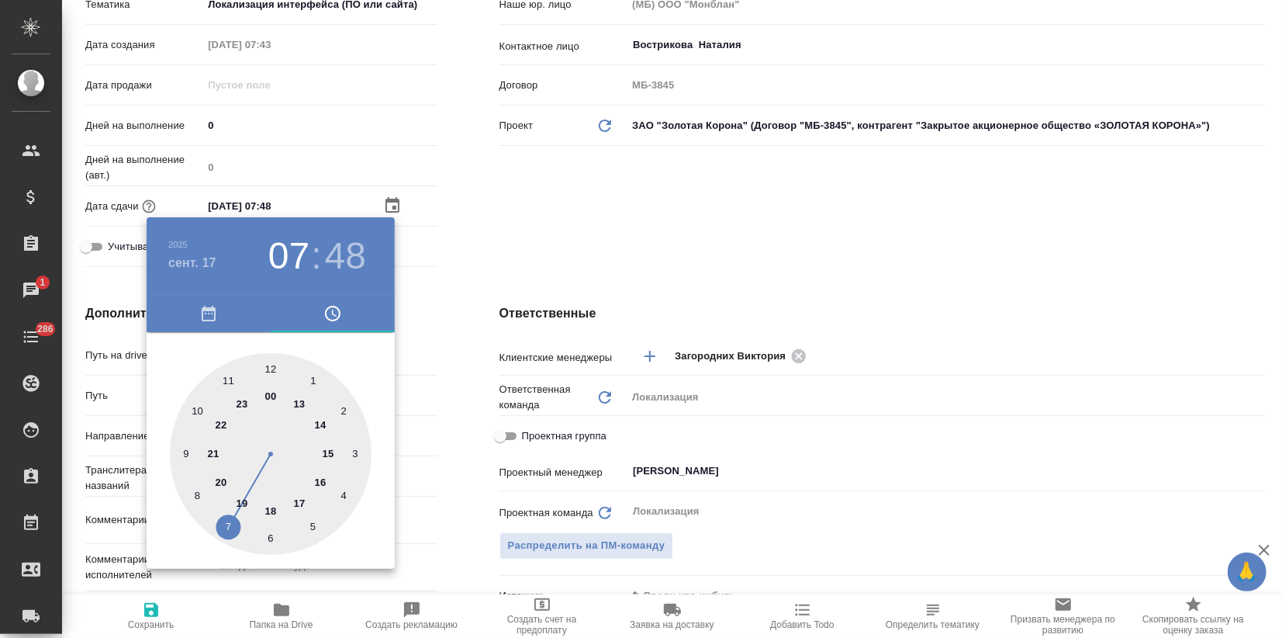
click at [303, 405] on div at bounding box center [271, 454] width 202 height 202
type input "17.09.2025 13:48"
type textarea "x"
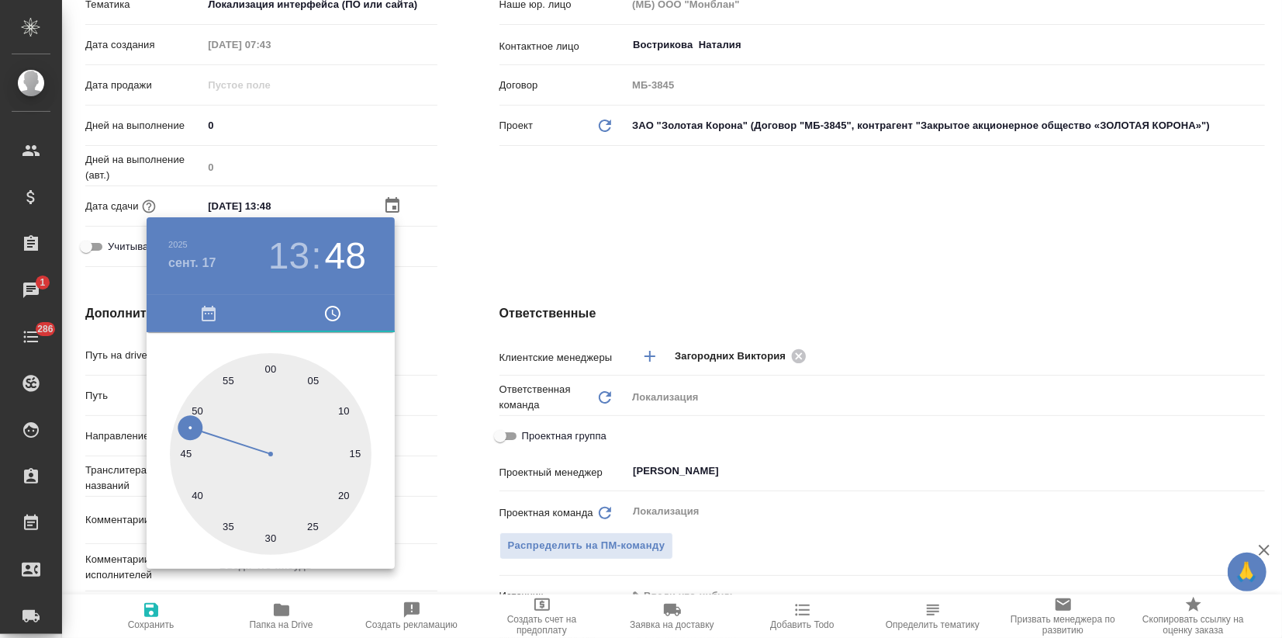
click at [270, 366] on div at bounding box center [271, 454] width 202 height 202
type input "17.09.2025 13:00"
type textarea "x"
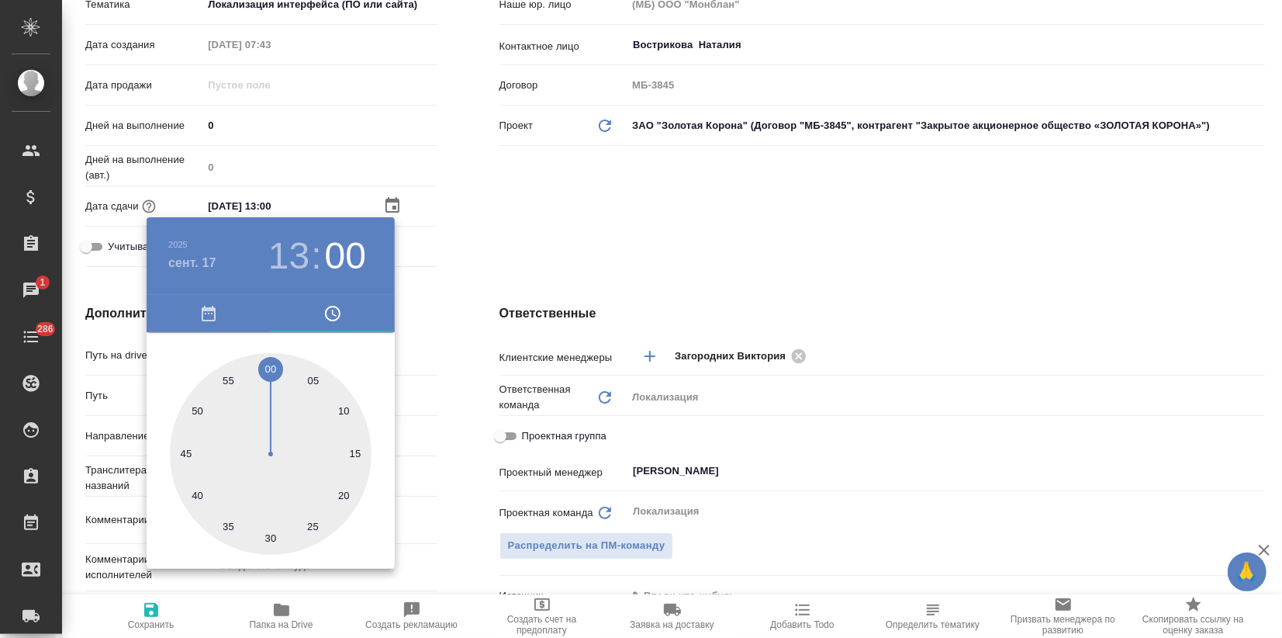
click at [504, 247] on div at bounding box center [641, 319] width 1282 height 638
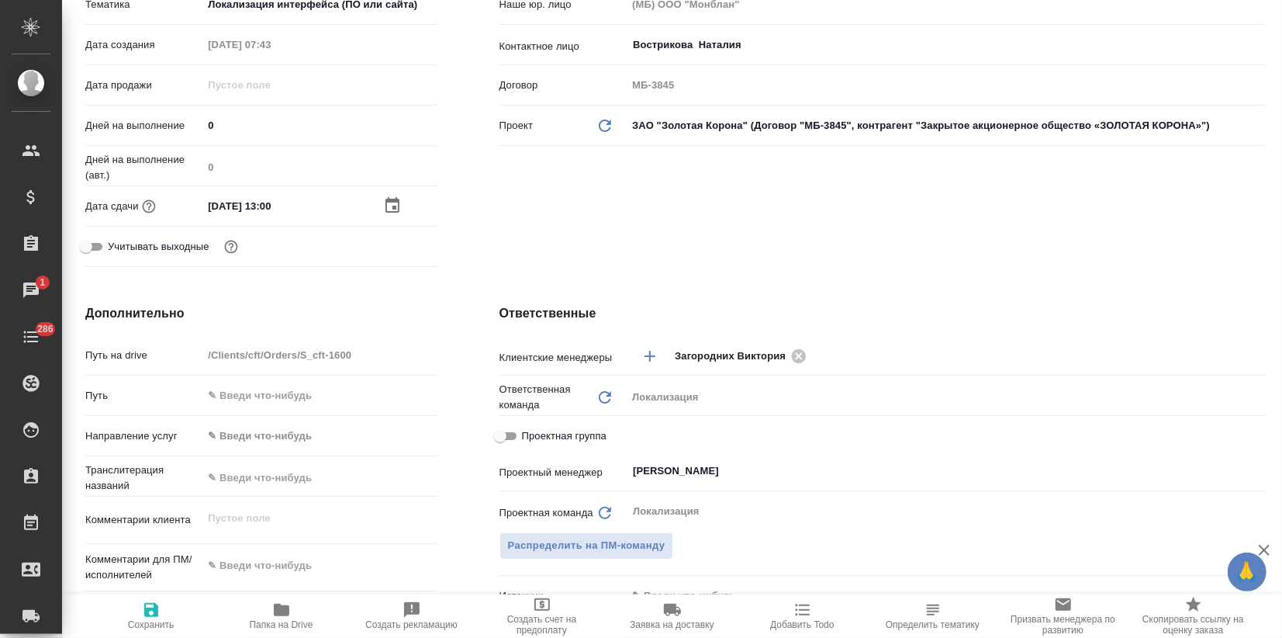
click at [149, 631] on button "Сохранить" at bounding box center [151, 615] width 130 height 43
type textarea "x"
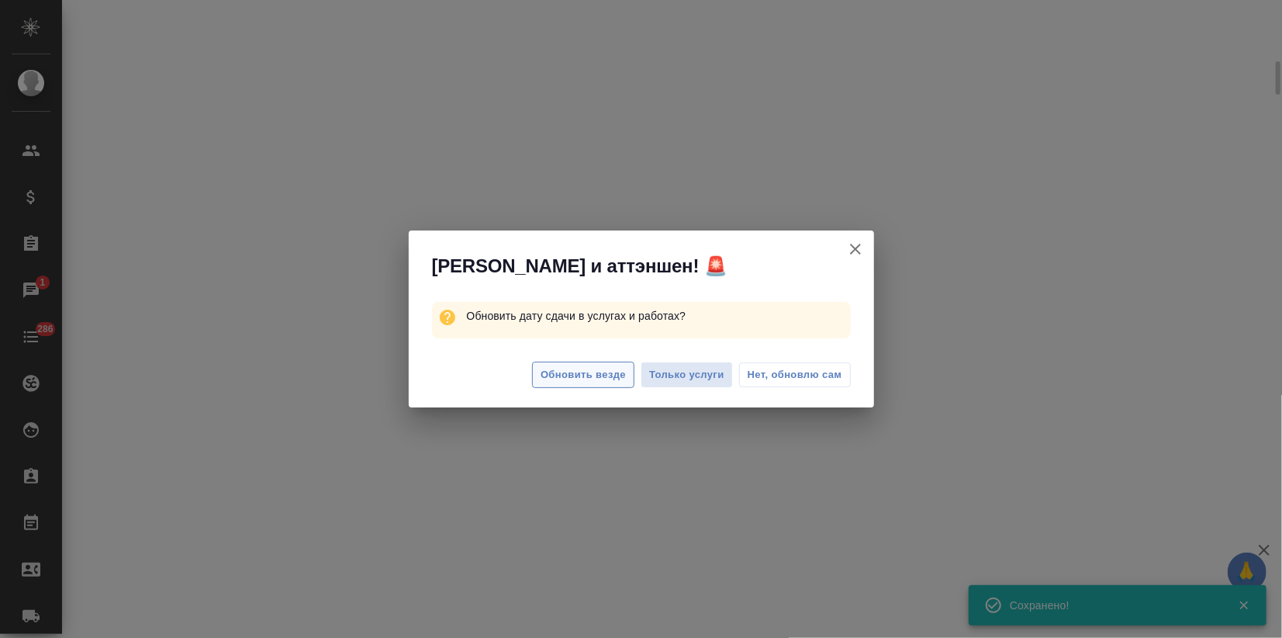
select select "RU"
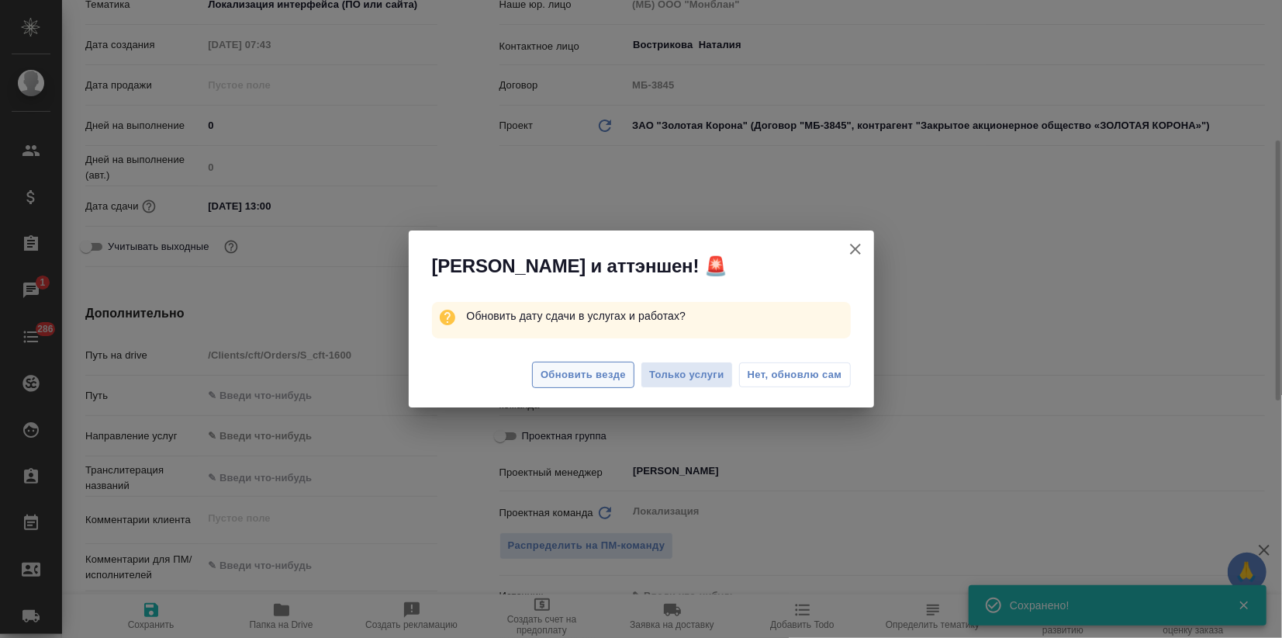
type textarea "x"
click at [608, 361] on button "Обновить везде" at bounding box center [583, 374] width 102 height 27
type textarea "x"
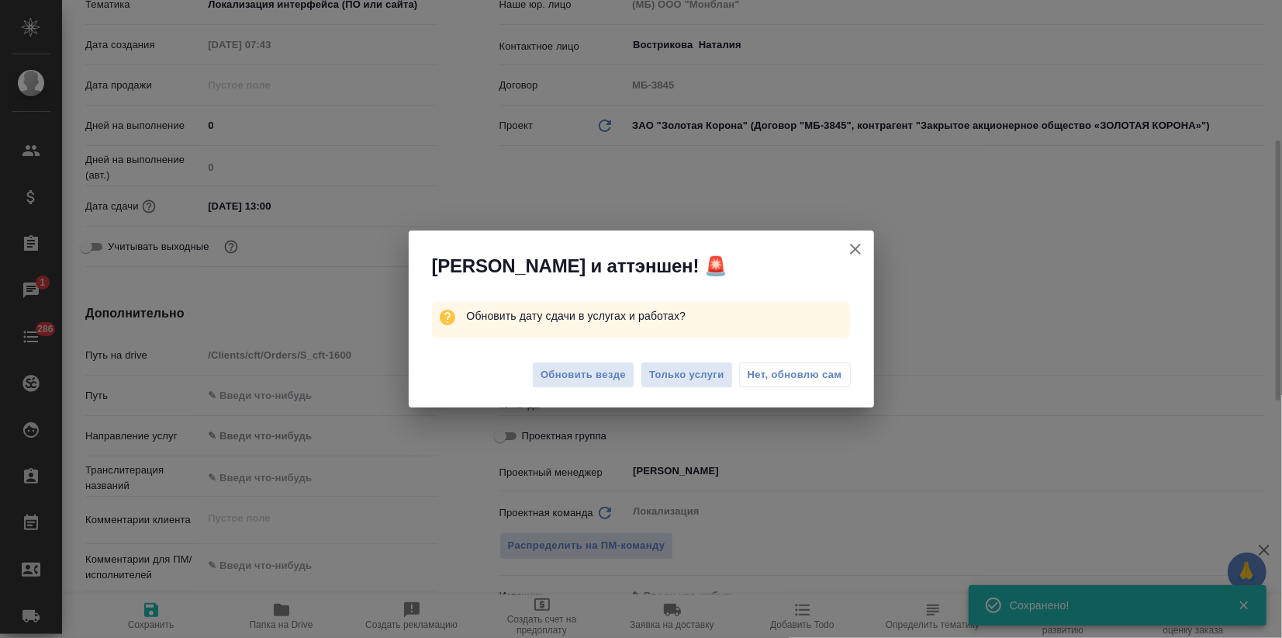
type textarea "x"
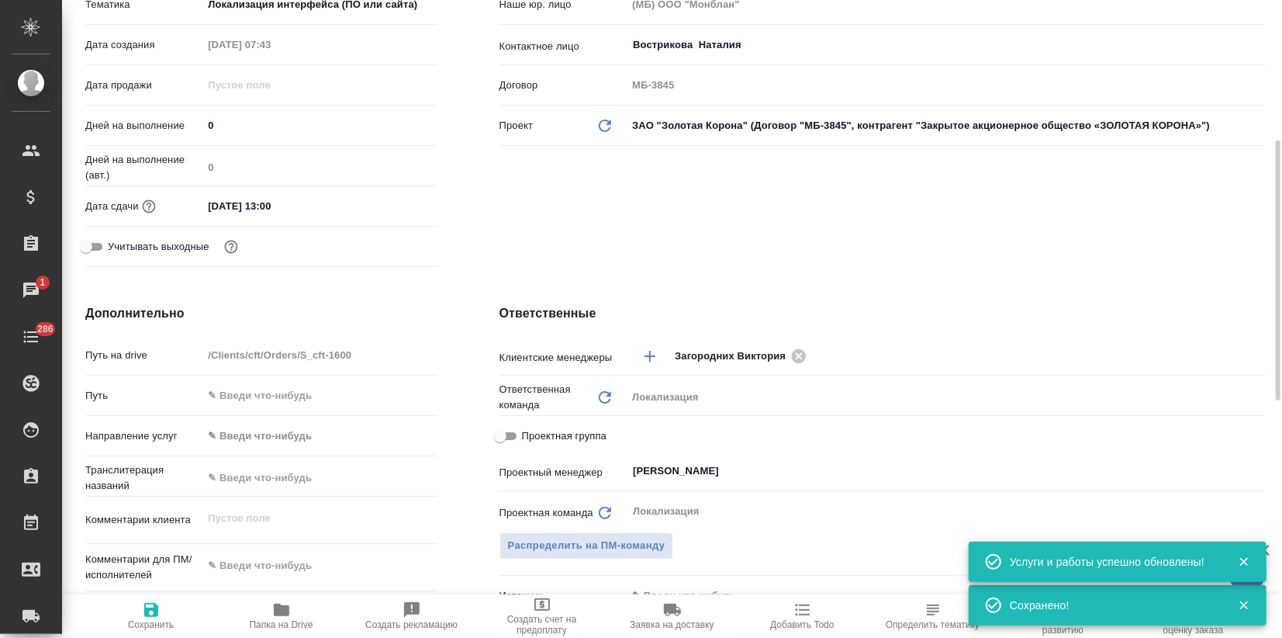
scroll to position [0, 0]
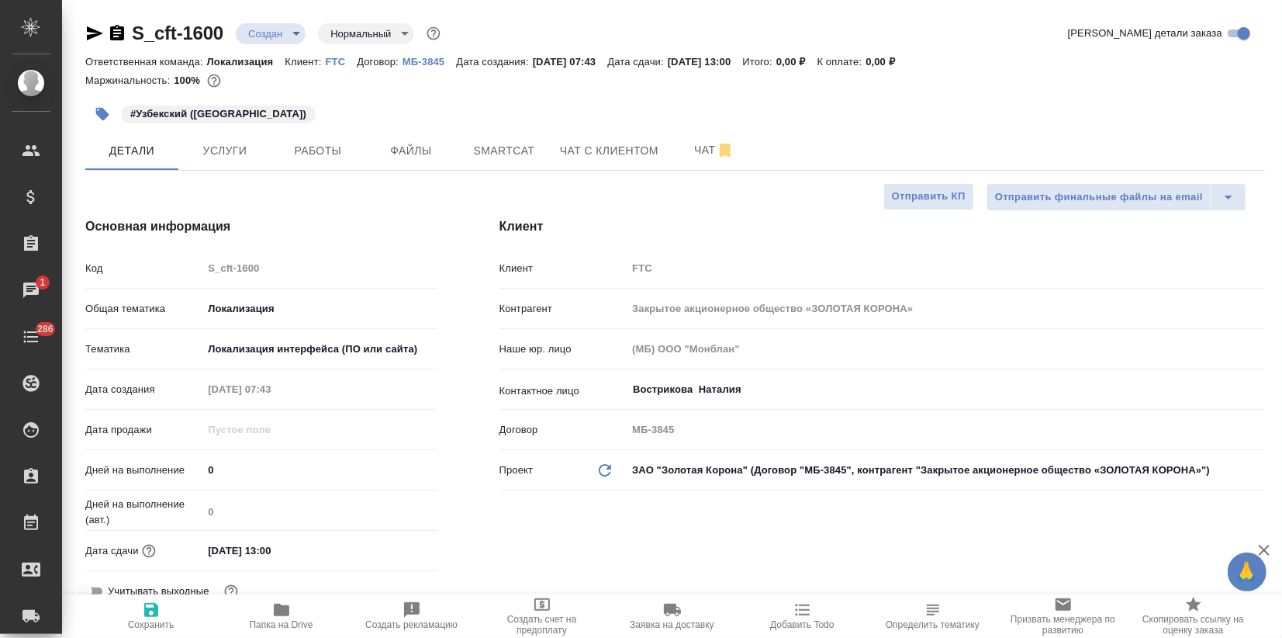
type textarea "x"
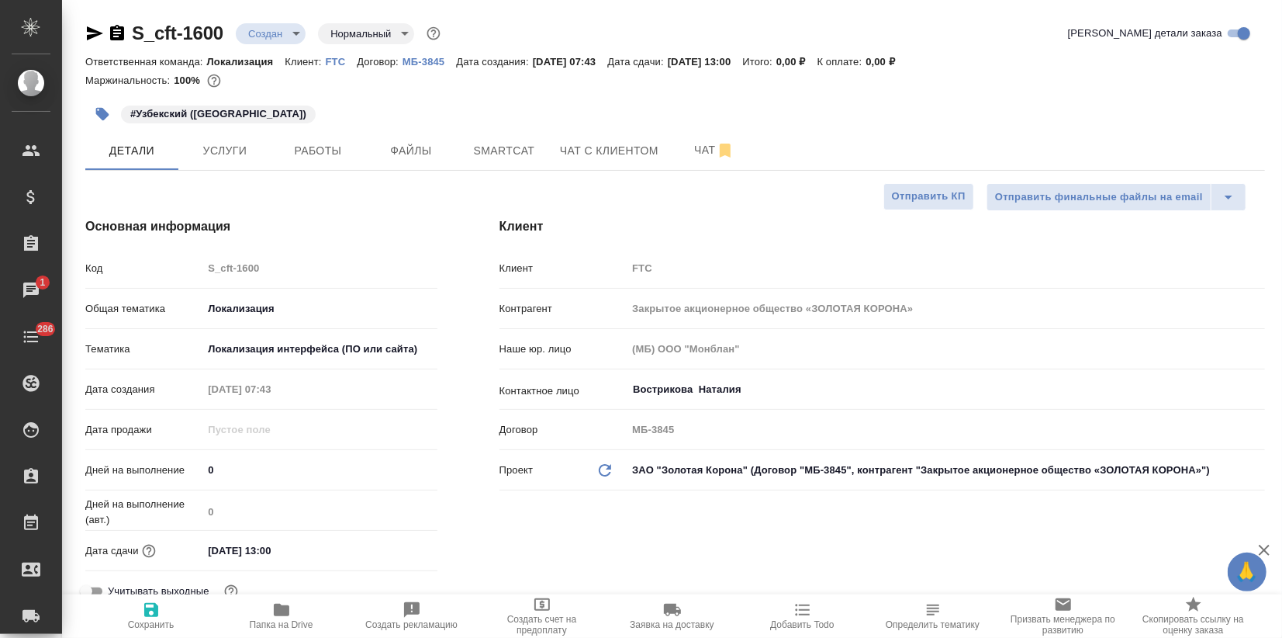
type textarea "x"
drag, startPoint x: 222, startPoint y: 31, endPoint x: 112, endPoint y: 36, distance: 109.5
click at [112, 36] on div "S_cft-1600 Создан new Нормальный normal" at bounding box center [264, 33] width 358 height 25
copy link "S_cft-1600"
type textarea "x"
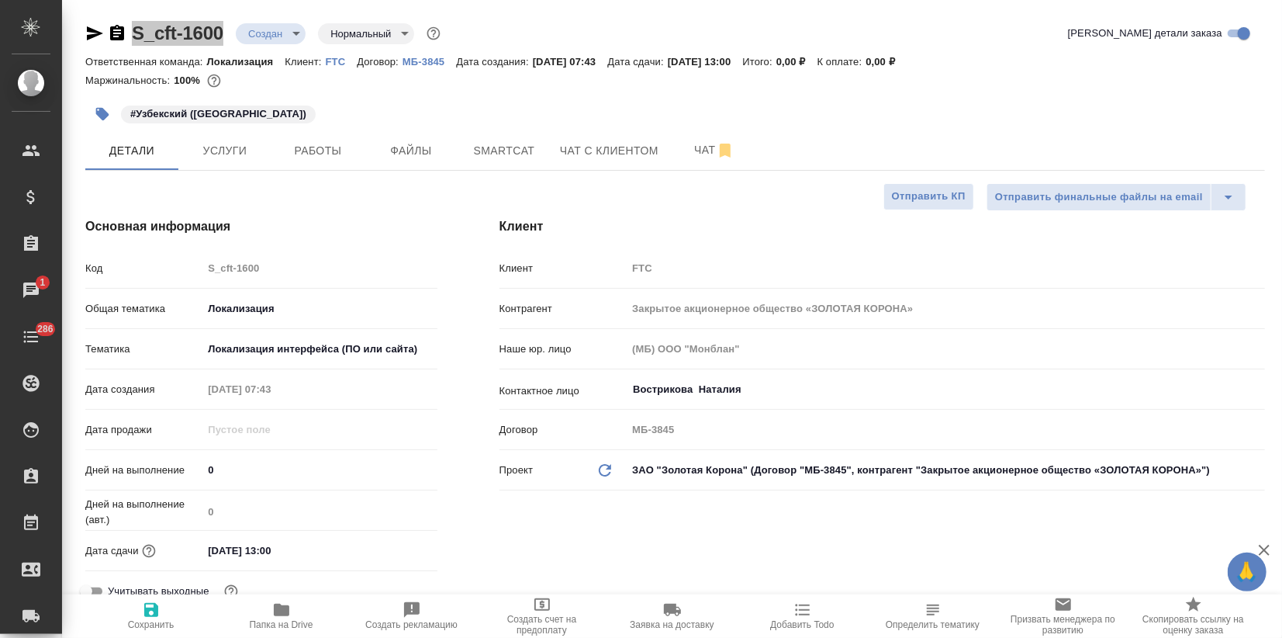
type textarea "x"
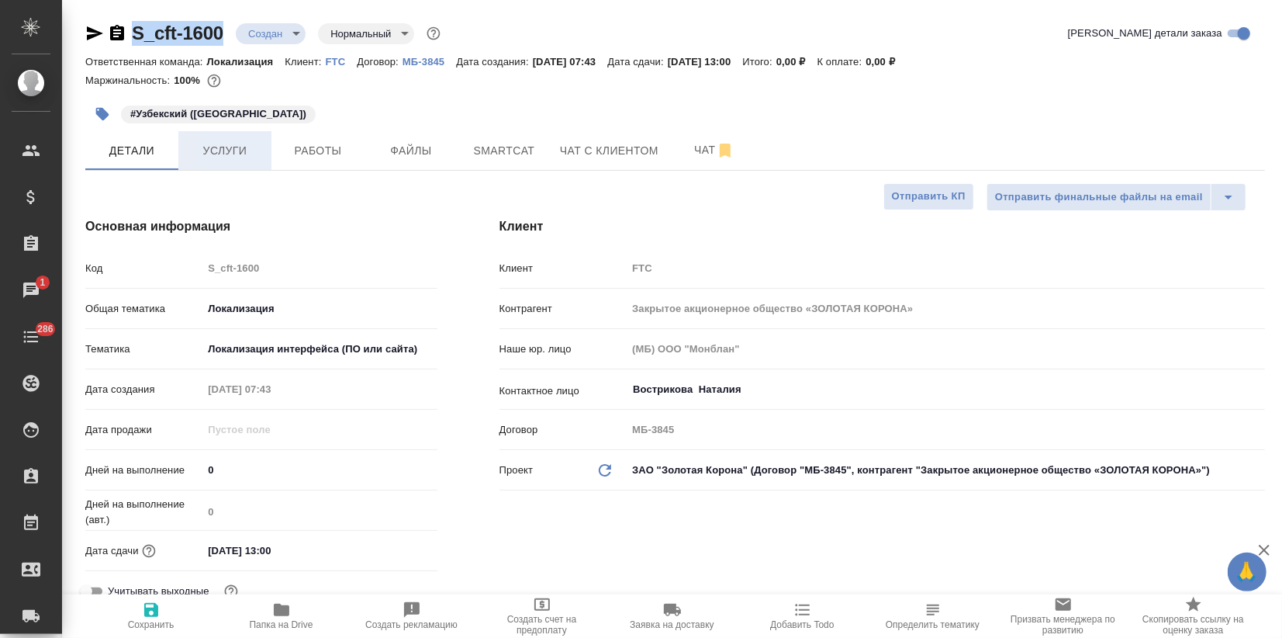
click at [244, 161] on button "Услуги" at bounding box center [224, 150] width 93 height 39
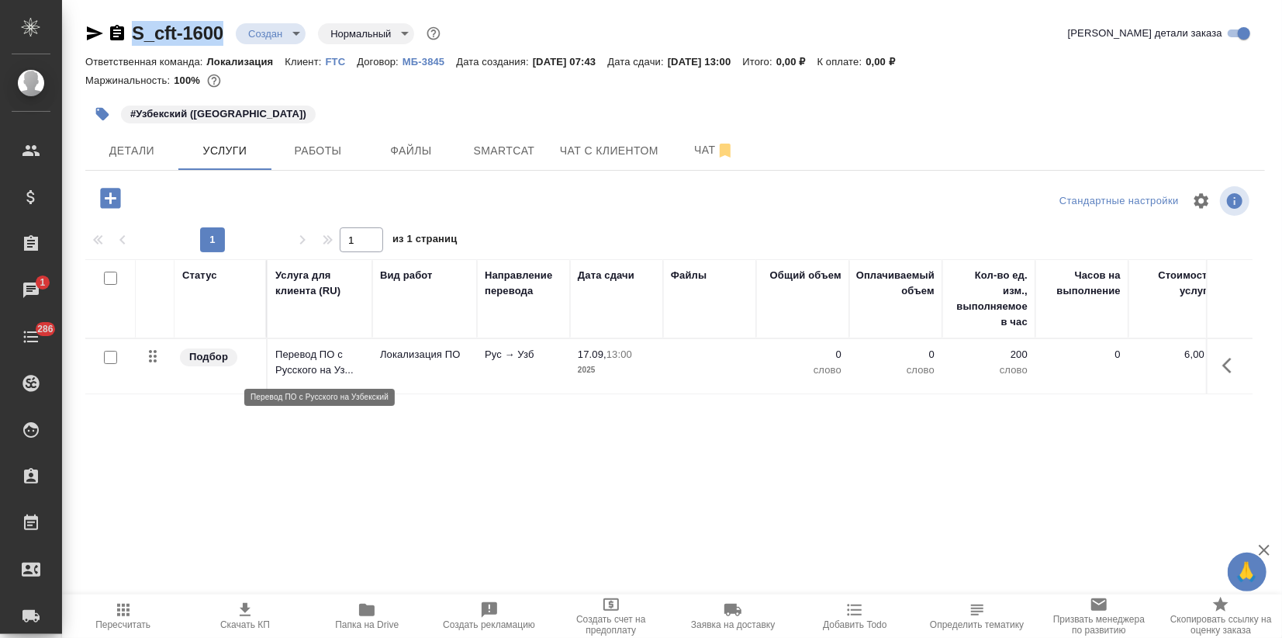
click at [326, 355] on p "Перевод ПО с Русского на Уз..." at bounding box center [319, 362] width 89 height 31
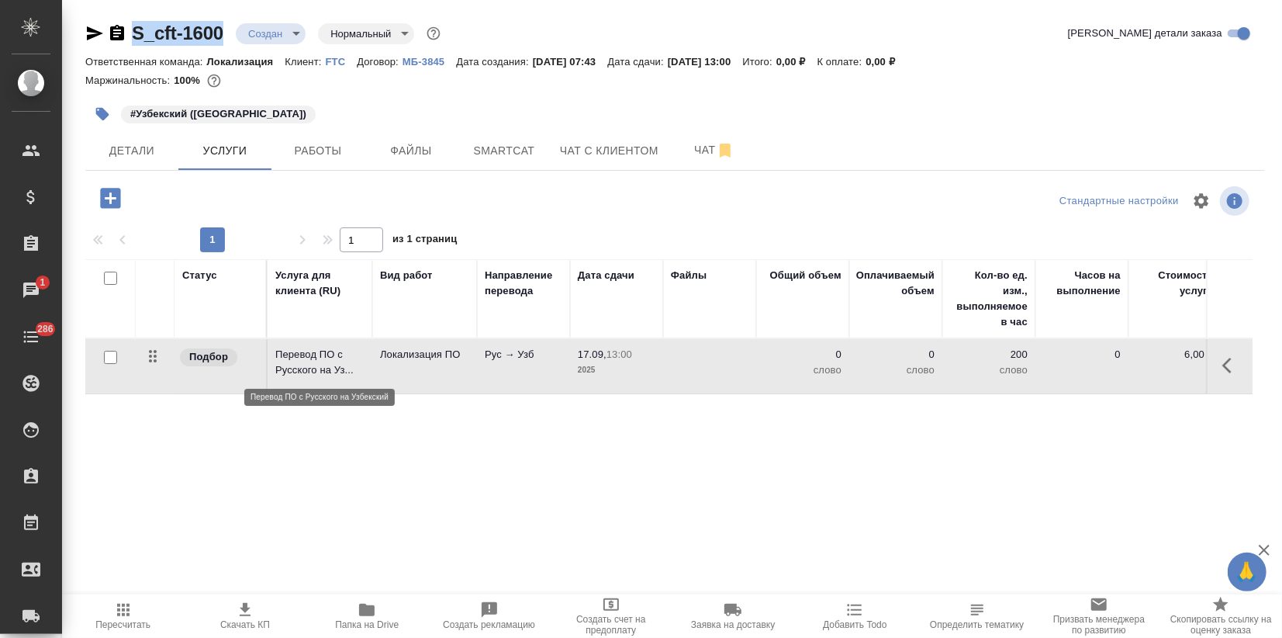
click at [326, 355] on p "Перевод ПО с Русского на Уз..." at bounding box center [319, 362] width 89 height 31
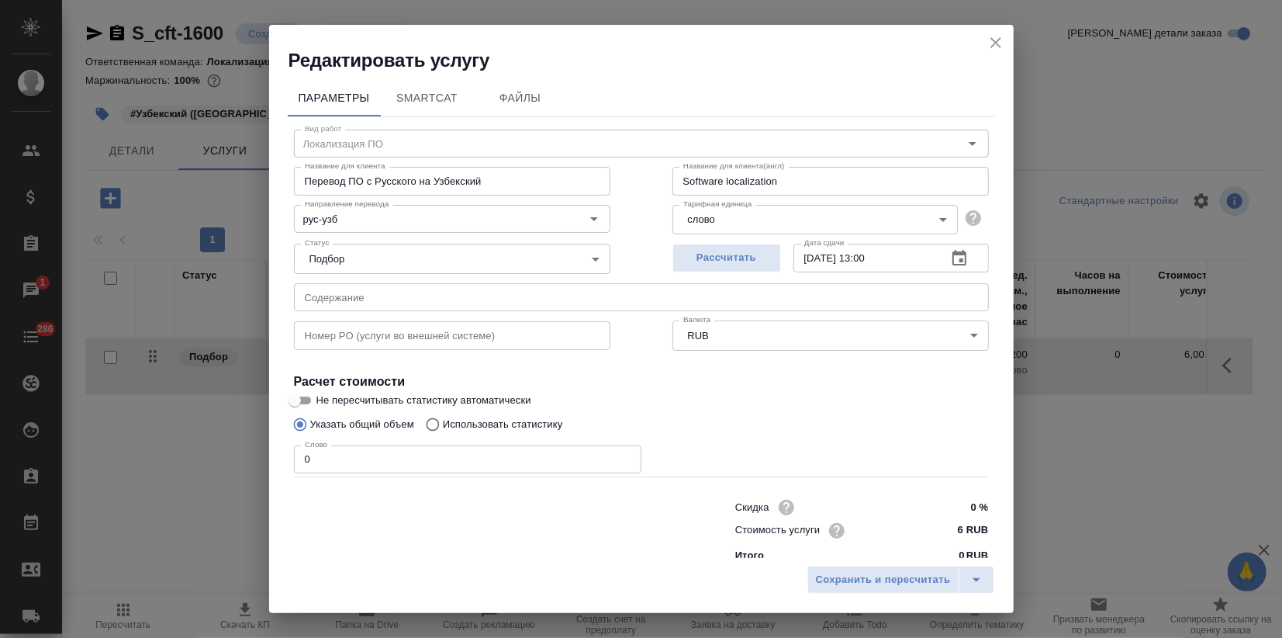
drag, startPoint x: 529, startPoint y: 354, endPoint x: 549, endPoint y: 400, distance: 50.0
click at [530, 368] on div "Вид работ Локализация ПО Вид работ Название для клиента Перевод ПО с Русского н…" at bounding box center [641, 343] width 707 height 452
click at [486, 423] on p "Использовать статистику" at bounding box center [503, 425] width 120 height 16
click at [443, 423] on input "Использовать статистику" at bounding box center [430, 424] width 25 height 29
radio input "true"
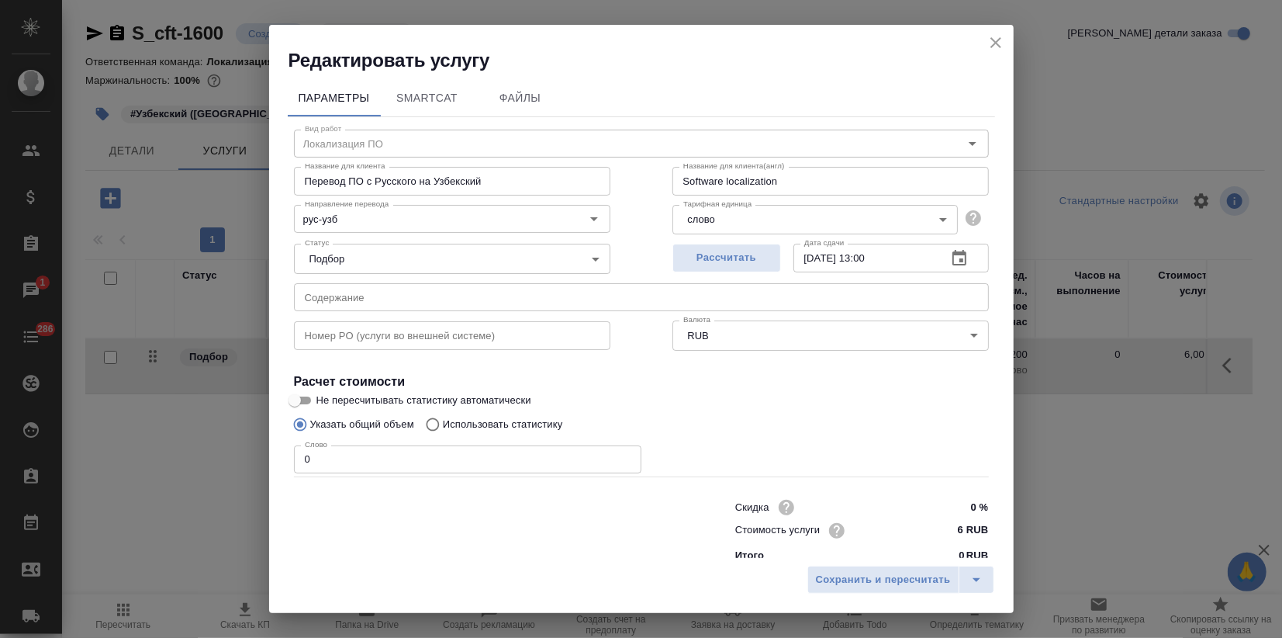
radio input "false"
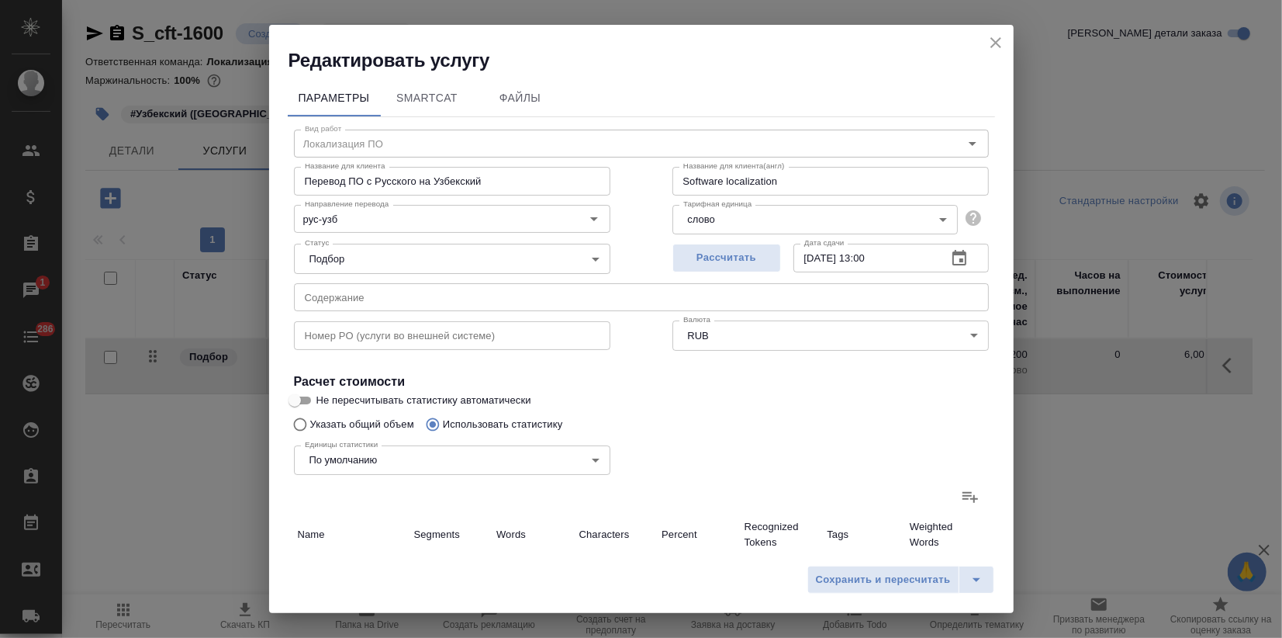
click at [961, 489] on icon at bounding box center [970, 496] width 19 height 19
click at [0, 0] on input "file" at bounding box center [0, 0] width 0 height 0
type input "10"
type input "24"
type input "164"
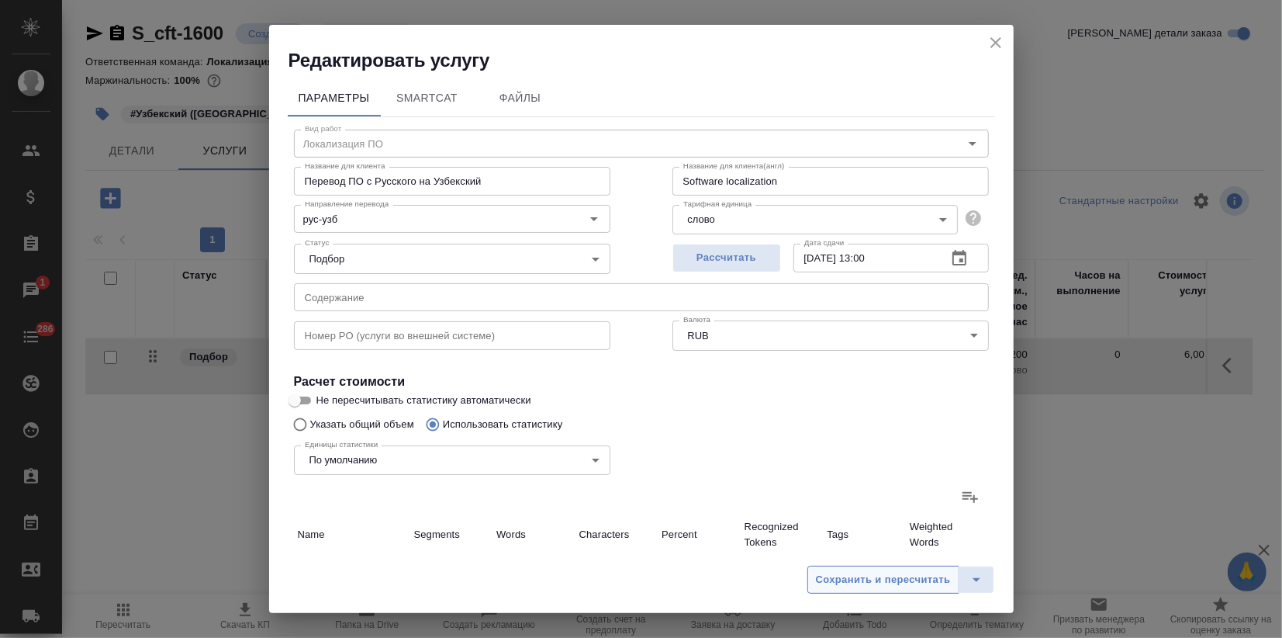
type input "4"
type input "15"
type input "90"
type input "7"
type input "26"
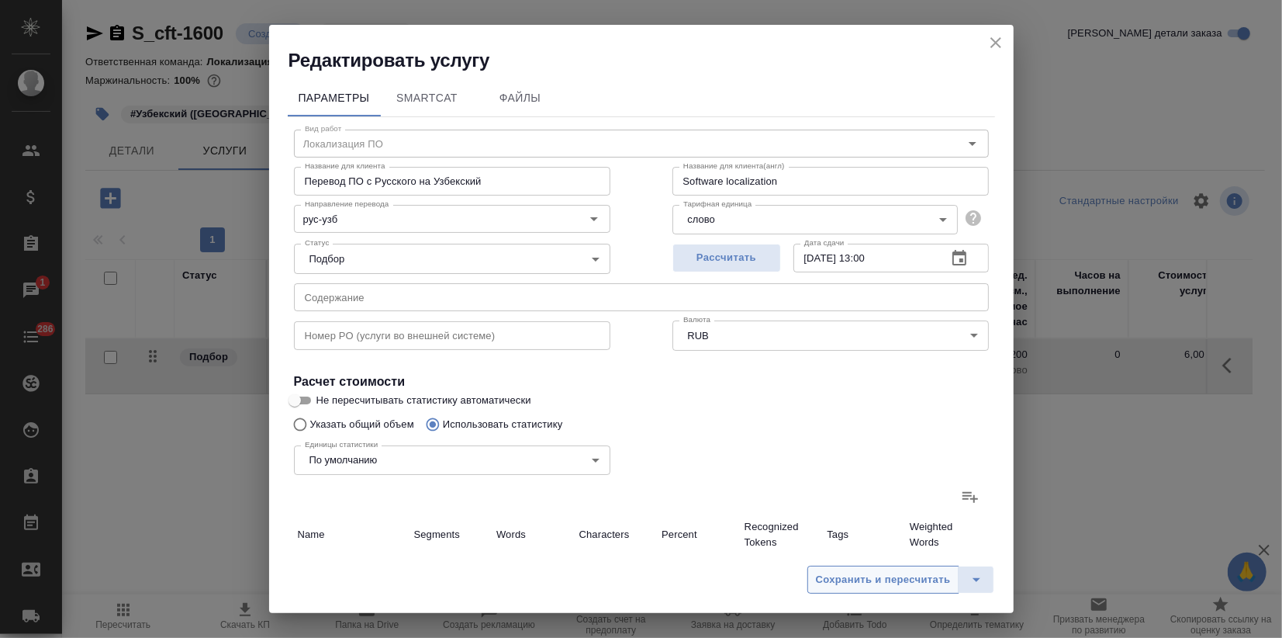
type input "169"
type input "21"
type input "65"
type input "423"
type input "21"
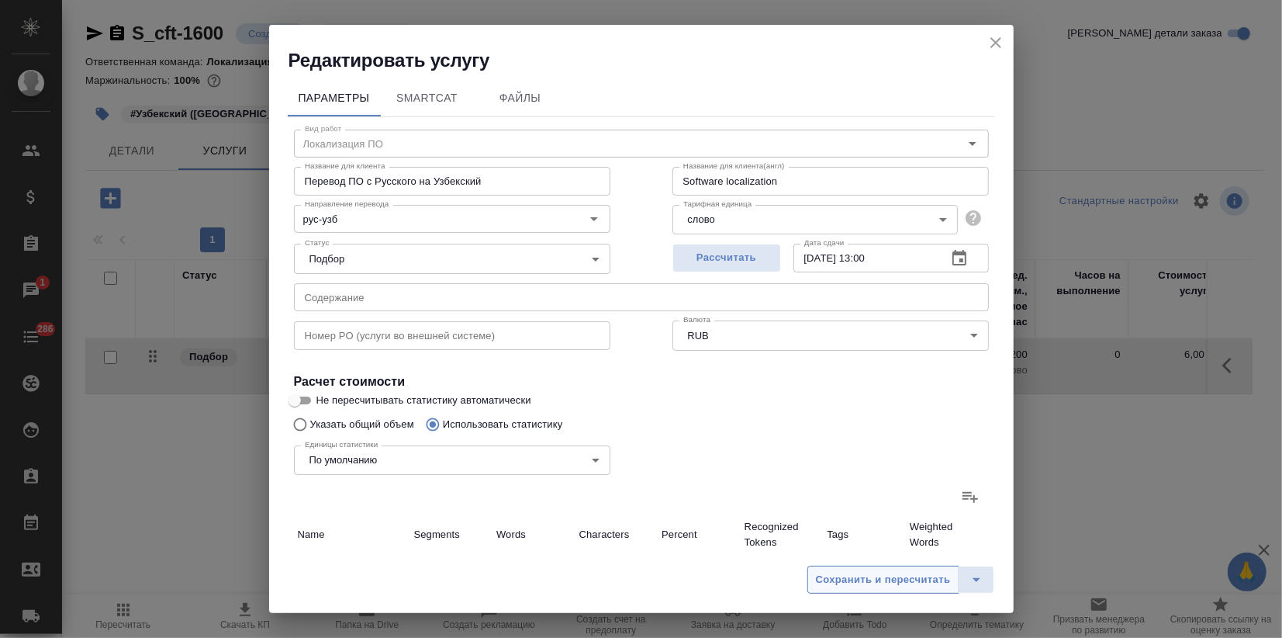
type input "65"
type input "423"
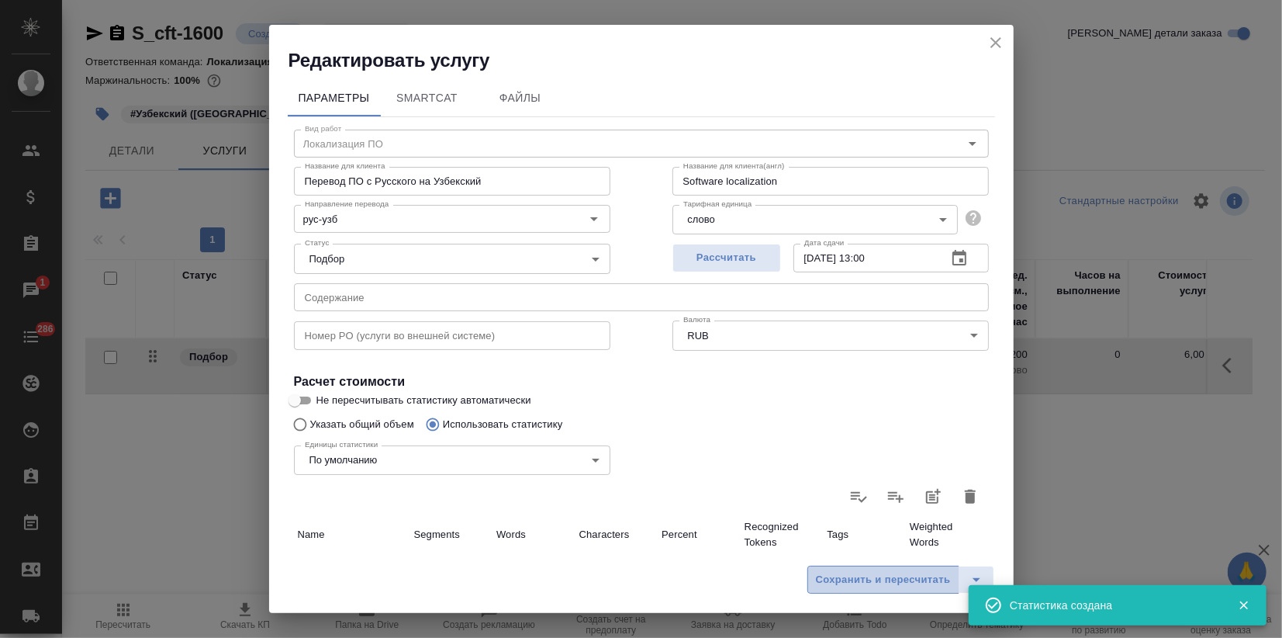
click at [871, 576] on span "Сохранить и пересчитать" at bounding box center [883, 580] width 135 height 18
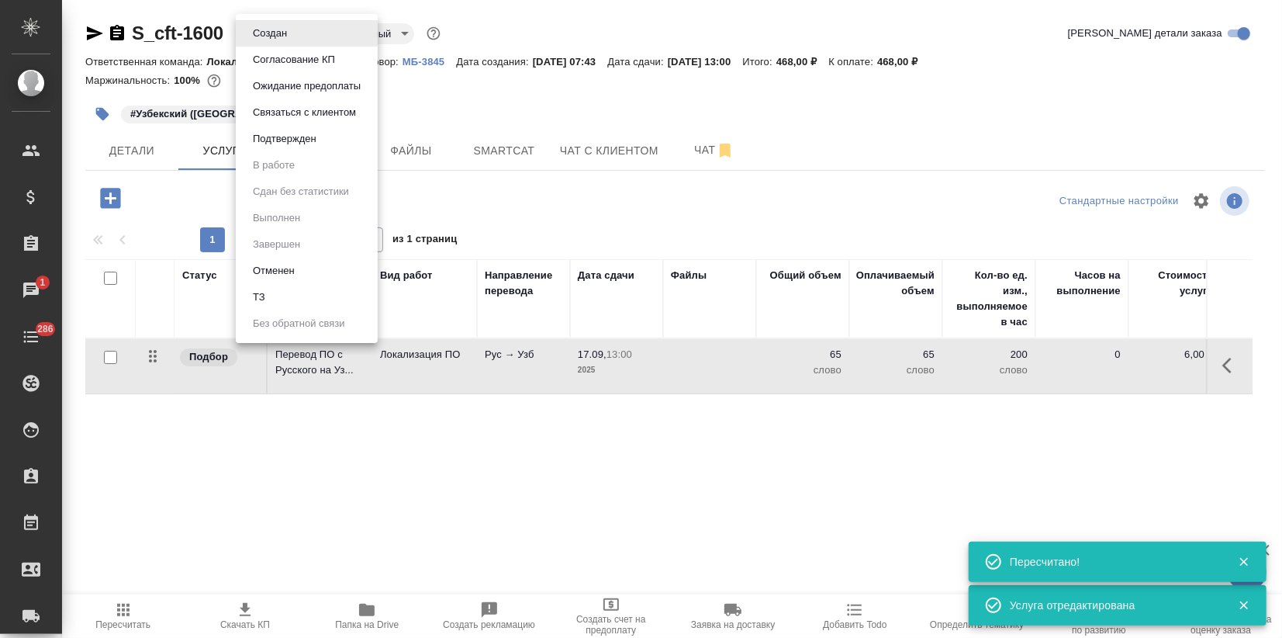
click at [273, 42] on body "🙏 .cls-1 fill:#fff; AWATERA Zagorodnikh Viktoria Клиенты Спецификации Заказы 1 …" at bounding box center [641, 319] width 1282 height 638
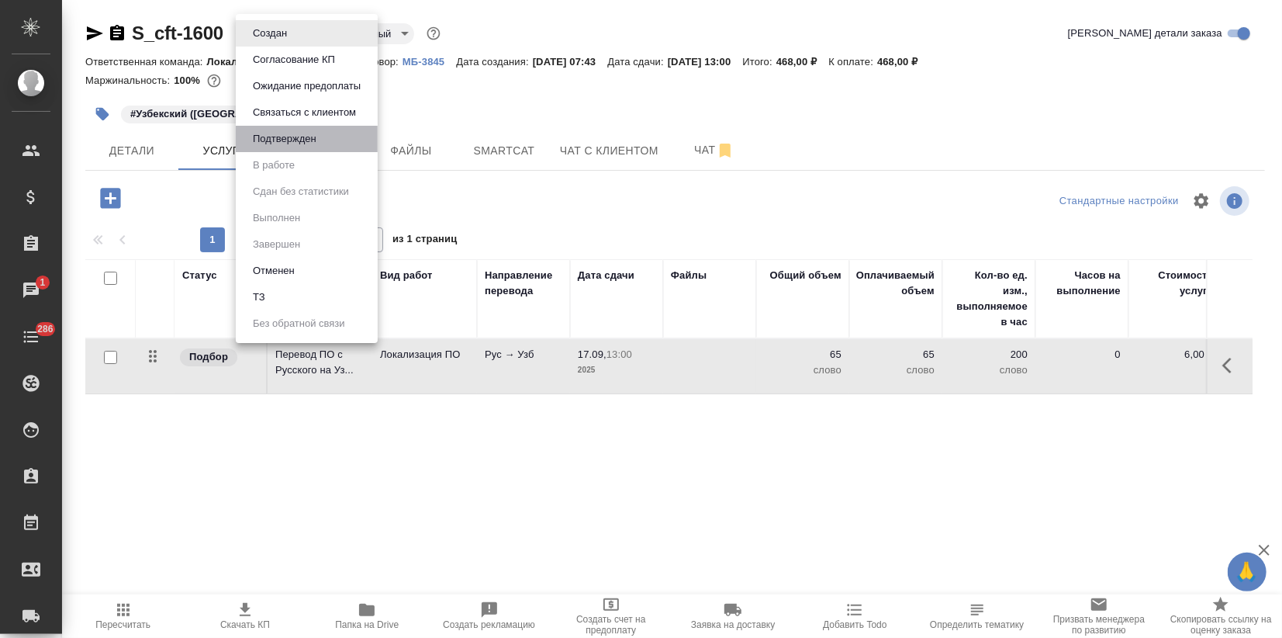
click at [296, 150] on li "Подтвержден" at bounding box center [307, 139] width 142 height 26
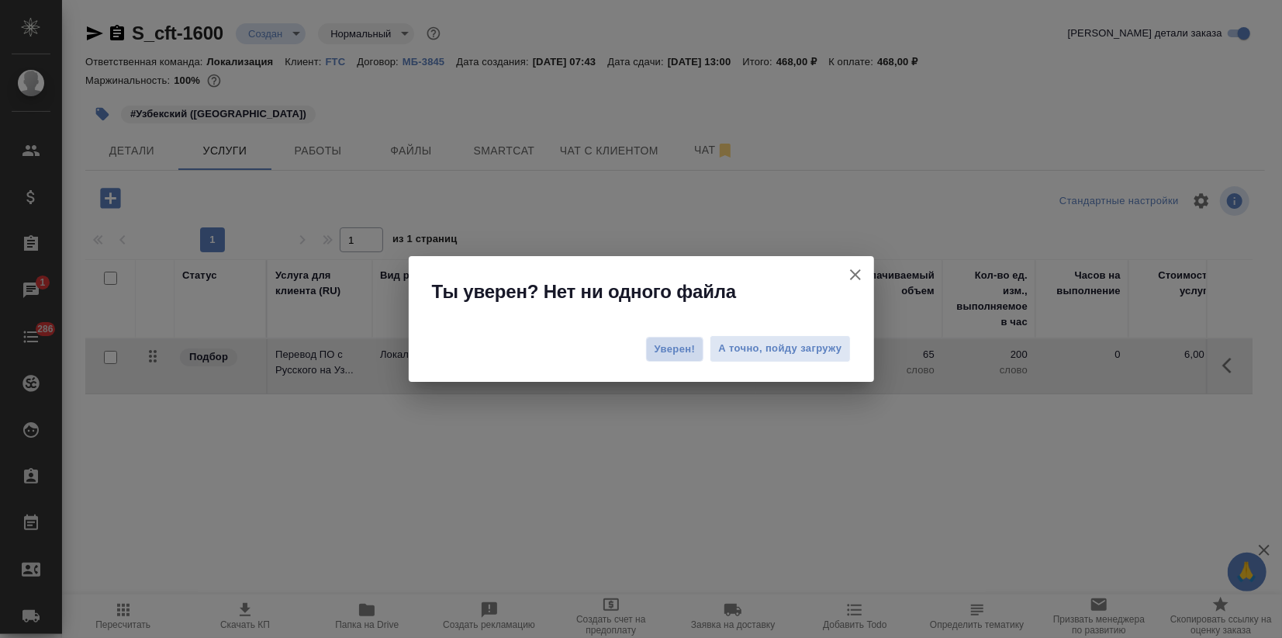
click at [655, 341] on span "Уверен!" at bounding box center [675, 349] width 41 height 16
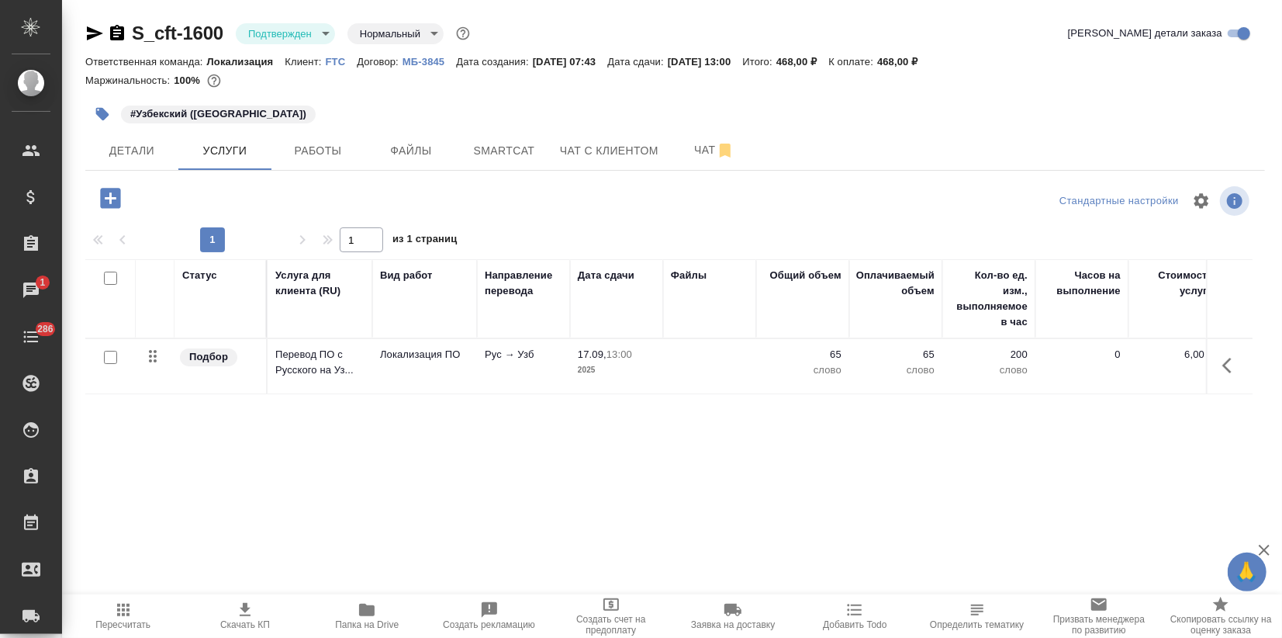
click at [96, 36] on icon "button" at bounding box center [94, 33] width 19 height 19
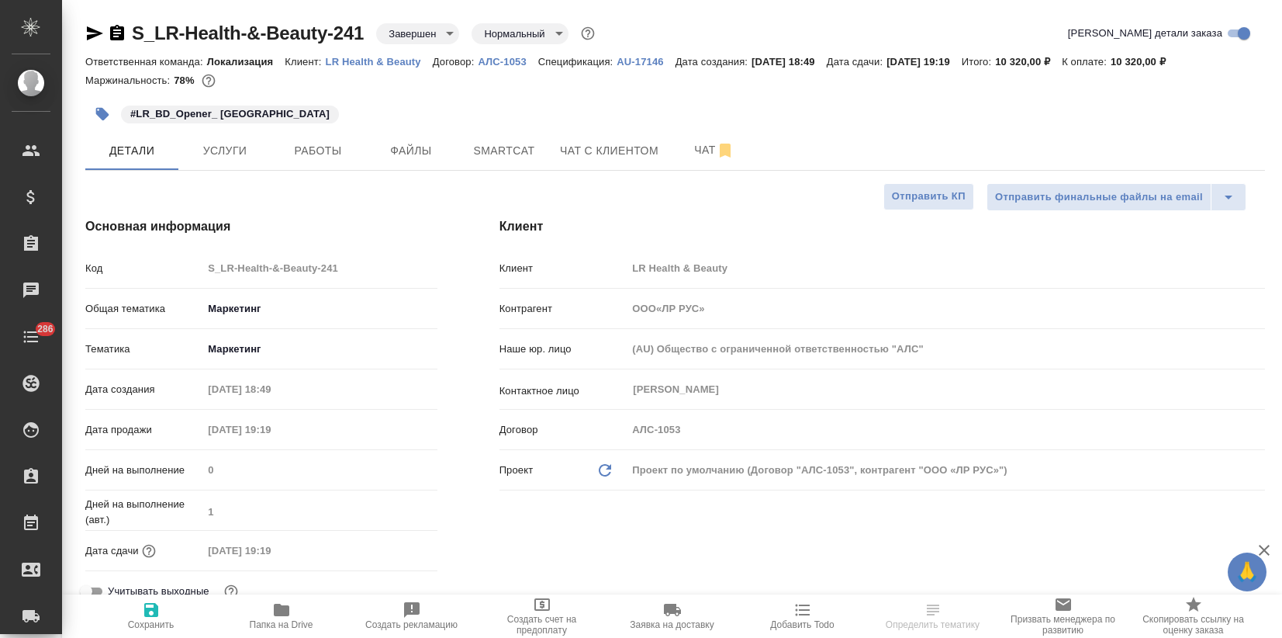
select select "RU"
click at [389, 61] on p "LR Health & Beauty" at bounding box center [379, 62] width 107 height 12
type input "ООО«ЛР РУС»"
select select "RU"
type textarea "x"
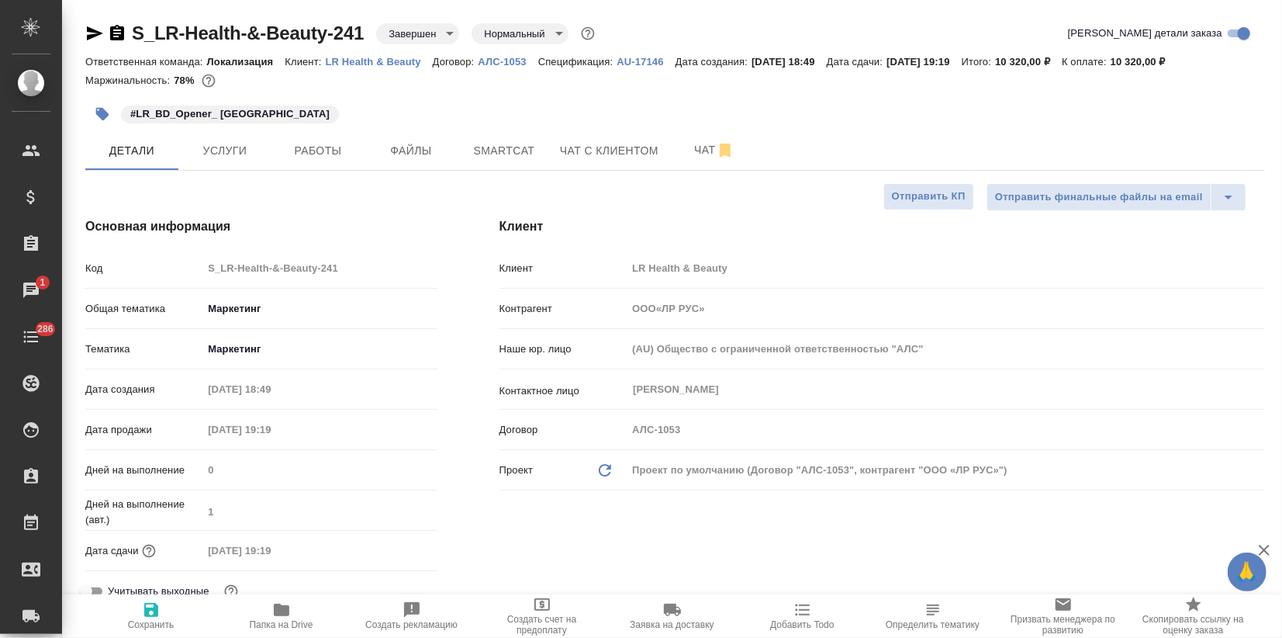
type textarea "x"
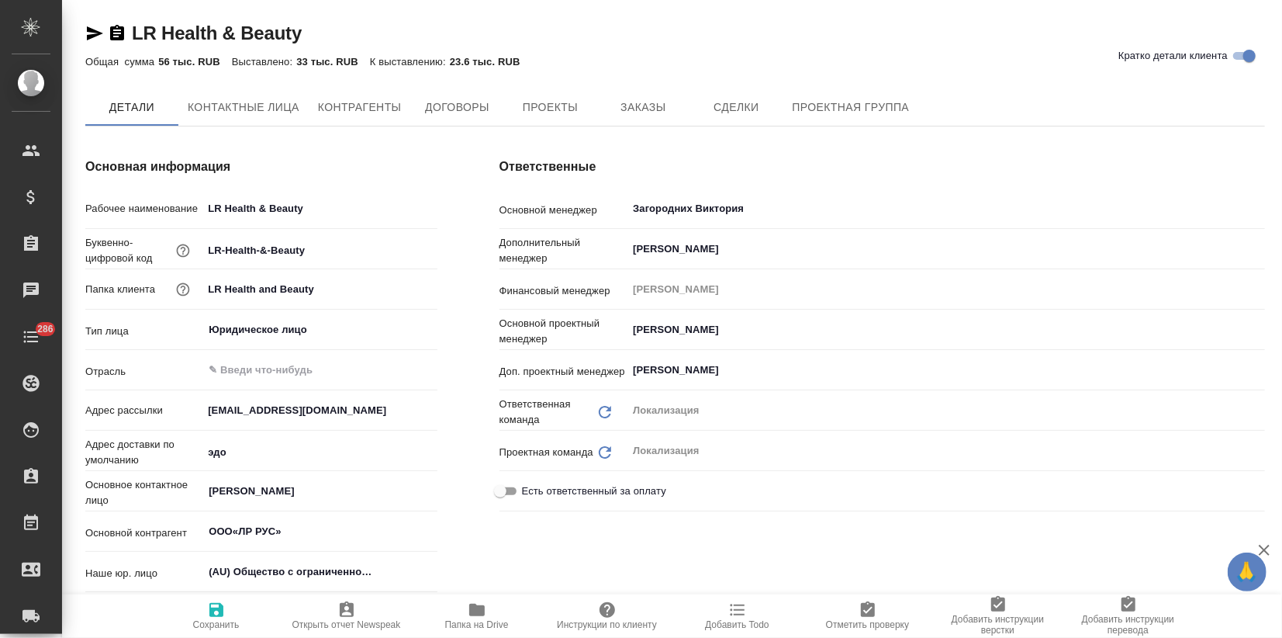
type input "ООО«ЛР РУС»"
type textarea "x"
type input "ООО«ЛР РУС»"
type textarea "x"
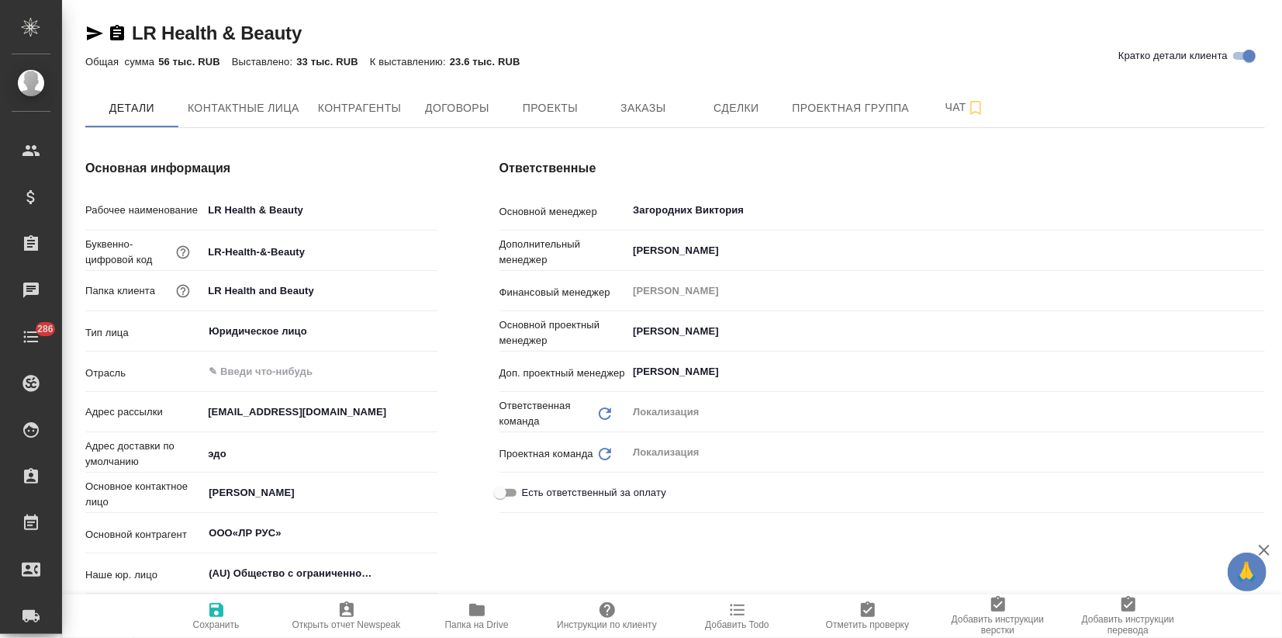
type textarea "x"
type input "ООО«ЛР РУС»"
type textarea "x"
click at [654, 106] on span "Заказы" at bounding box center [643, 108] width 74 height 19
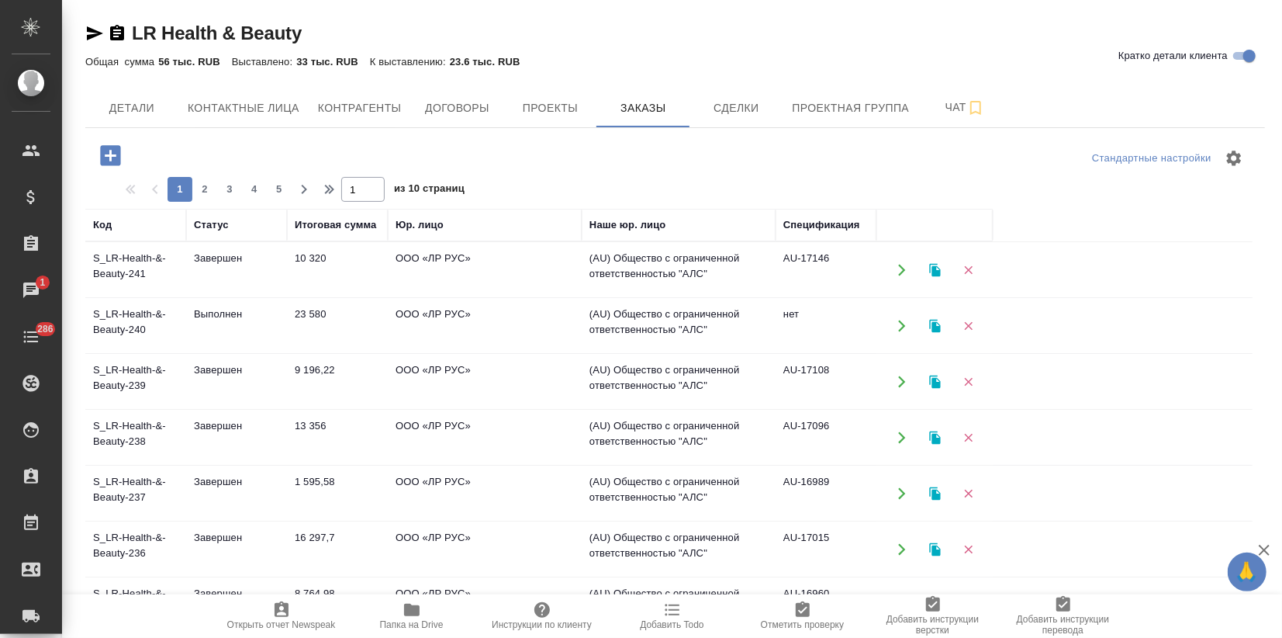
click at [310, 323] on td "23 580" at bounding box center [337, 326] width 101 height 54
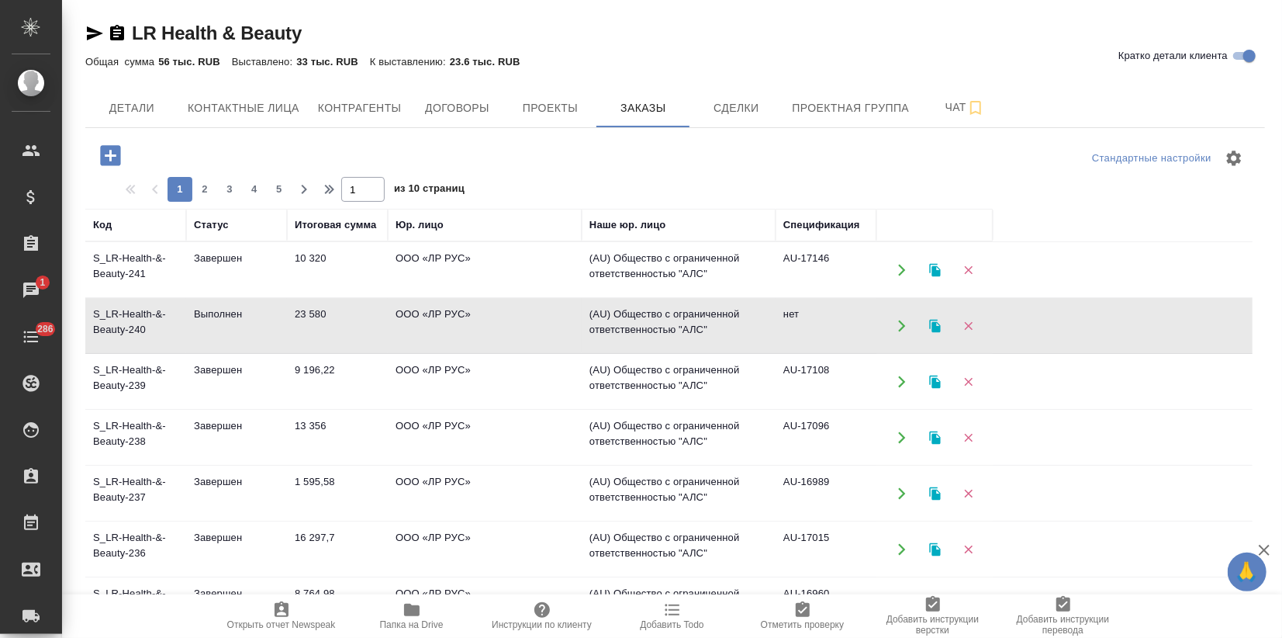
click at [310, 323] on td "23 580" at bounding box center [337, 326] width 101 height 54
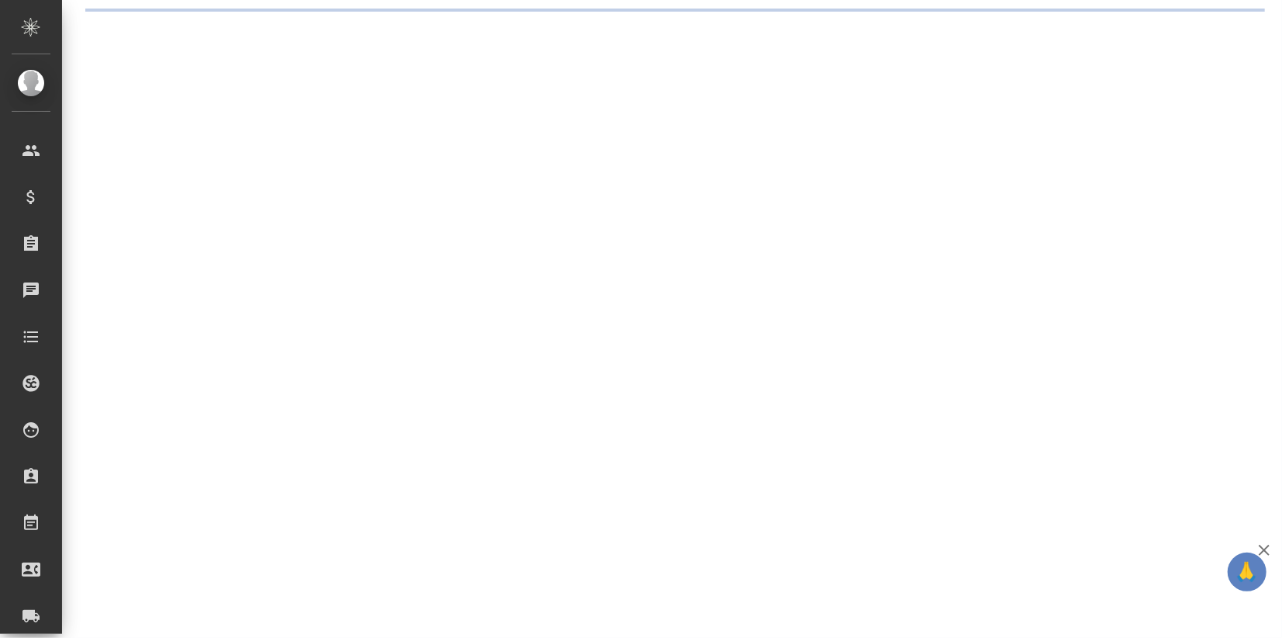
select select "RU"
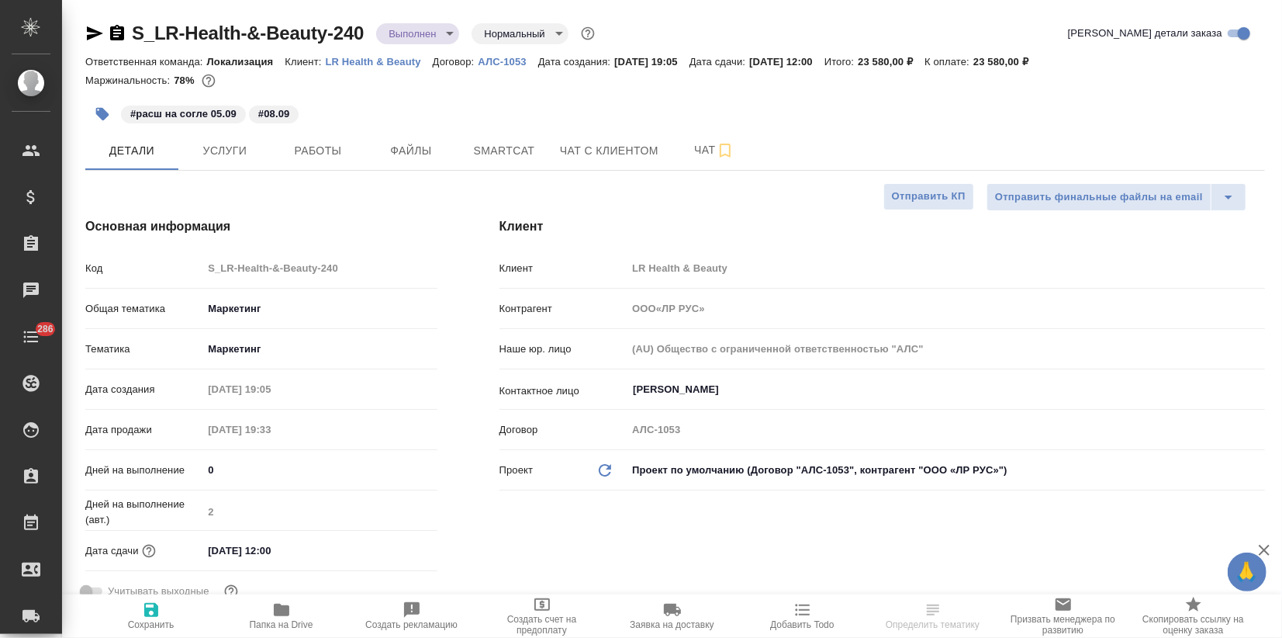
type textarea "x"
type input "ООО«ЛР РУС»"
type textarea "x"
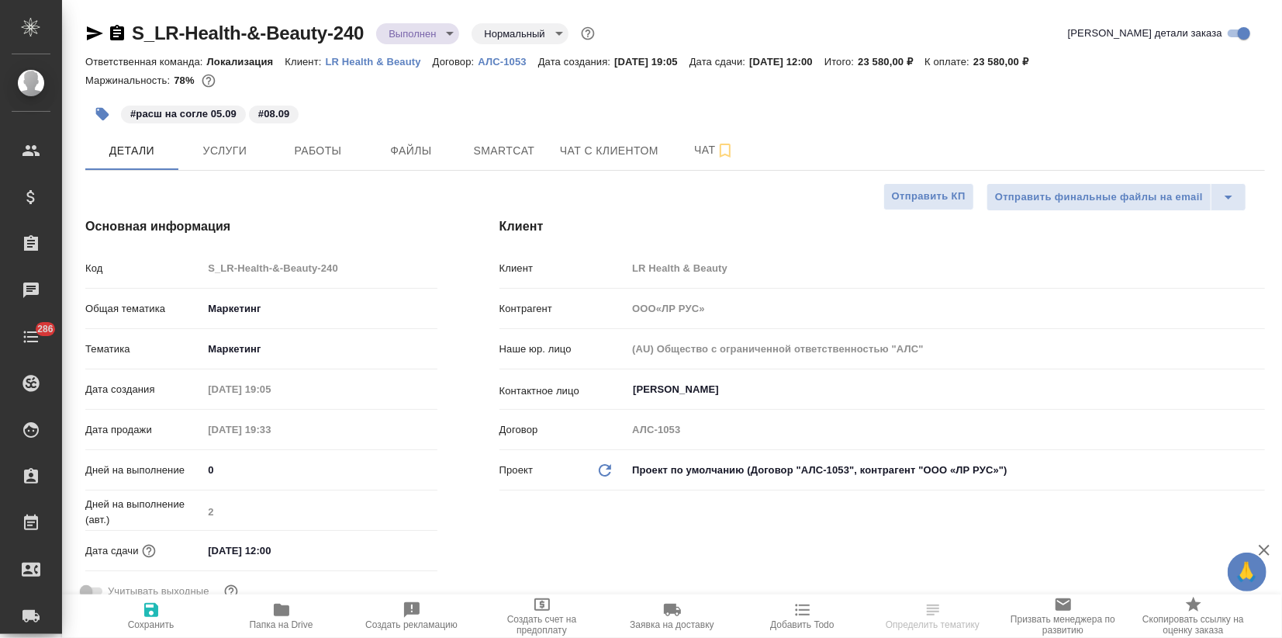
type textarea "x"
type input "ООО«ЛР РУС»"
type textarea "x"
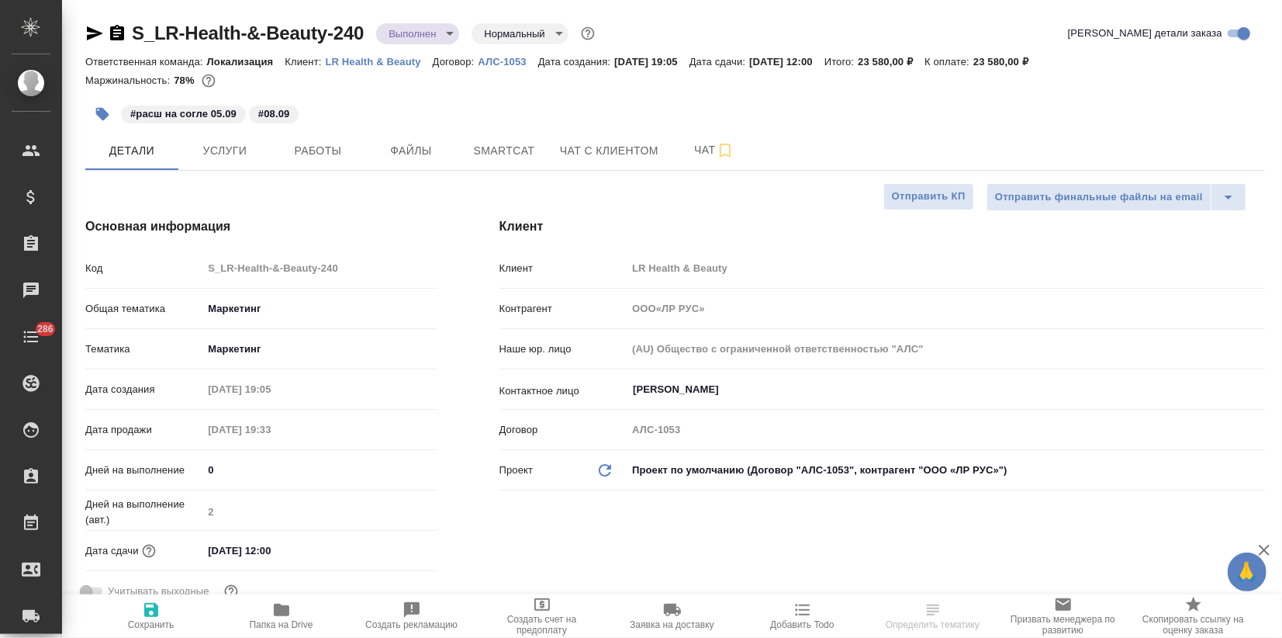
type textarea "x"
drag, startPoint x: 371, startPoint y: 31, endPoint x: 133, endPoint y: 37, distance: 238.2
click at [133, 37] on div "S_LR-Health-&-Beauty-240 Выполнен completed Нормальный normal" at bounding box center [341, 33] width 513 height 25
copy link "S_LR-Health-&-Beauty-240"
type input "ООО«ЛР РУС»"
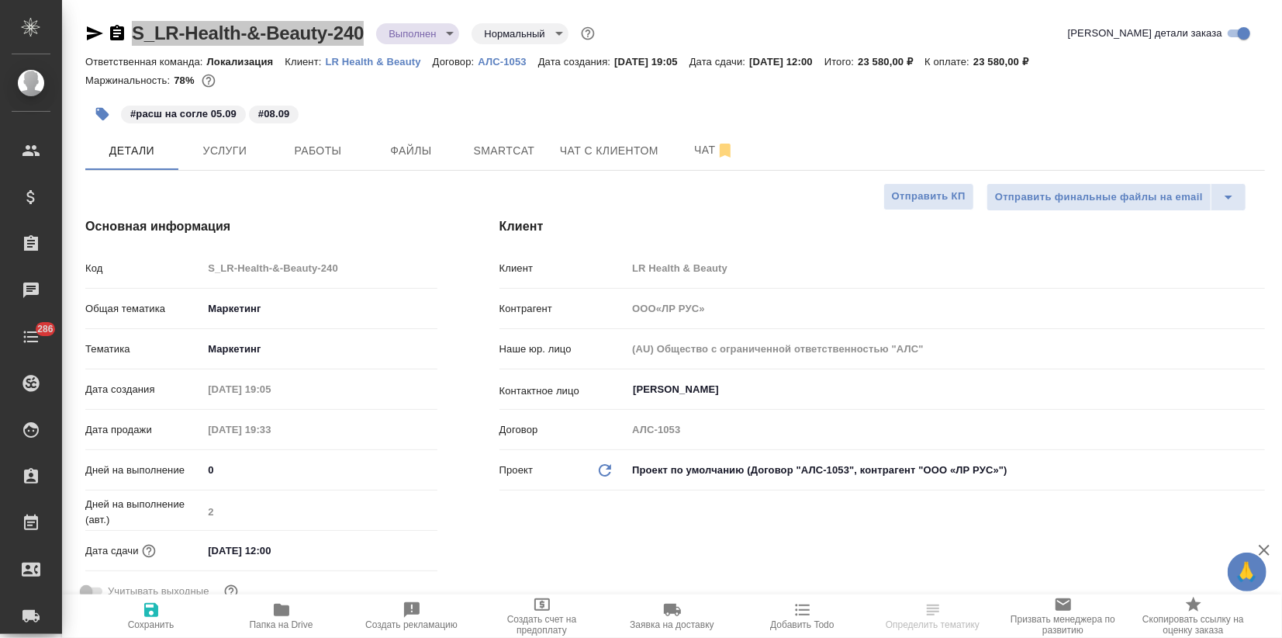
type textarea "x"
select select "RU"
type textarea "x"
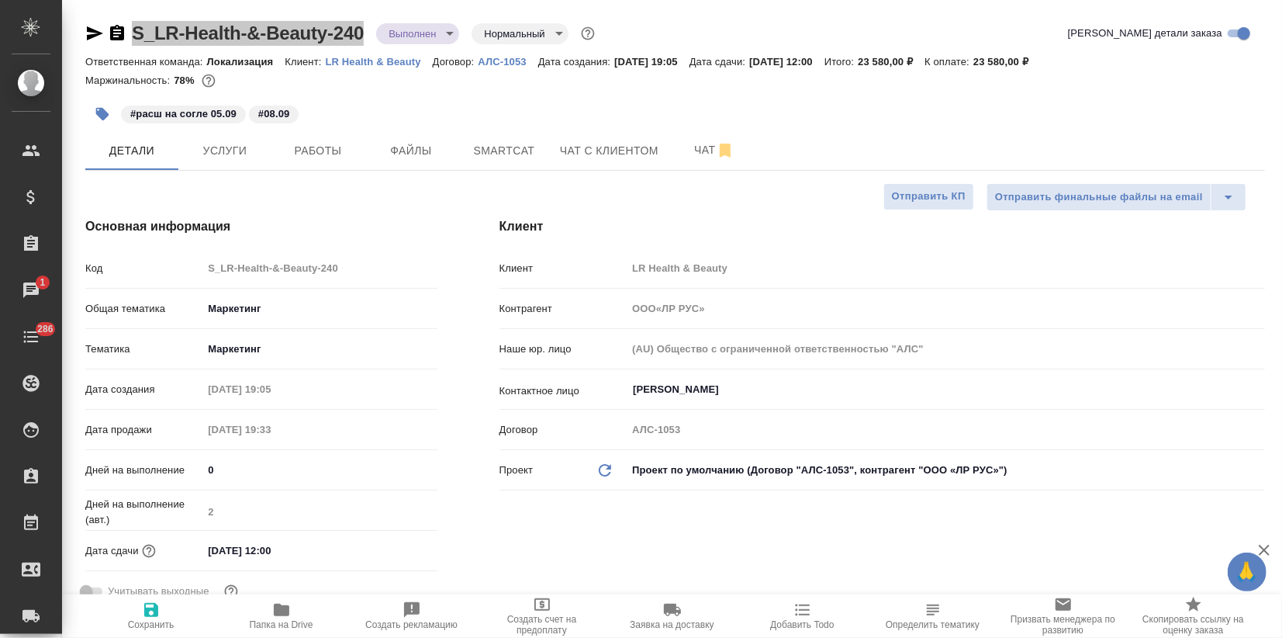
type textarea "x"
